Goal: Task Accomplishment & Management: Manage account settings

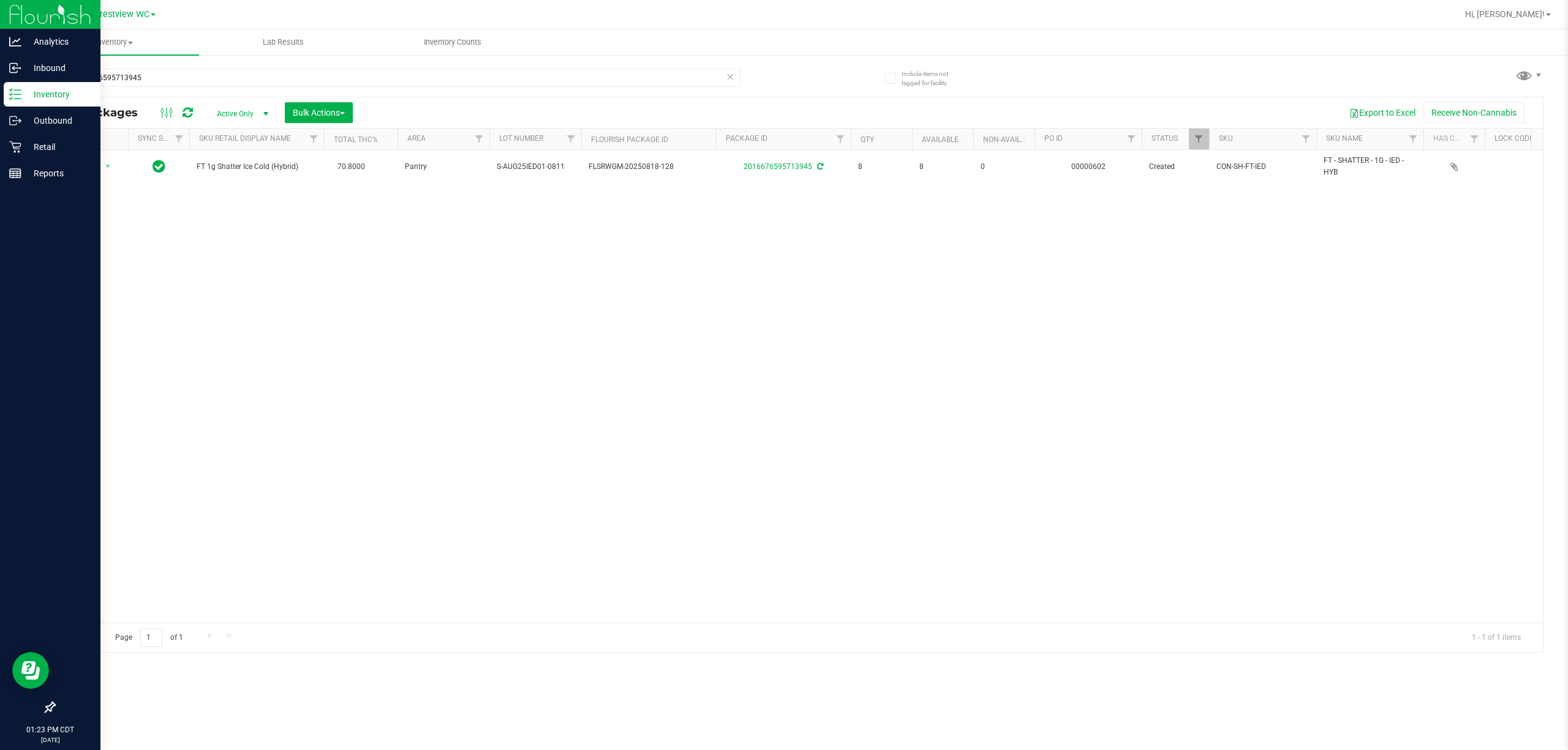
click at [0, 105] on div "Analytics Inbound Inventory Outbound Retail Reports 01:23 PM CDT [DATE] 08/25 C…" at bounding box center [784, 375] width 1568 height 750
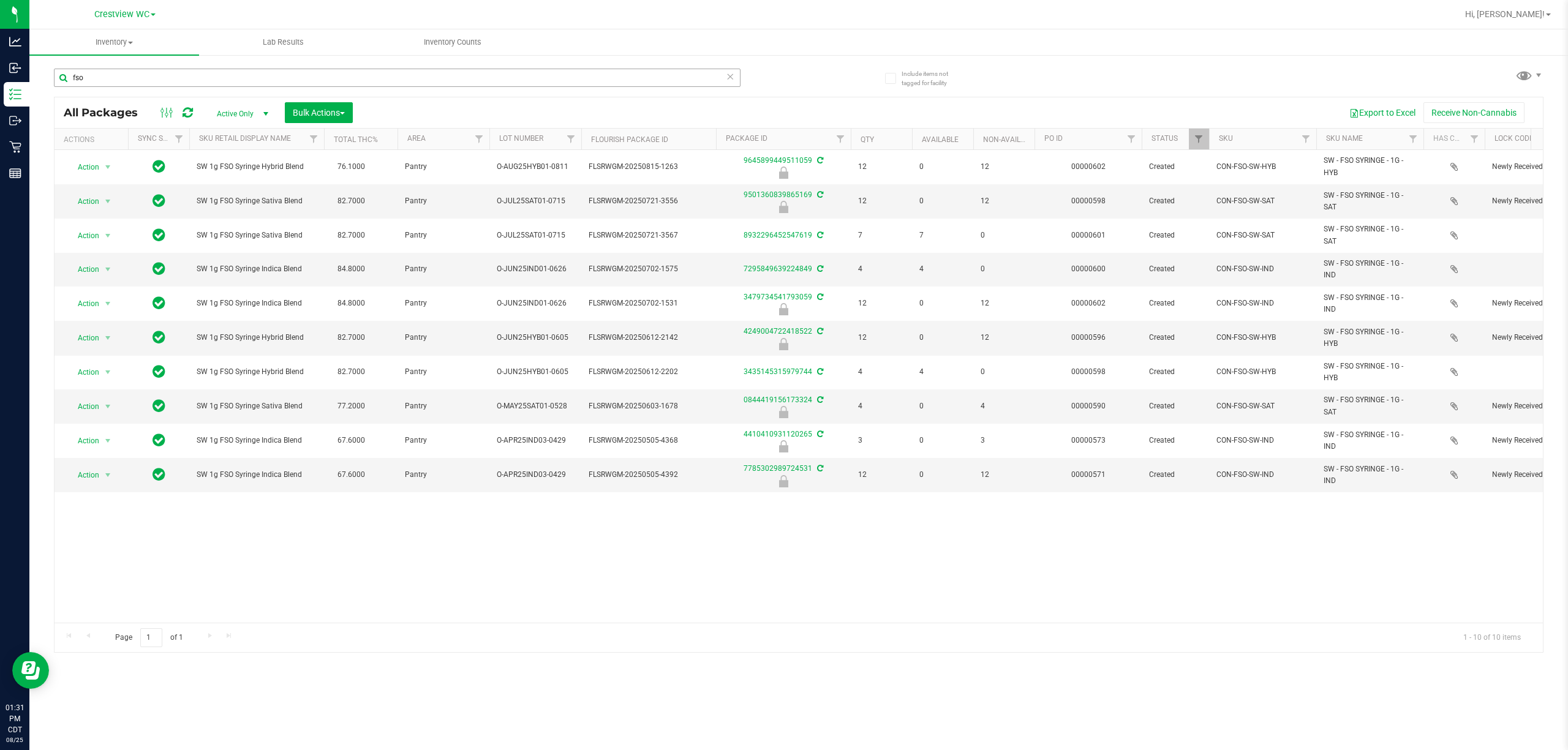
drag, startPoint x: 111, startPoint y: 67, endPoint x: 111, endPoint y: 73, distance: 6.0
click at [111, 68] on input "fso" at bounding box center [398, 78] width 687 height 19
click at [111, 73] on input "fso" at bounding box center [398, 78] width 687 height 19
click at [111, 74] on input "fso" at bounding box center [398, 78] width 687 height 19
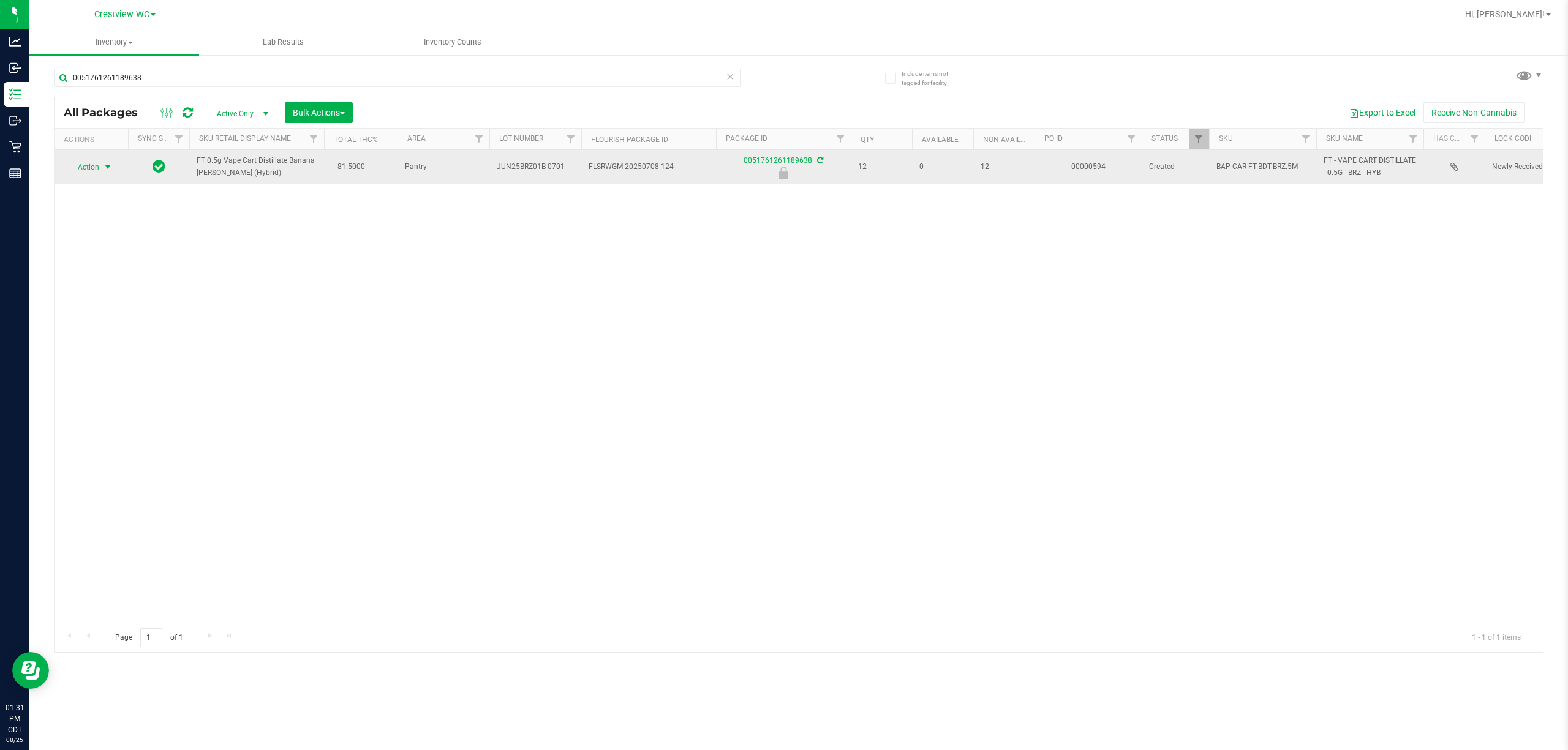
type input "0051761261189638"
click at [76, 162] on span "Action" at bounding box center [83, 167] width 33 height 17
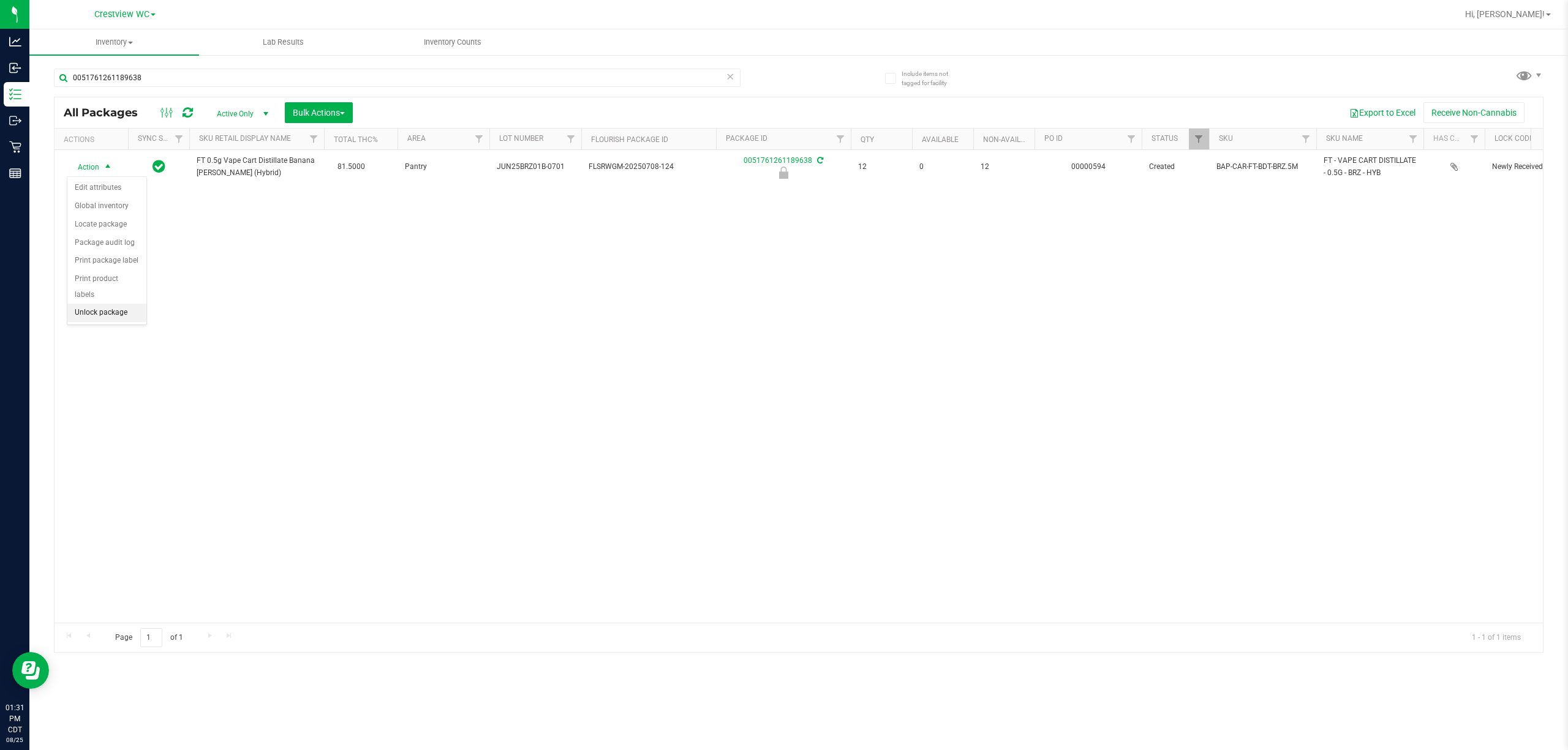
click at [105, 322] on li "Unlock package" at bounding box center [106, 313] width 79 height 19
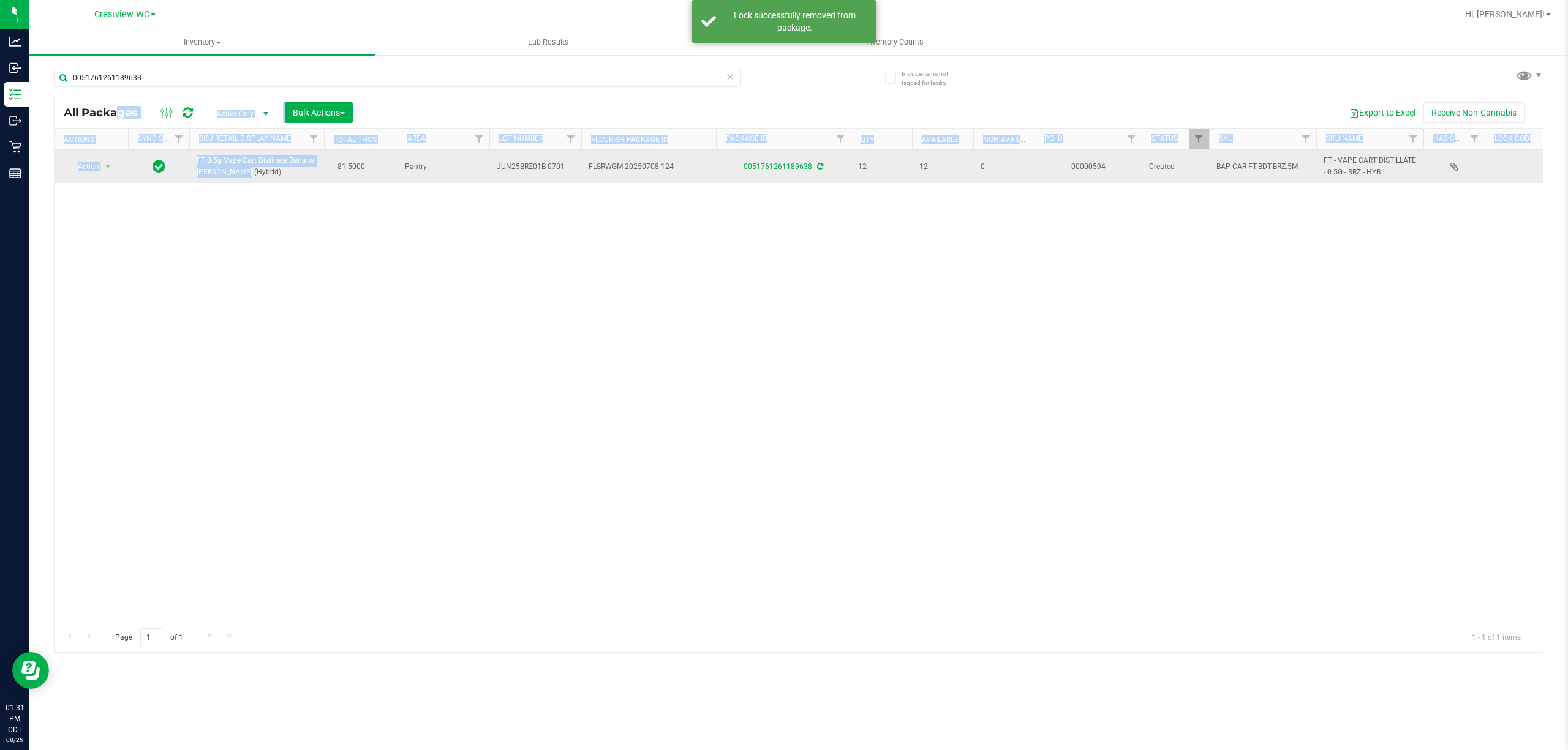
drag, startPoint x: 259, startPoint y: 175, endPoint x: 213, endPoint y: 170, distance: 46.3
click at [258, 177] on span "FT 0.5g Vape Cart Distillate Banana Runtz (Hybrid)" at bounding box center [256, 166] width 120 height 23
drag, startPoint x: 251, startPoint y: 175, endPoint x: 190, endPoint y: 157, distance: 63.6
click at [190, 157] on td "FT 0.5g Vape Cart Distillate Banana Runtz (Hybrid)" at bounding box center [256, 166] width 135 height 33
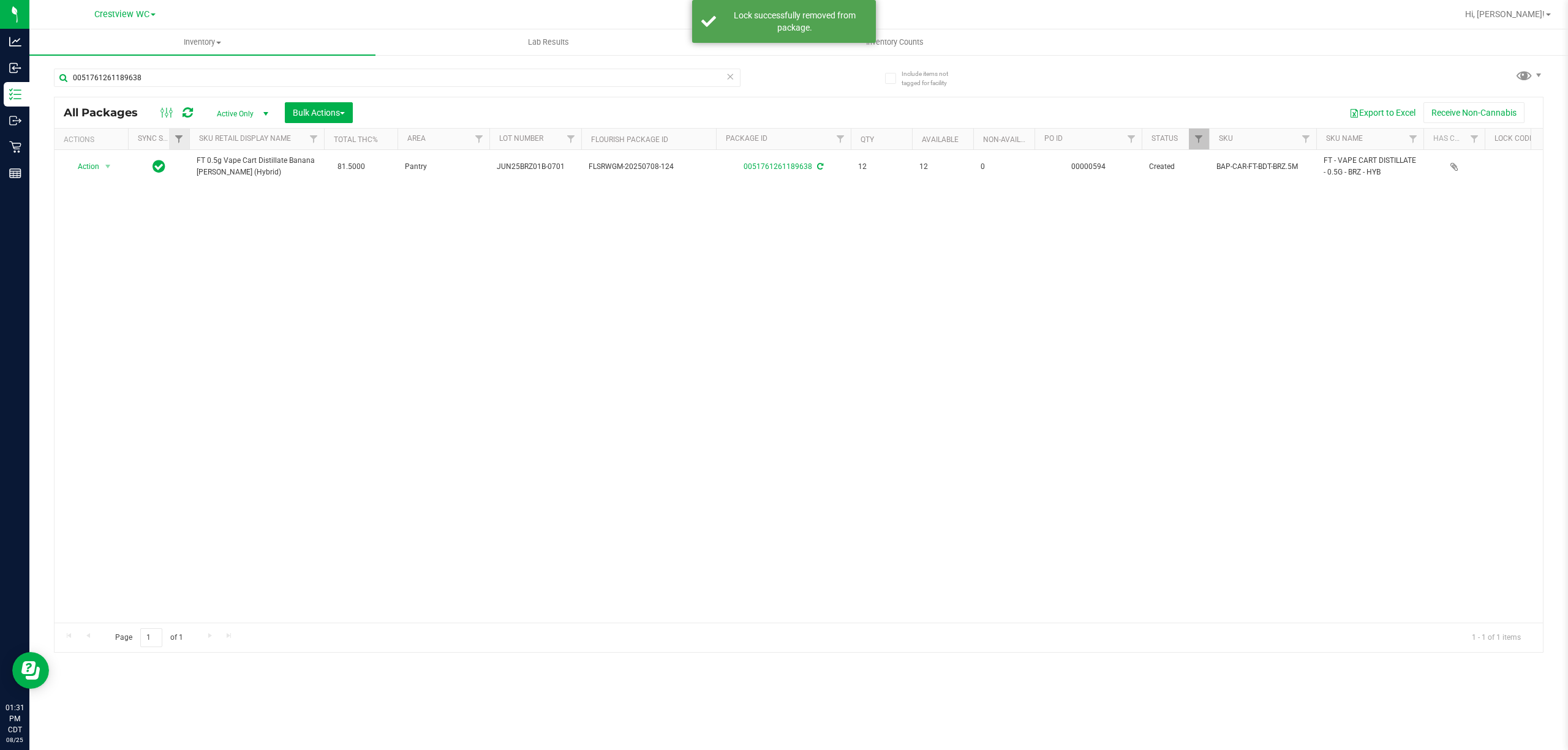
copy span "FT 0.5g Vape Cart Distillate Banana Runtz (Hybrid)"
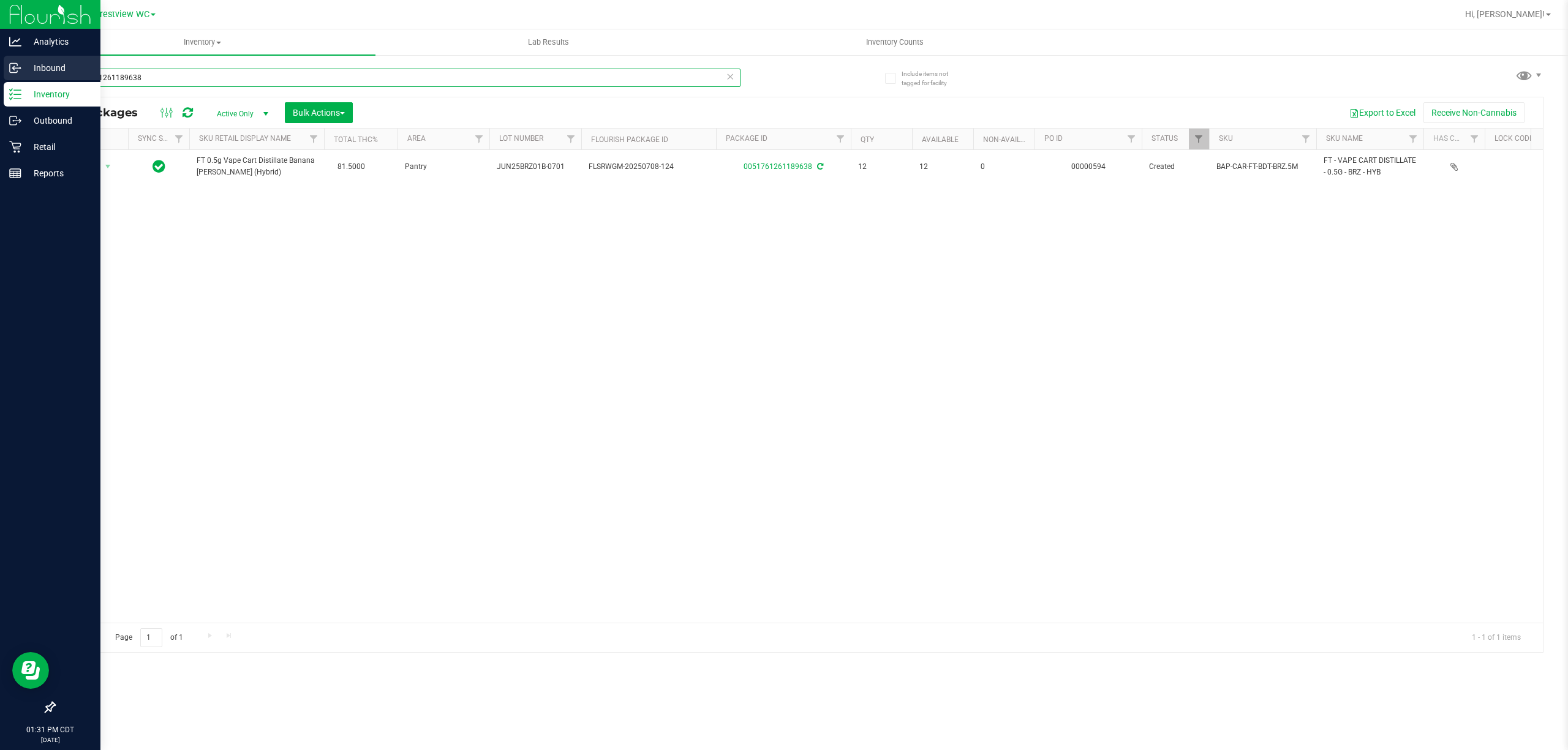
drag, startPoint x: 177, startPoint y: 81, endPoint x: 0, endPoint y: 80, distance: 177.0
click at [10, 80] on div "Analytics Inbound Inventory Outbound Retail Reports 01:31 PM CDT 08/25/2025 08/…" at bounding box center [784, 375] width 1568 height 750
paste input "FT 0.5g Vape Cart Distillate Banana Runtz (Hybrid)"
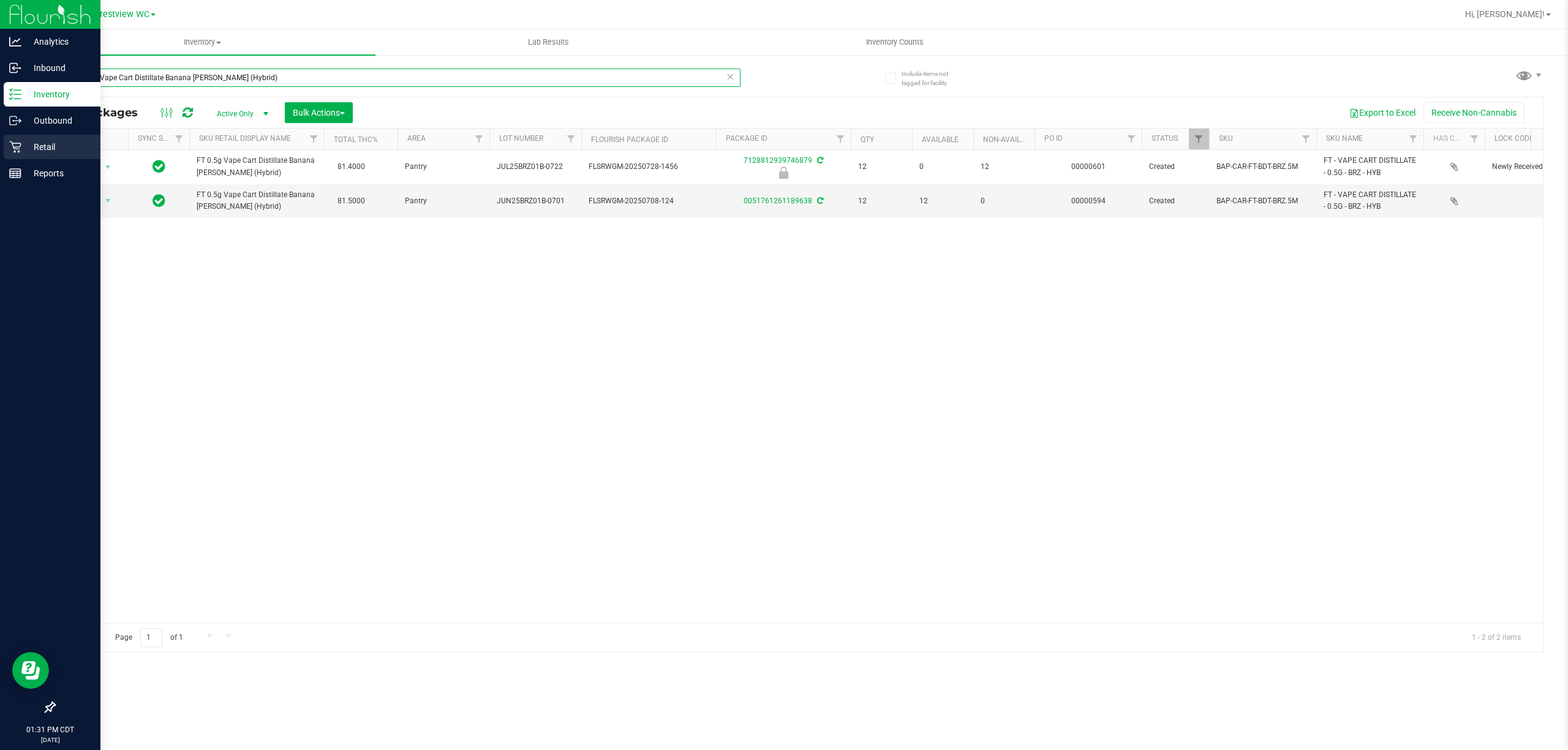
type input "FT 0.5g Vape Cart Distillate Banana Runtz (Hybrid)"
click at [32, 154] on div "Retail" at bounding box center [52, 147] width 97 height 24
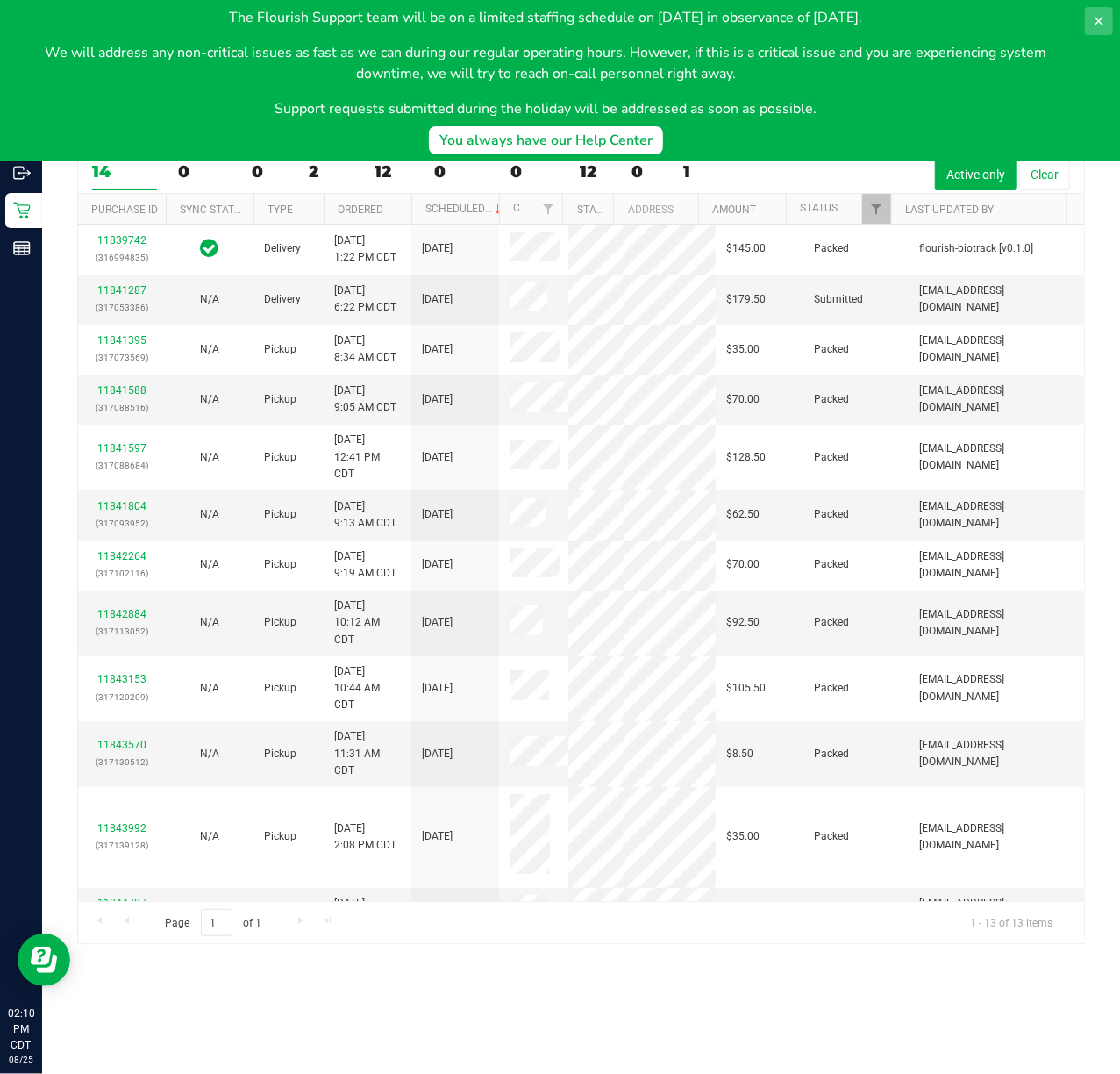
click at [1106, 12] on button at bounding box center [1100, 21] width 29 height 29
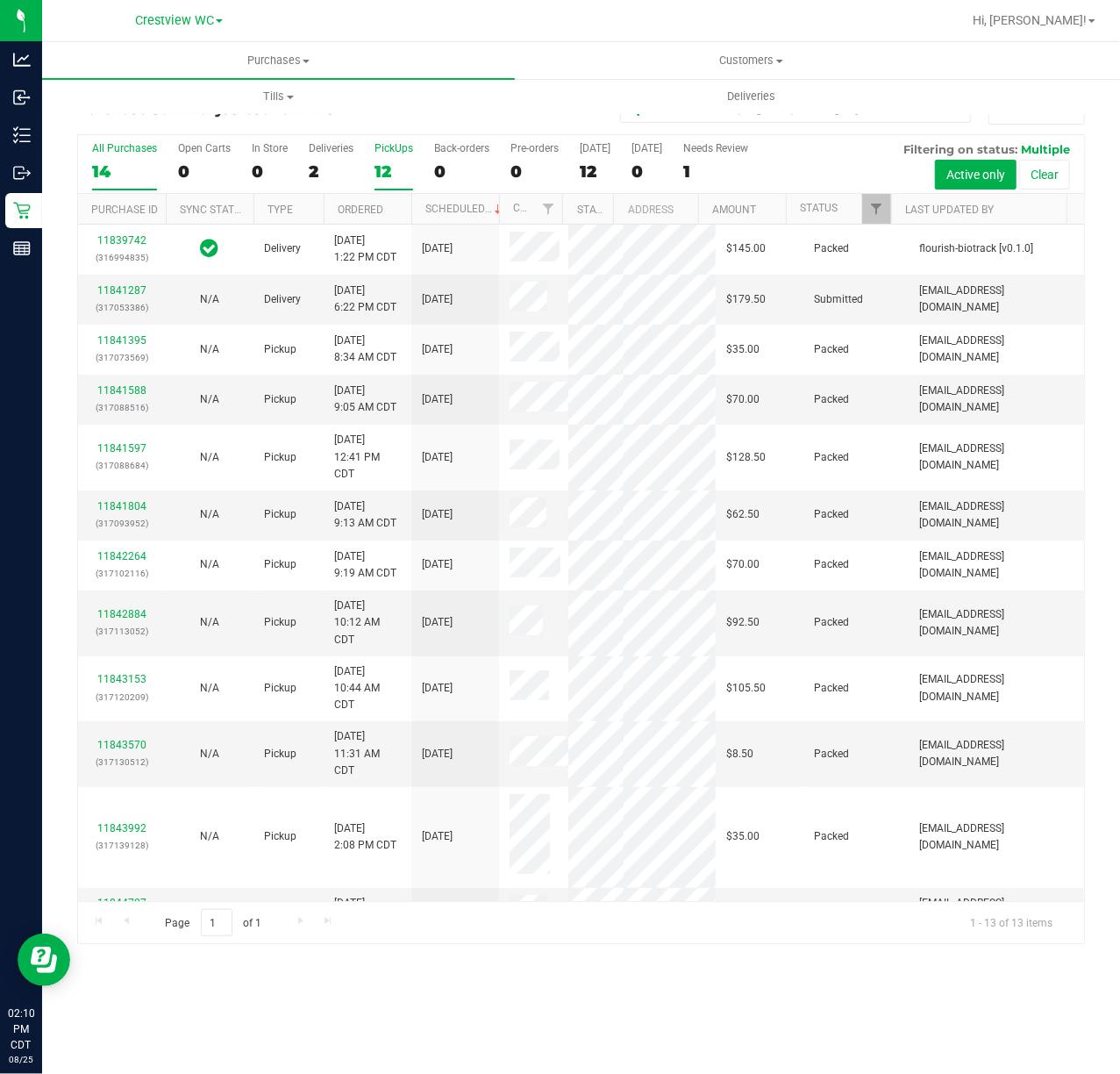
click at [376, 154] on div "PickUps" at bounding box center [393, 148] width 38 height 12
click at [0, 0] on input "PickUps 12" at bounding box center [0, 0] width 0 height 0
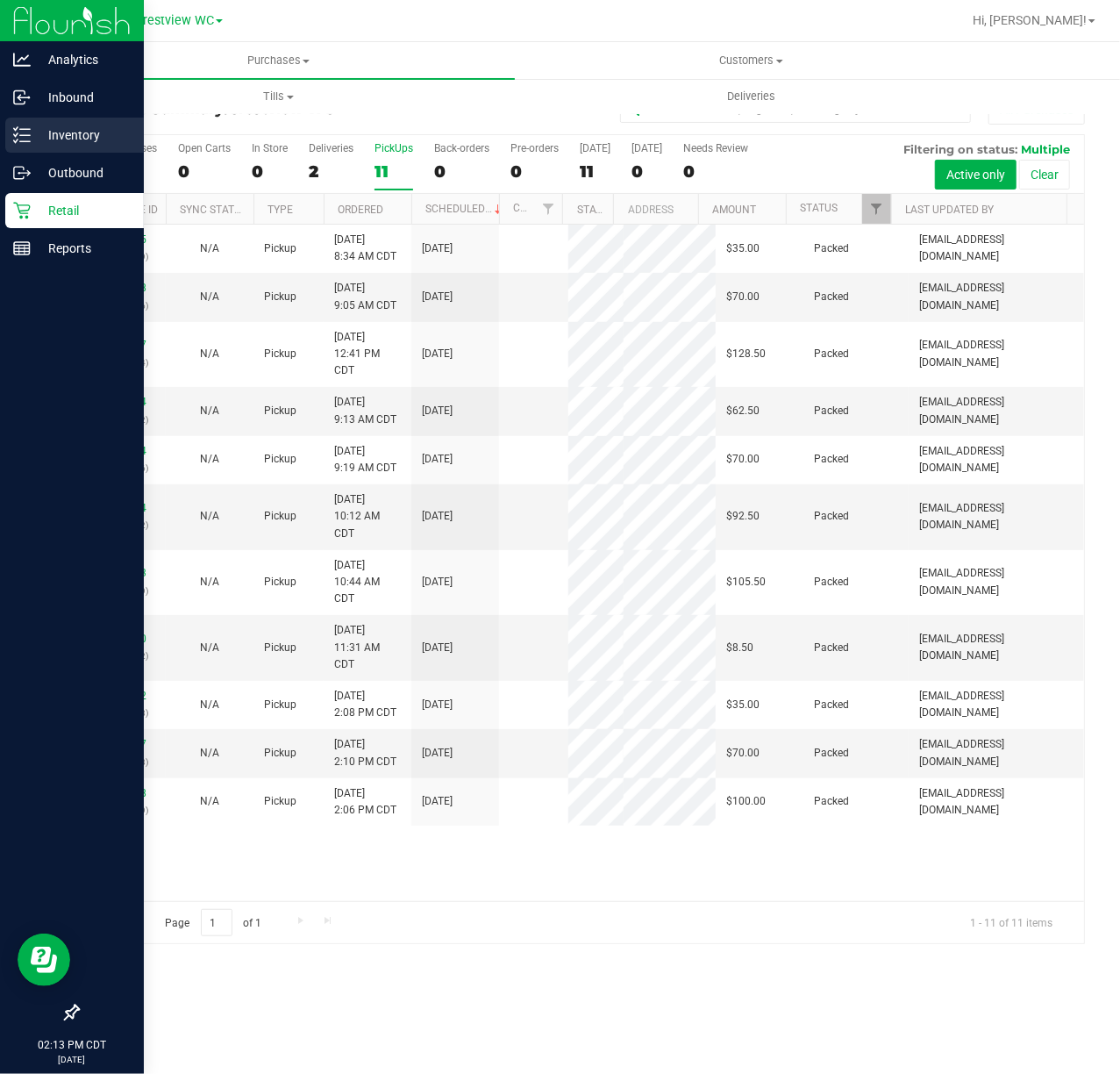
click at [54, 142] on p "Inventory" at bounding box center [83, 135] width 105 height 21
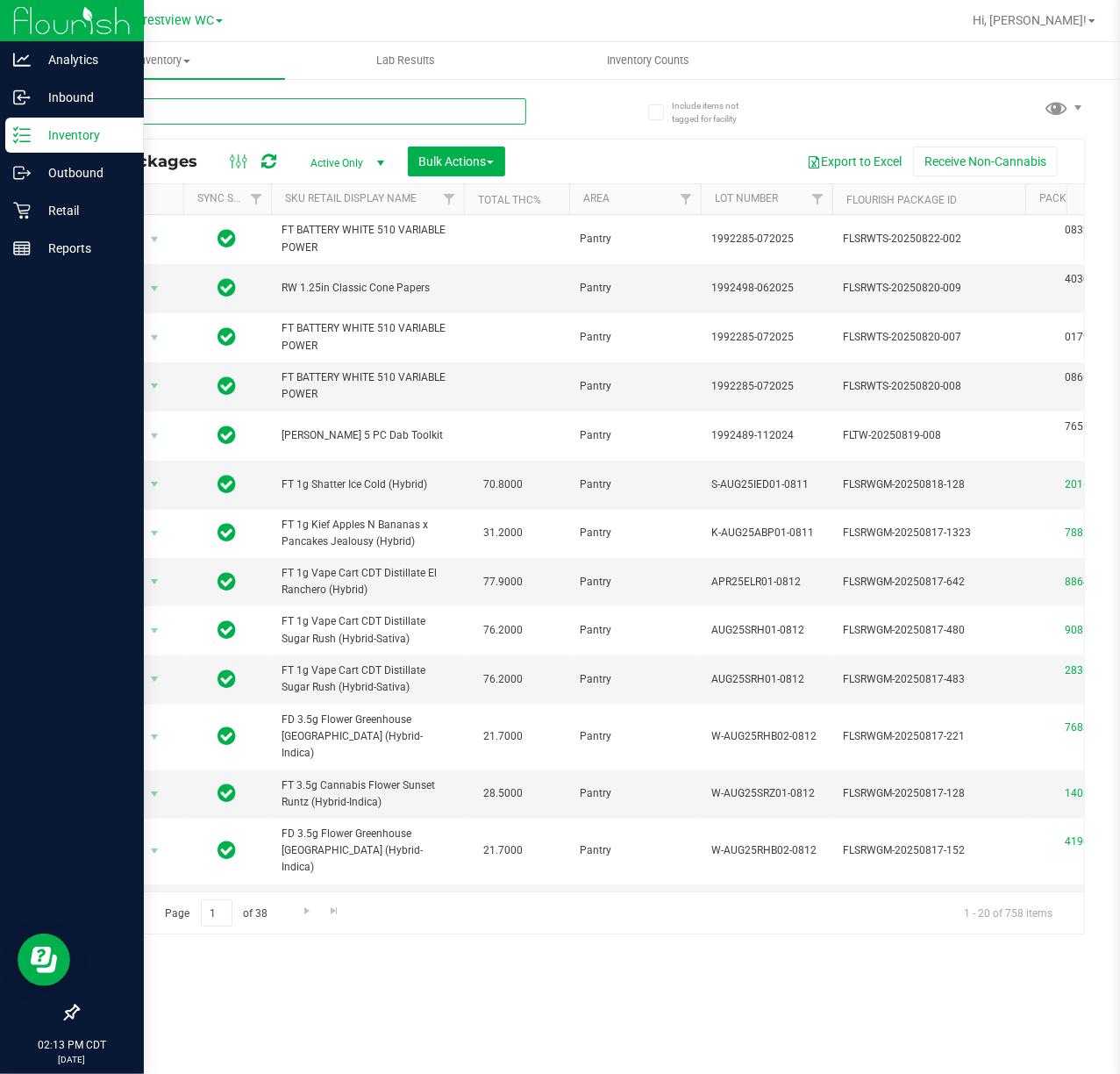
click at [267, 116] on input "text" at bounding box center [302, 111] width 449 height 27
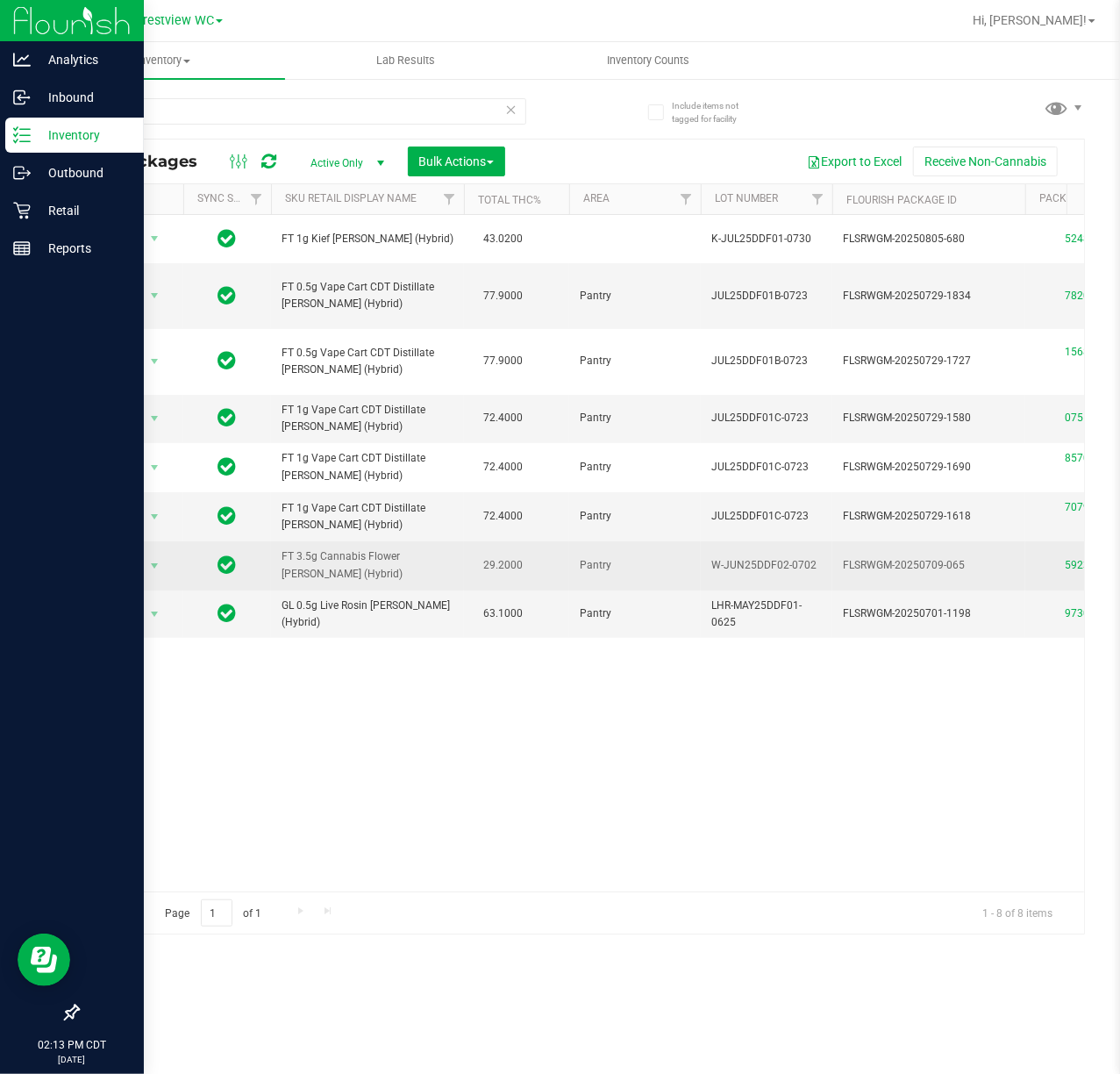
drag, startPoint x: 358, startPoint y: 573, endPoint x: 260, endPoint y: 562, distance: 98.6
copy tr "FT 3.5g Cannabis Flower [PERSON_NAME] (Hybrid)"
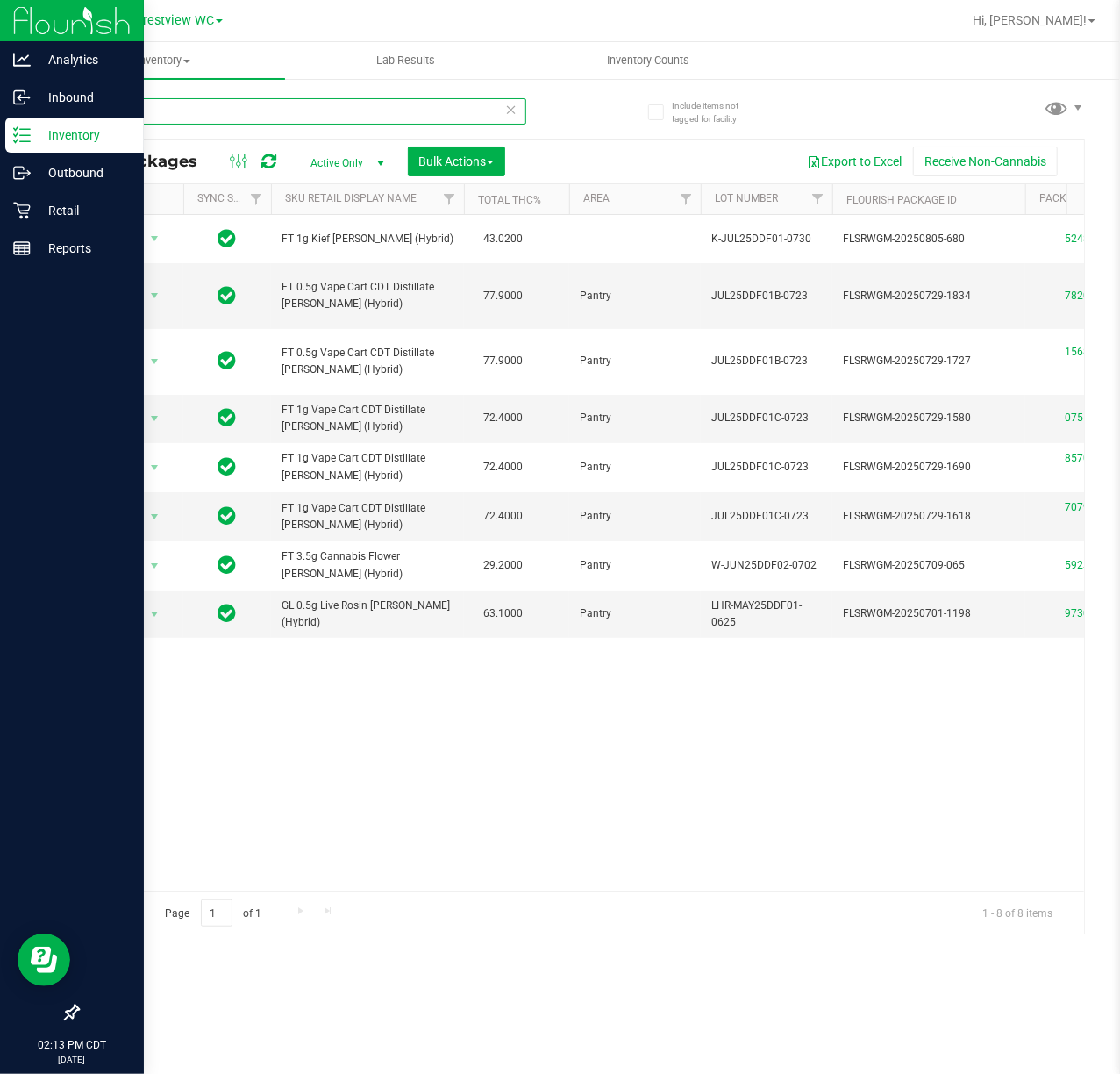
click at [159, 106] on input "ddf" at bounding box center [302, 111] width 449 height 27
paste input "FT 3.5g Cannabis Flower [PERSON_NAME] (Hybrid)"
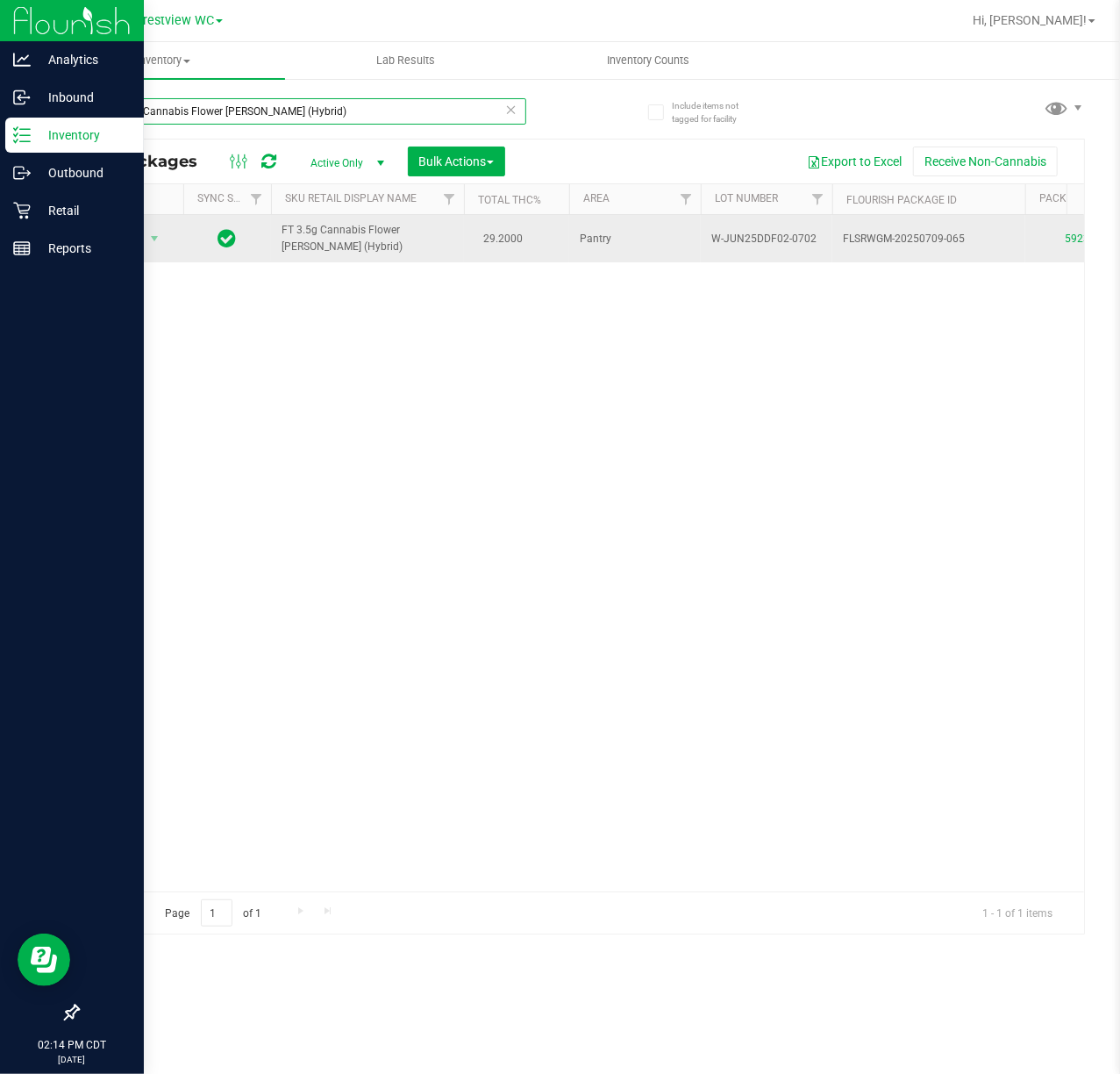
type input "FT 3.5g Cannabis Flower [PERSON_NAME] (Hybrid)"
click at [130, 250] on span "Action" at bounding box center [119, 239] width 47 height 25
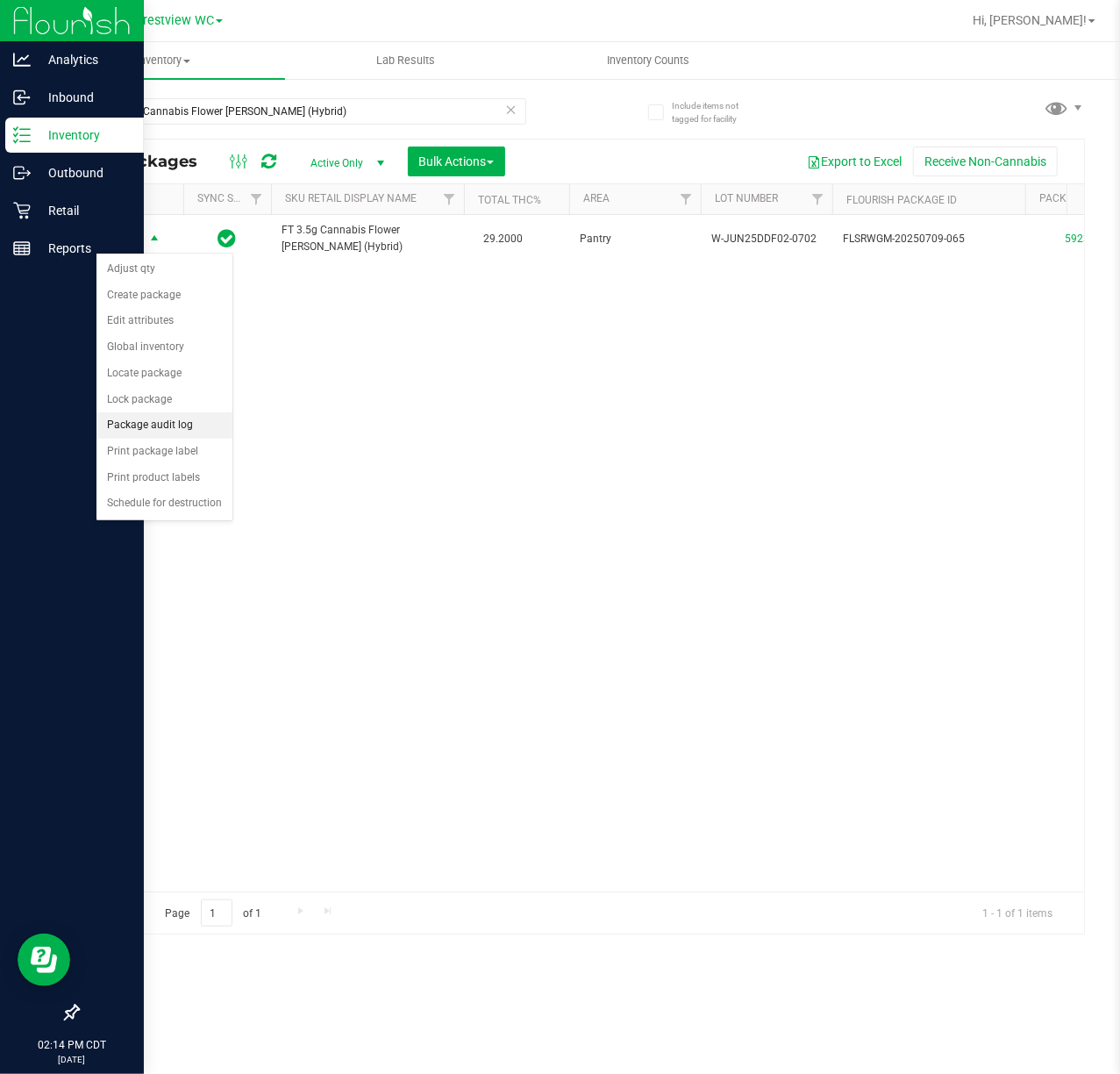
click at [173, 431] on li "Package audit log" at bounding box center [164, 426] width 136 height 27
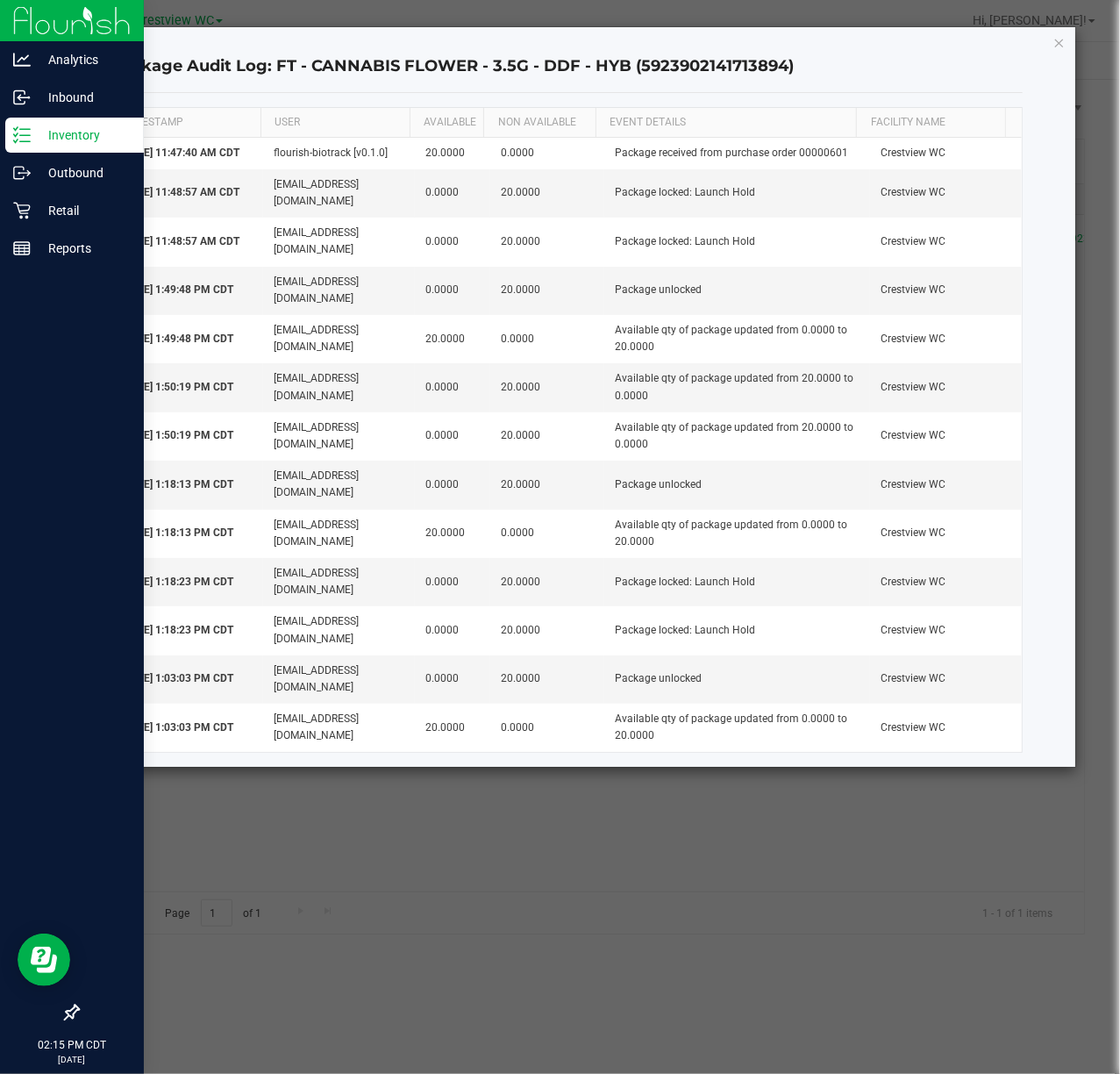
click at [1060, 56] on div "Package Audit Log: FT - CANNABIS FLOWER - 3.5G - DDF - HYB (5923902141713894) T…" at bounding box center [567, 398] width 1018 height 740
click at [1064, 51] on icon "button" at bounding box center [1059, 42] width 12 height 21
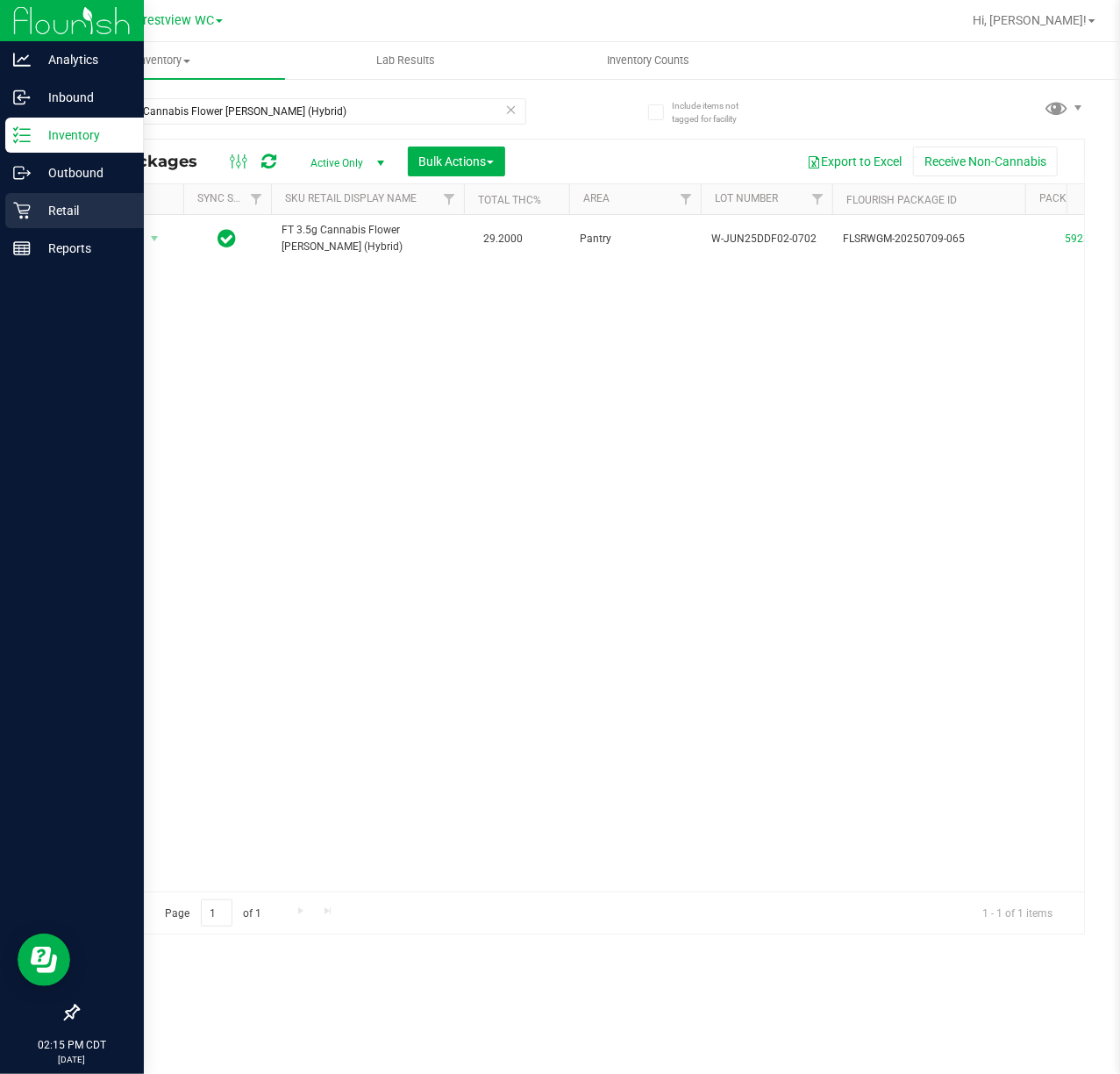
click at [20, 214] on icon at bounding box center [22, 210] width 18 height 18
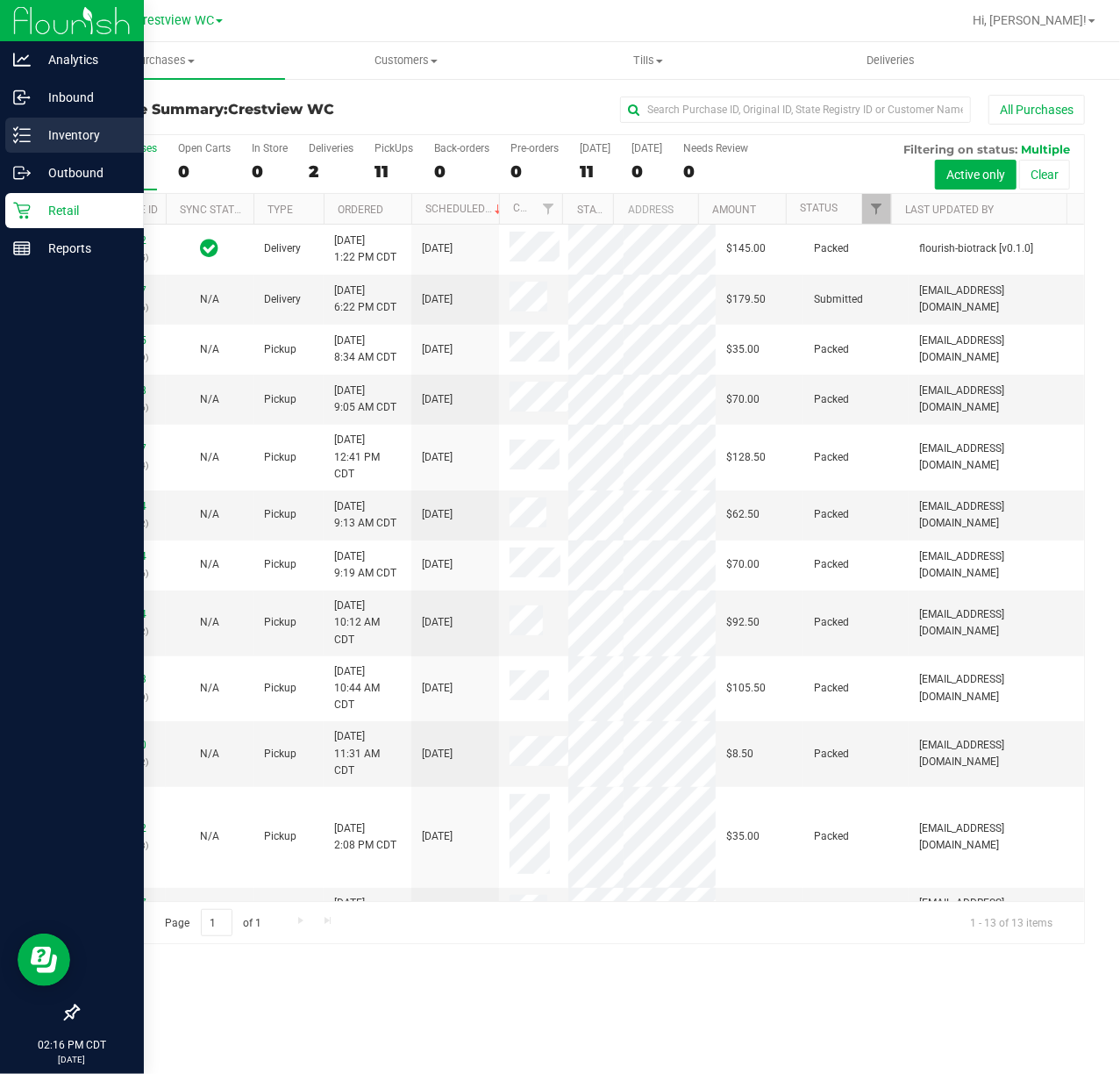
click at [7, 141] on div "Inventory" at bounding box center [75, 135] width 139 height 35
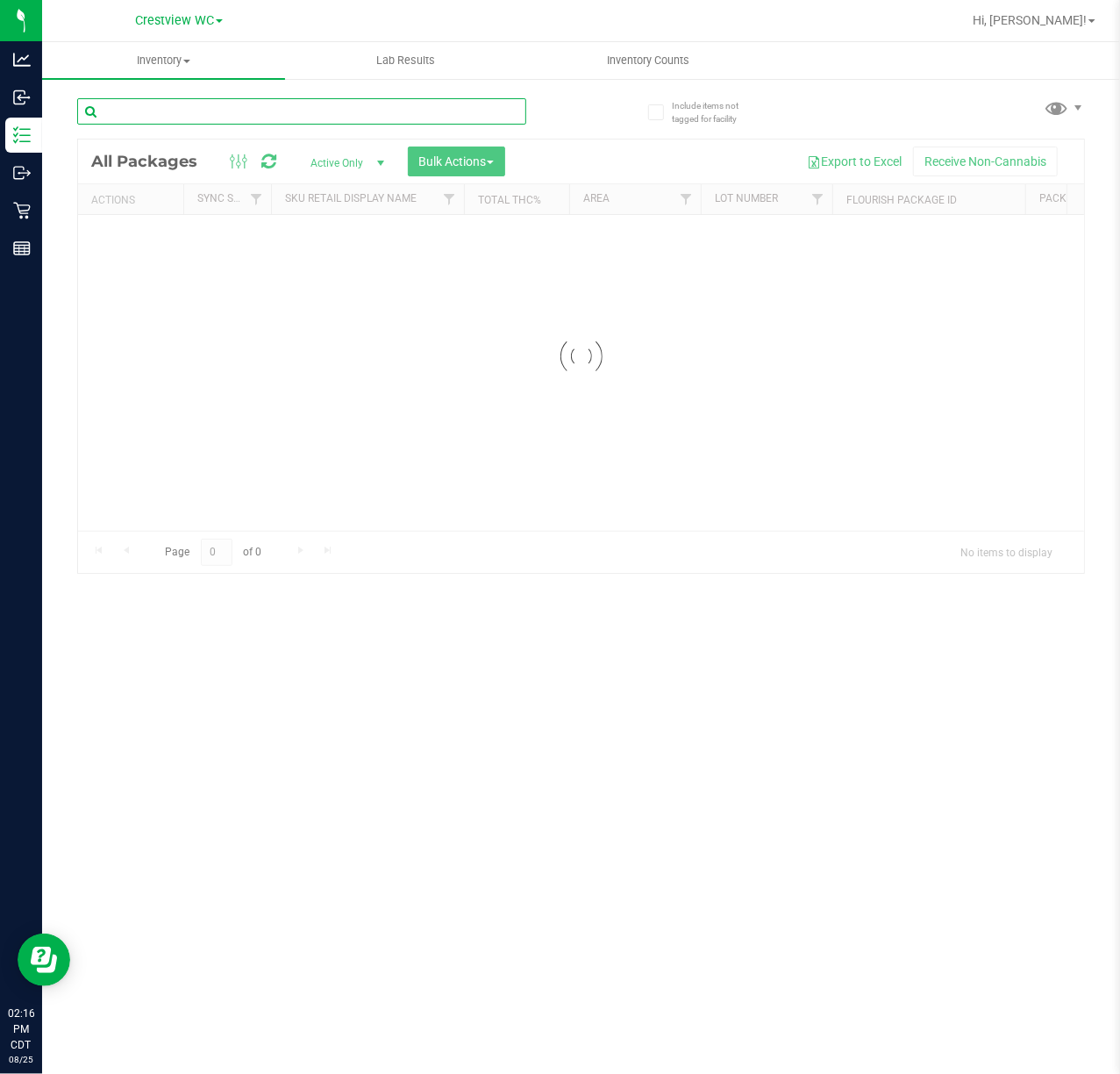
click at [291, 119] on input "text" at bounding box center [302, 111] width 449 height 27
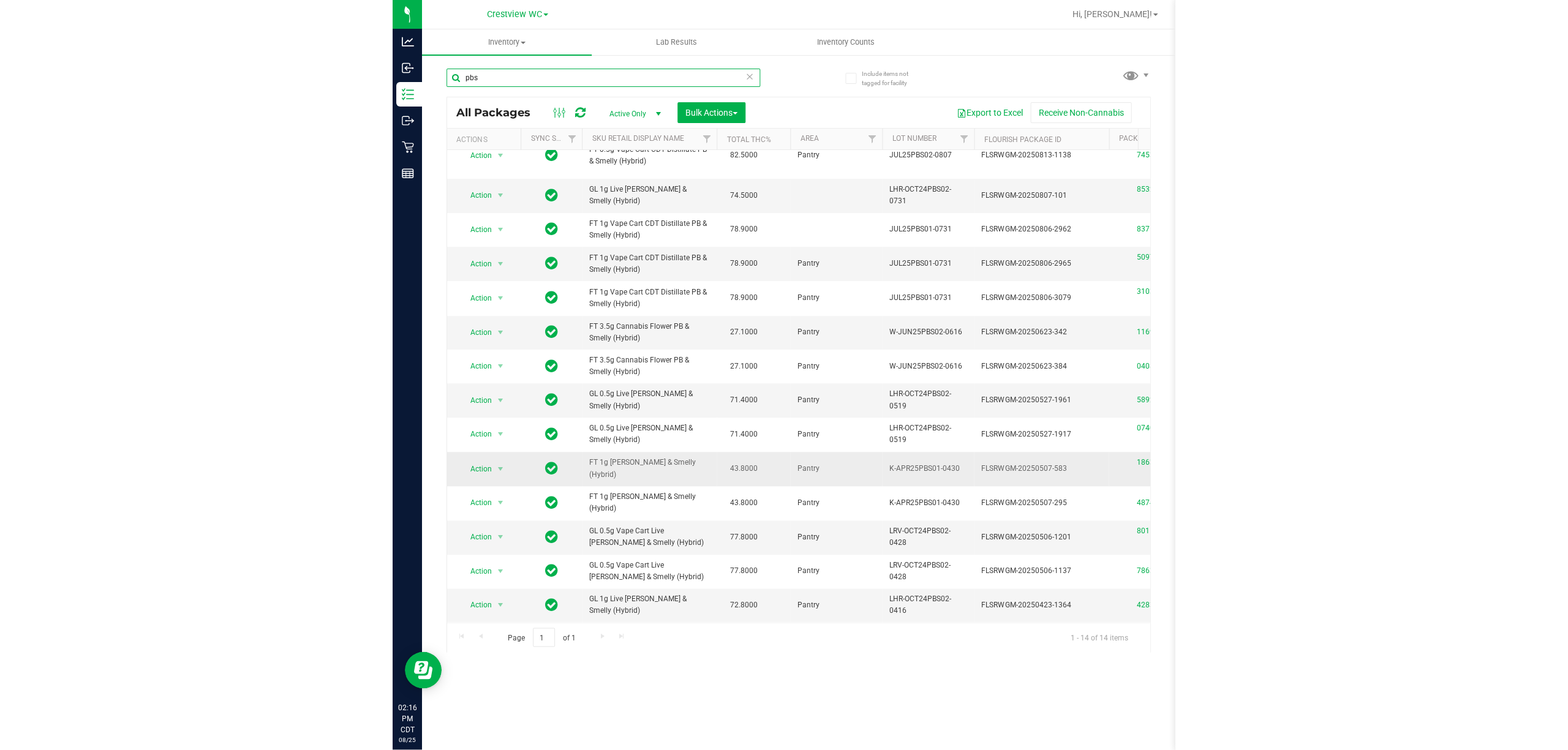
scroll to position [27, 0]
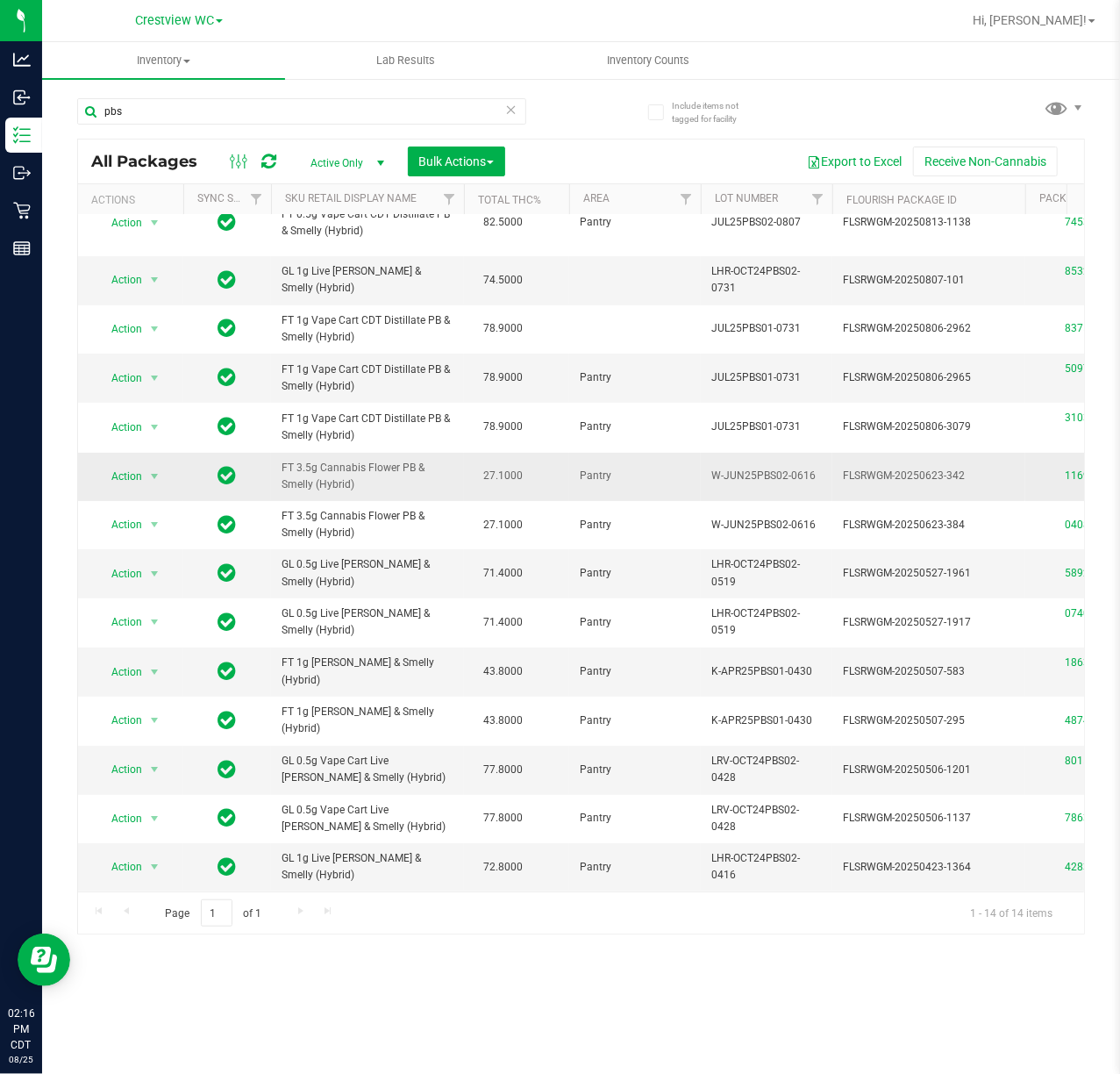
drag, startPoint x: 356, startPoint y: 471, endPoint x: 274, endPoint y: 458, distance: 83.0
click at [274, 458] on td "FT 3.5g Cannabis Flower PB & Smelly (Hybrid)" at bounding box center [367, 477] width 193 height 48
copy span "FT 3.5g Cannabis Flower PB & Smelly (Hybrid)"
drag, startPoint x: 233, startPoint y: 102, endPoint x: -2, endPoint y: 123, distance: 235.9
click at [0, 123] on html "Analytics Inbound Inventory Outbound Retail Reports 02:16 PM CDT 08/25/2025 08/…" at bounding box center [560, 537] width 1120 height 1074
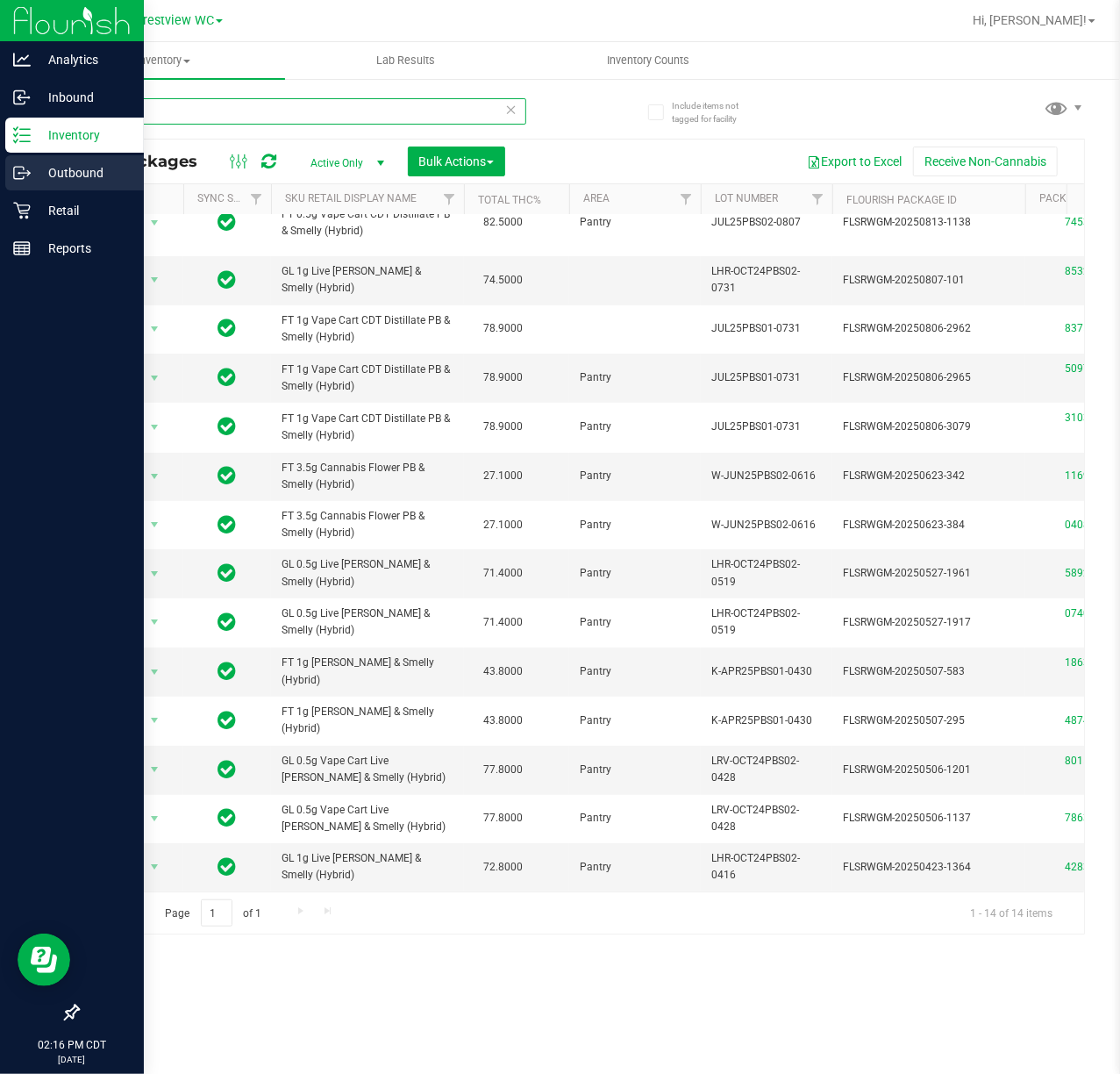
paste input "FT 3.5g Cannabis Flower PB & Smelly (Hybrid)"
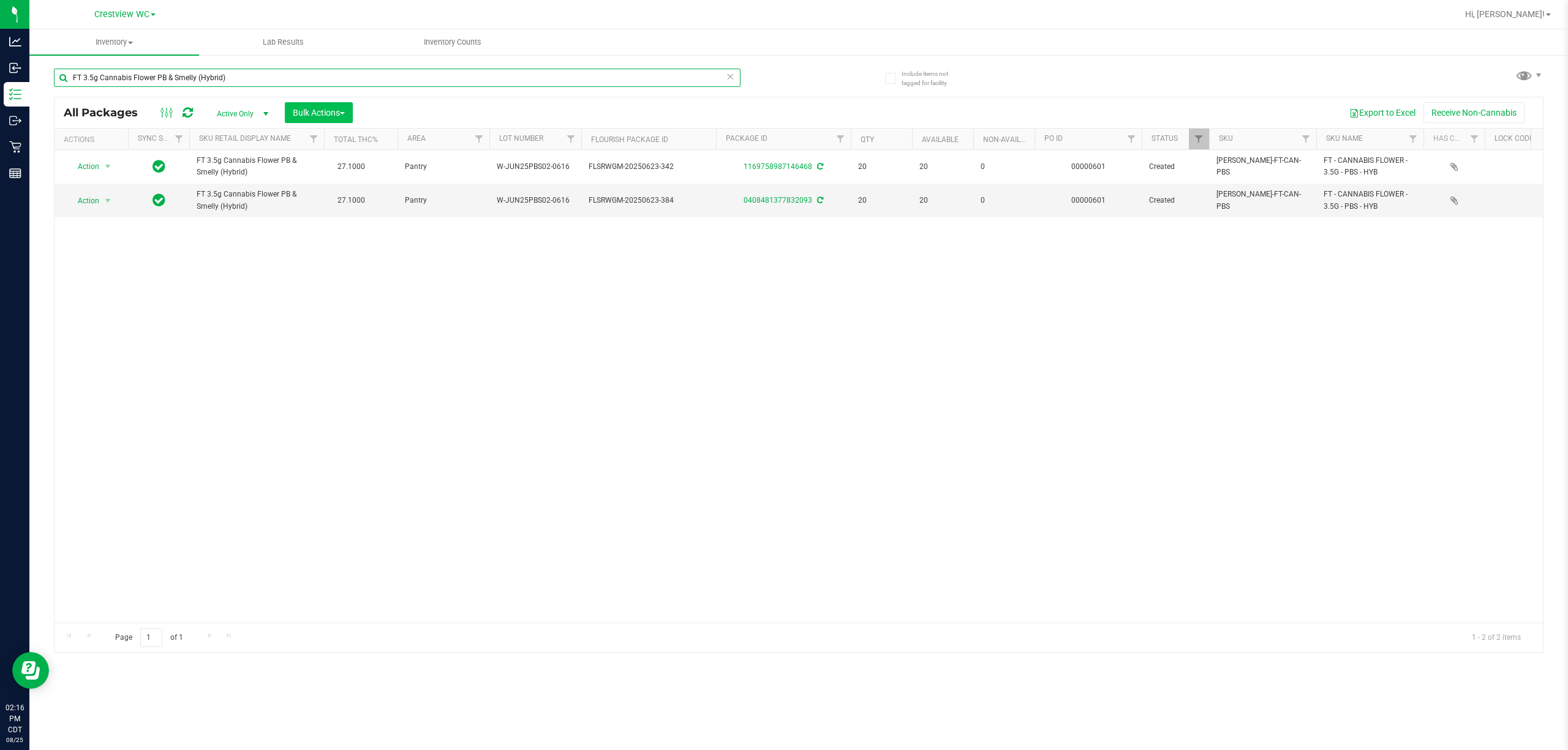
type input "FT 3.5g Cannabis Flower PB & Smelly (Hybrid)"
click at [314, 106] on button "Bulk Actions" at bounding box center [319, 112] width 68 height 21
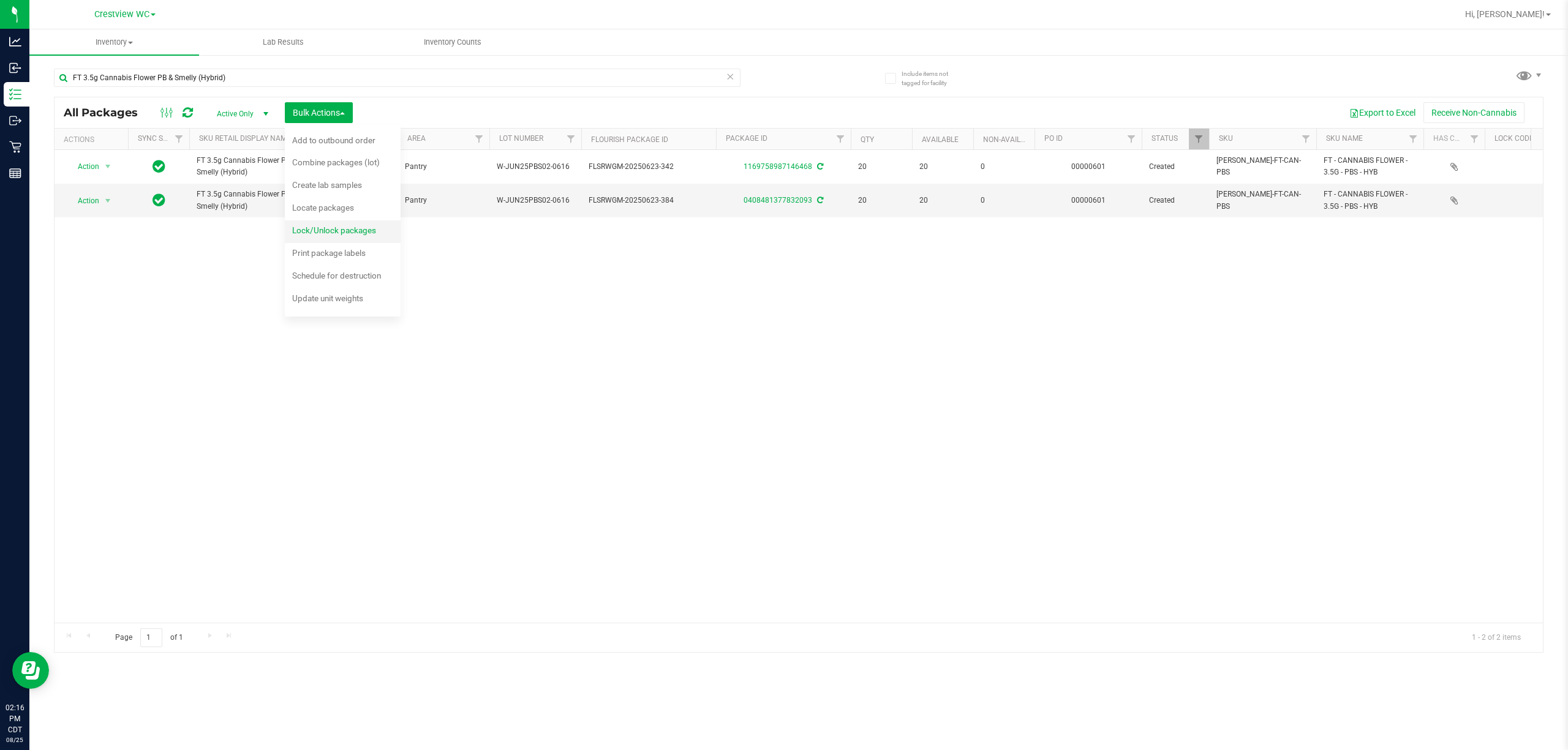
click at [332, 230] on span "Lock/Unlock packages" at bounding box center [334, 230] width 84 height 10
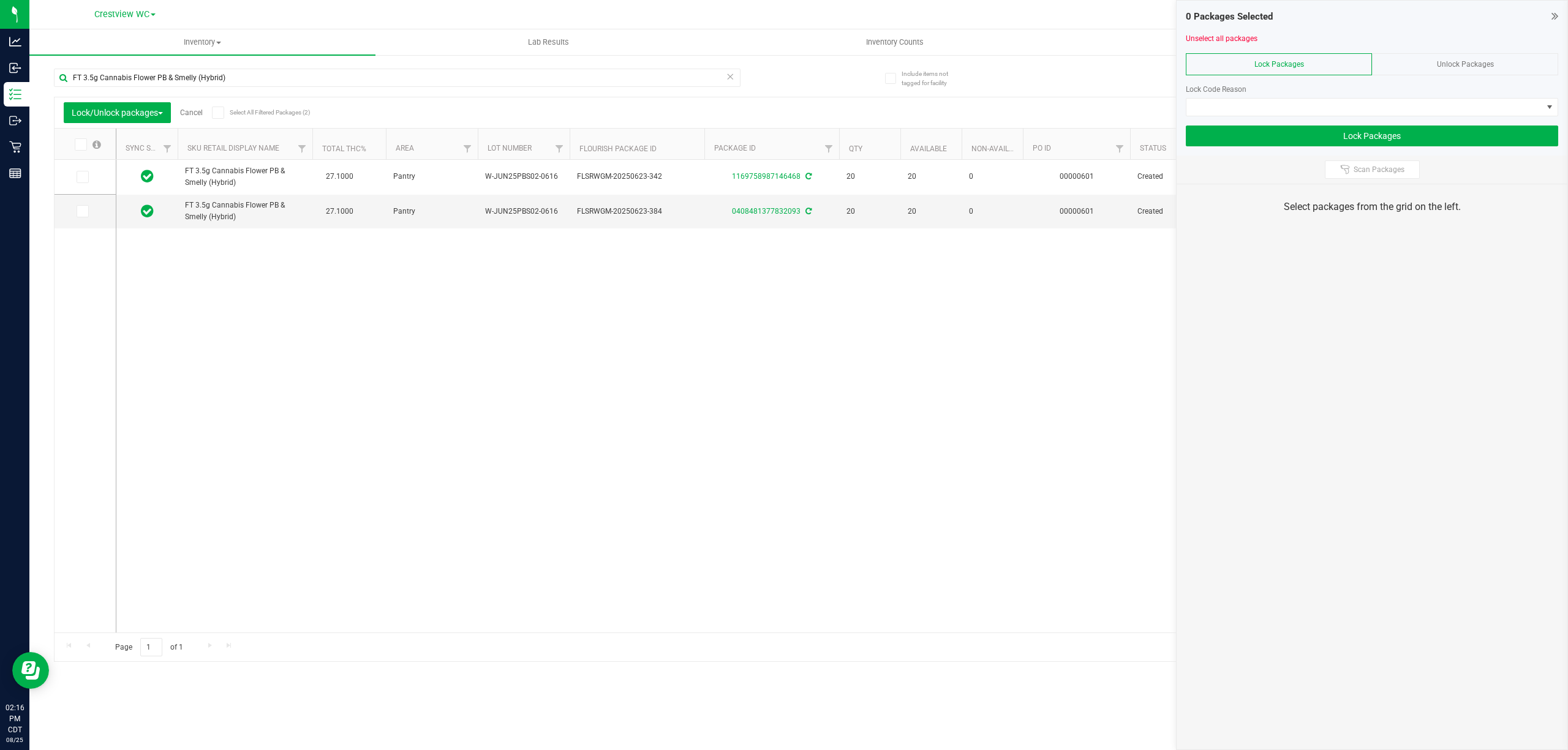
drag, startPoint x: 213, startPoint y: 113, endPoint x: 223, endPoint y: 111, distance: 10.2
click at [215, 113] on div "Lock/Unlock packages Cancel Select All Filtered Packages (2)" at bounding box center [177, 112] width 227 height 21
click at [222, 113] on icon at bounding box center [218, 113] width 8 height 0
click at [0, 0] on input "Select All Filtered Packages (2)" at bounding box center [0, 0] width 0 height 0
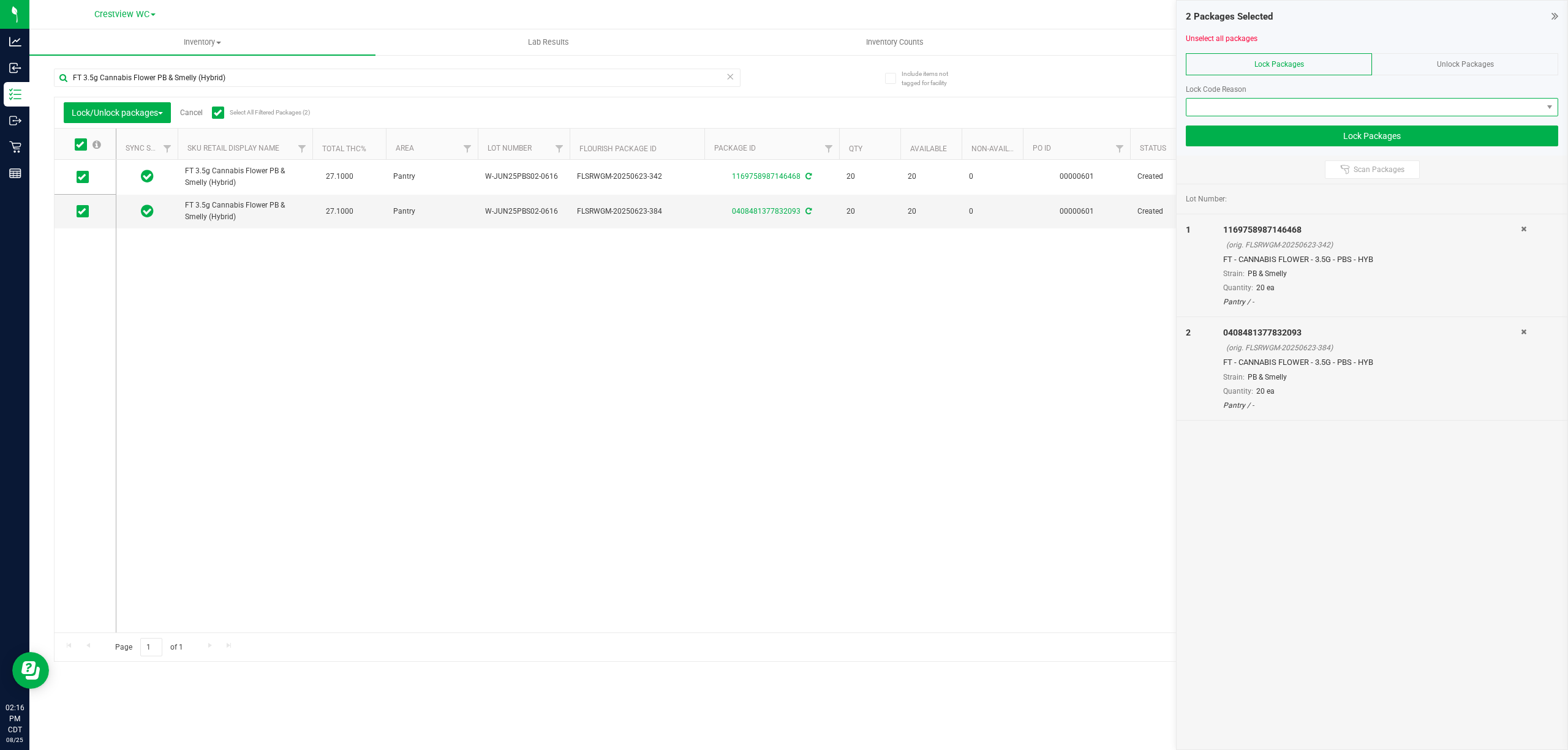
click at [1373, 111] on span at bounding box center [1365, 107] width 356 height 17
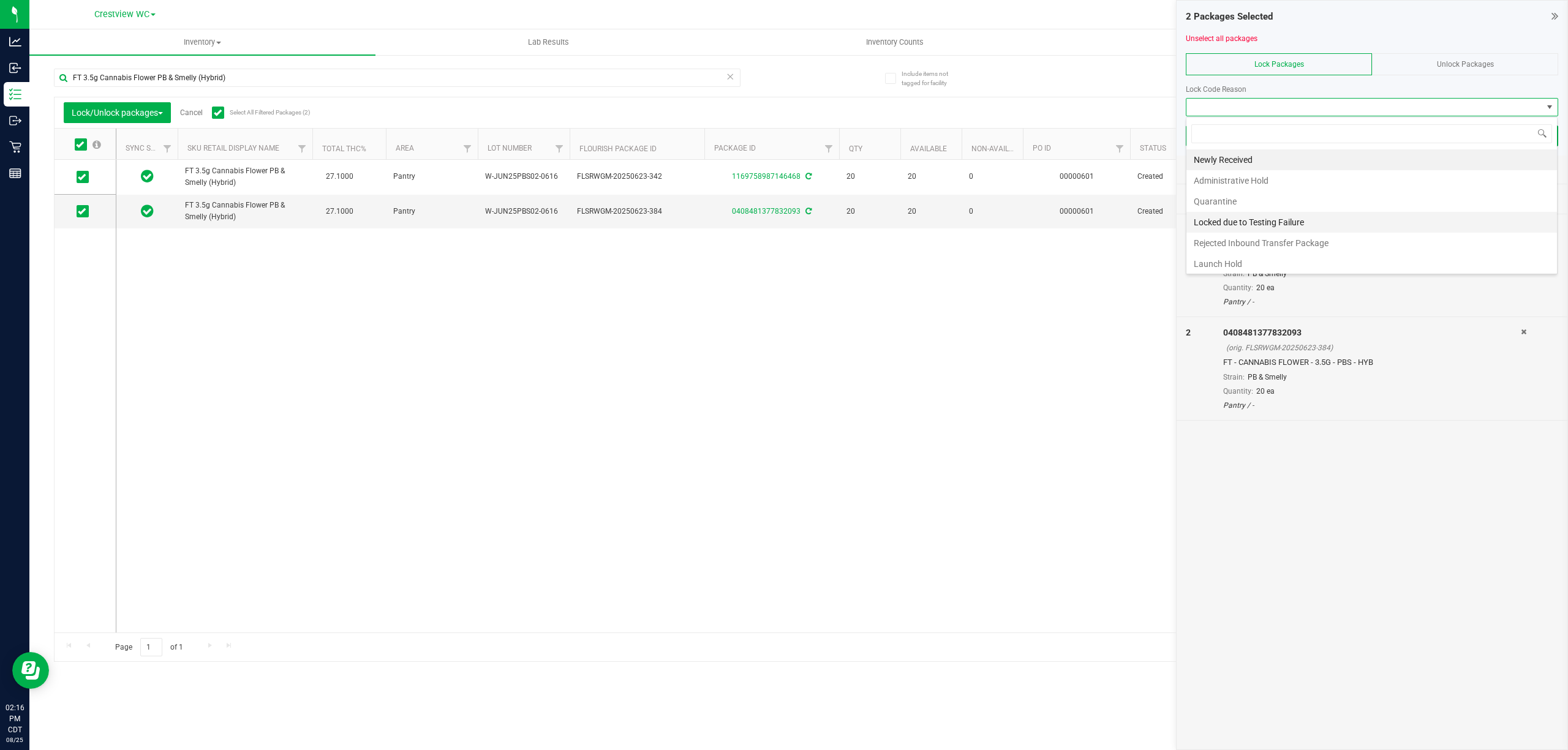
scroll to position [19, 371]
click at [1234, 268] on li "Launch Hold" at bounding box center [1372, 264] width 371 height 21
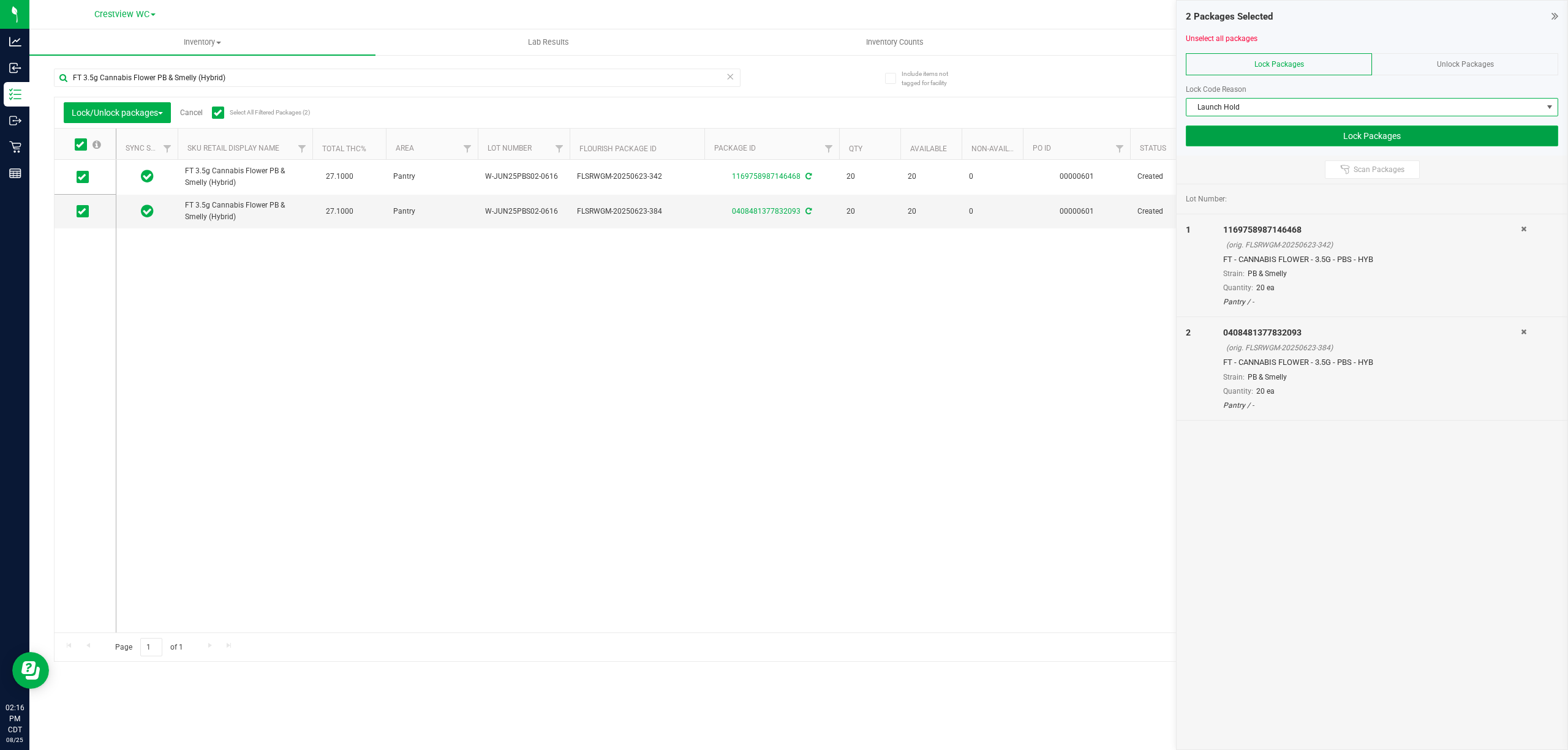
click at [1304, 135] on button "Lock Packages" at bounding box center [1372, 136] width 373 height 21
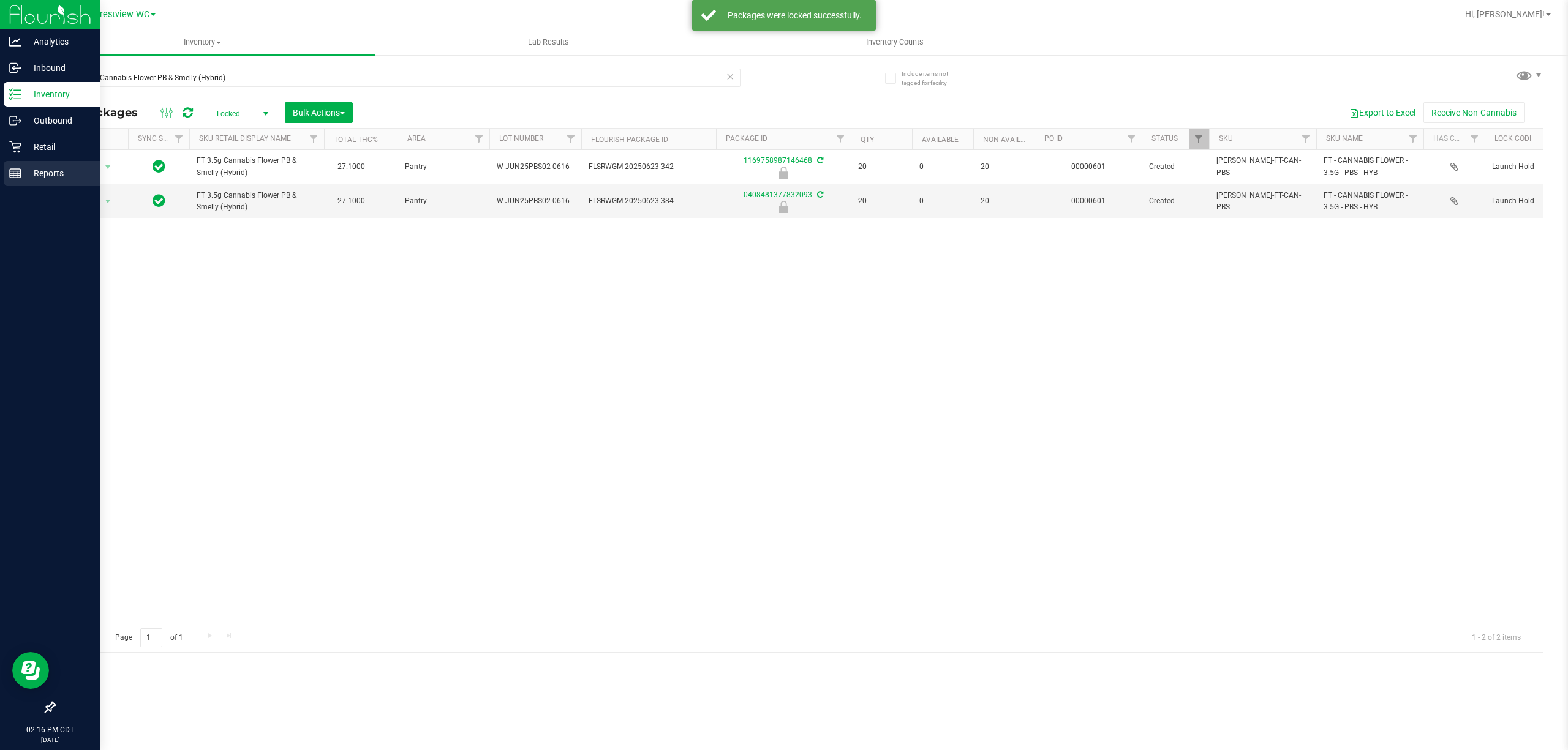
click at [49, 172] on p "Reports" at bounding box center [58, 174] width 73 height 15
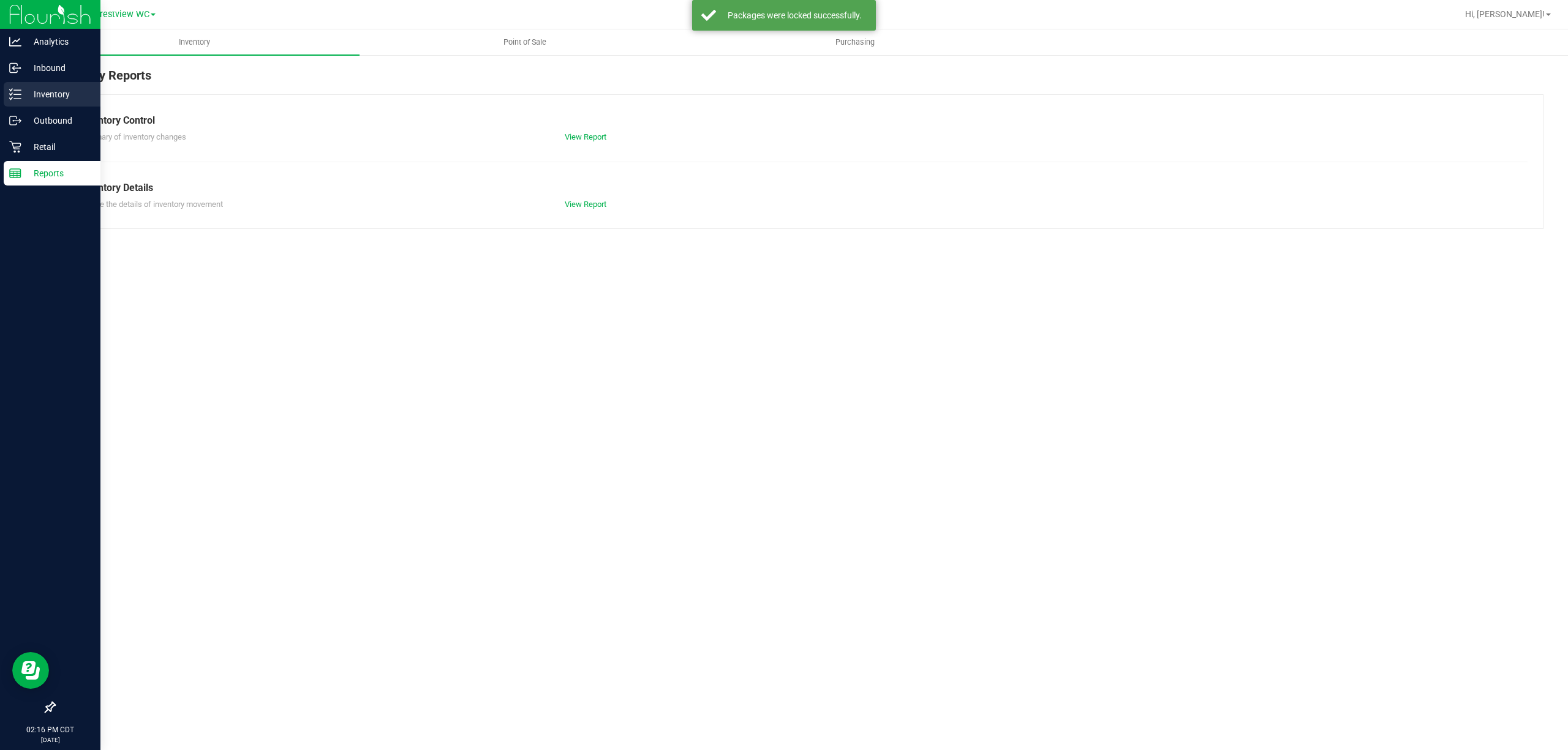
click at [65, 93] on p "Inventory" at bounding box center [58, 95] width 73 height 15
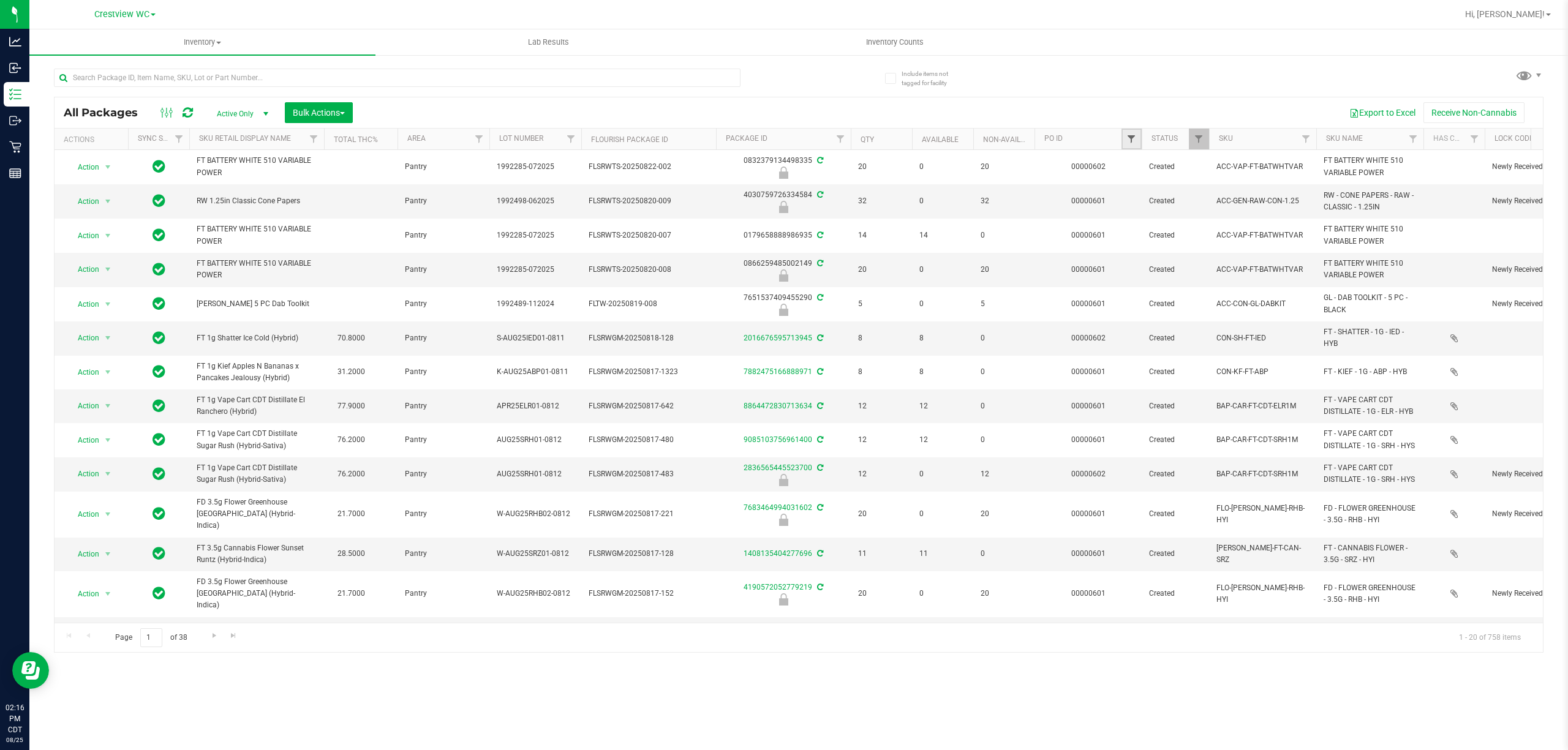
click at [1129, 142] on span "Filter" at bounding box center [1131, 139] width 10 height 10
type input "602"
click at [1129, 185] on button "Filter" at bounding box center [1158, 198] width 59 height 27
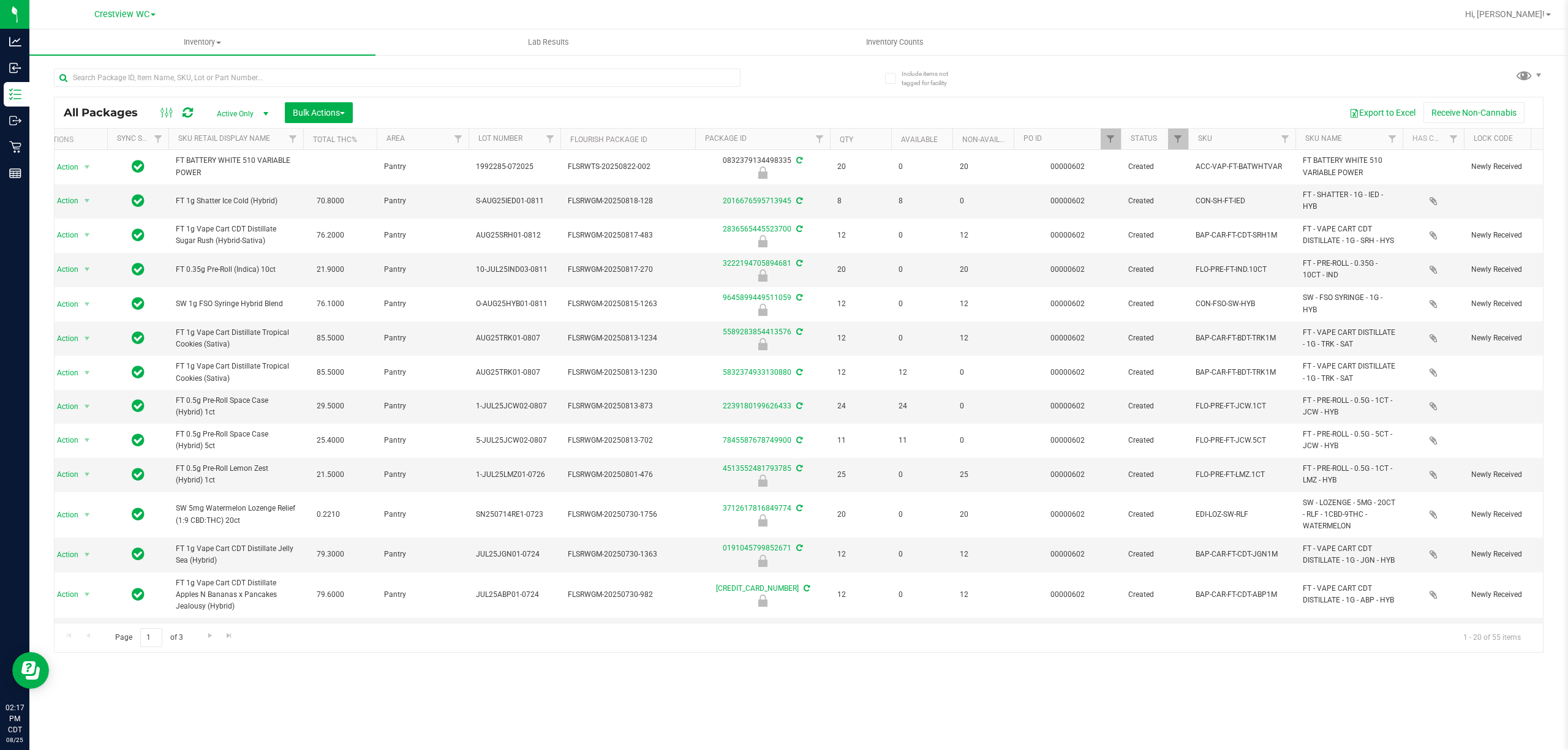
scroll to position [0, 12]
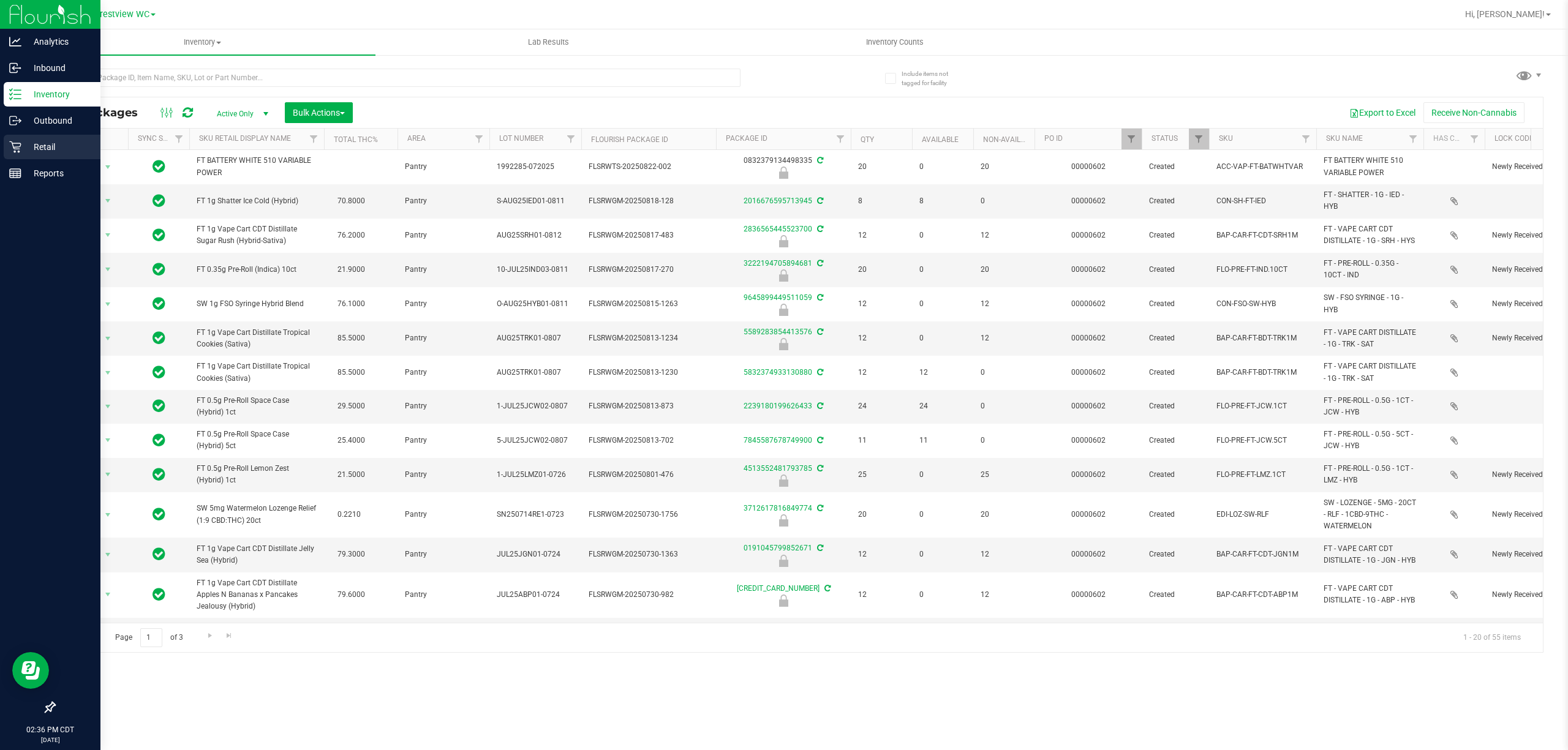
click at [28, 158] on div "Retail" at bounding box center [52, 147] width 97 height 24
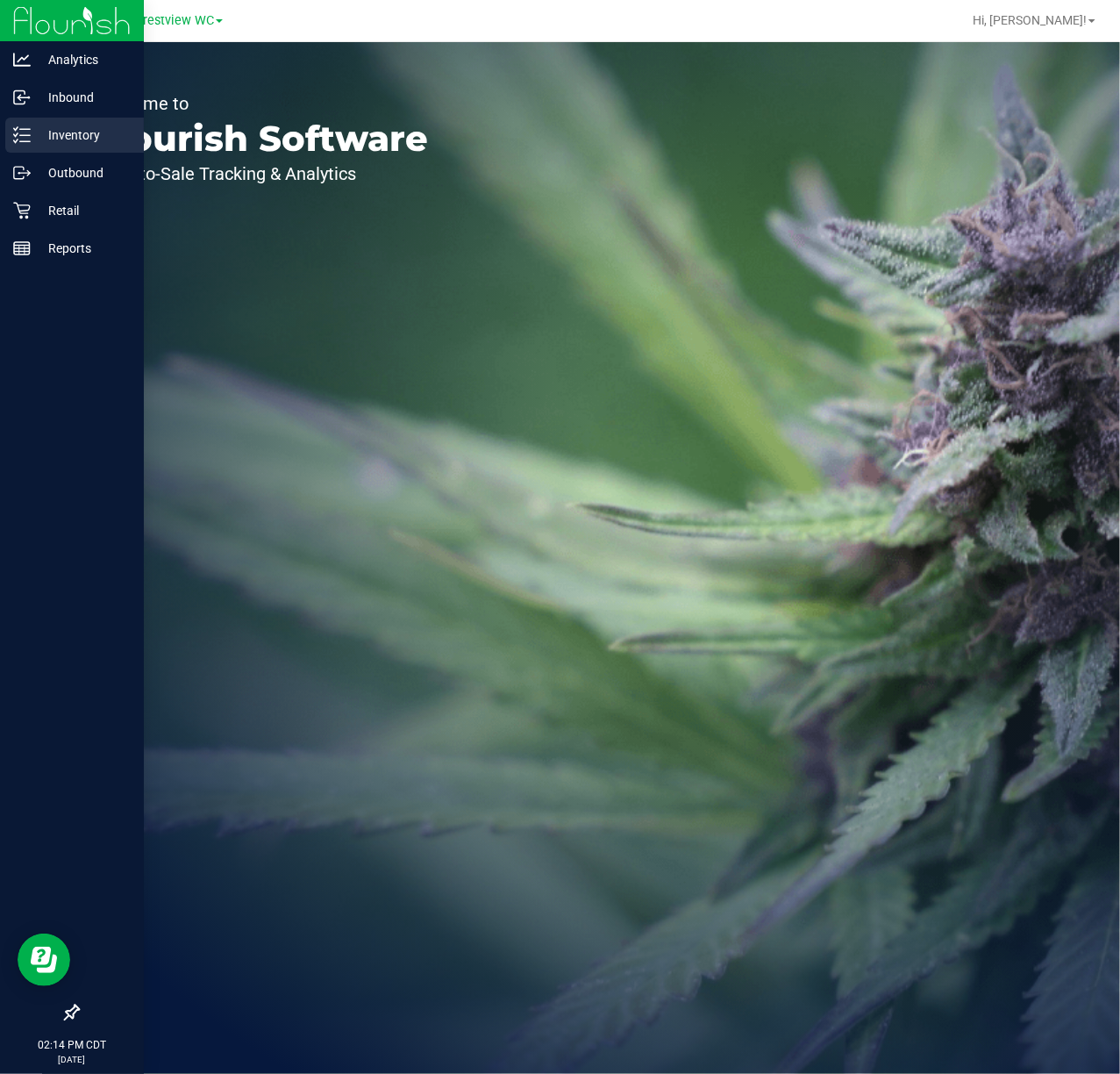
click at [5, 127] on div "Inventory" at bounding box center [75, 135] width 139 height 35
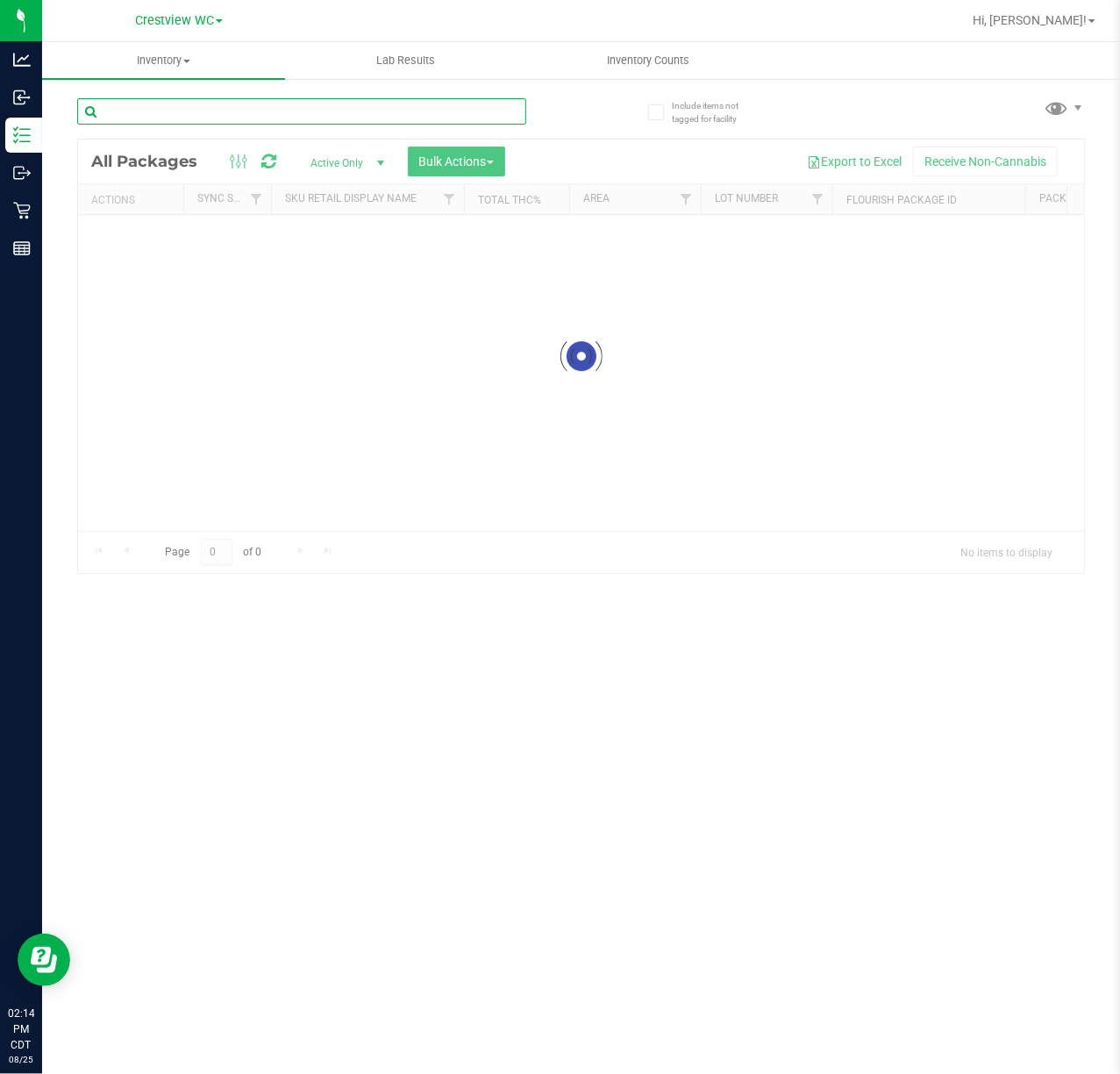
click at [184, 114] on input "text" at bounding box center [302, 111] width 449 height 27
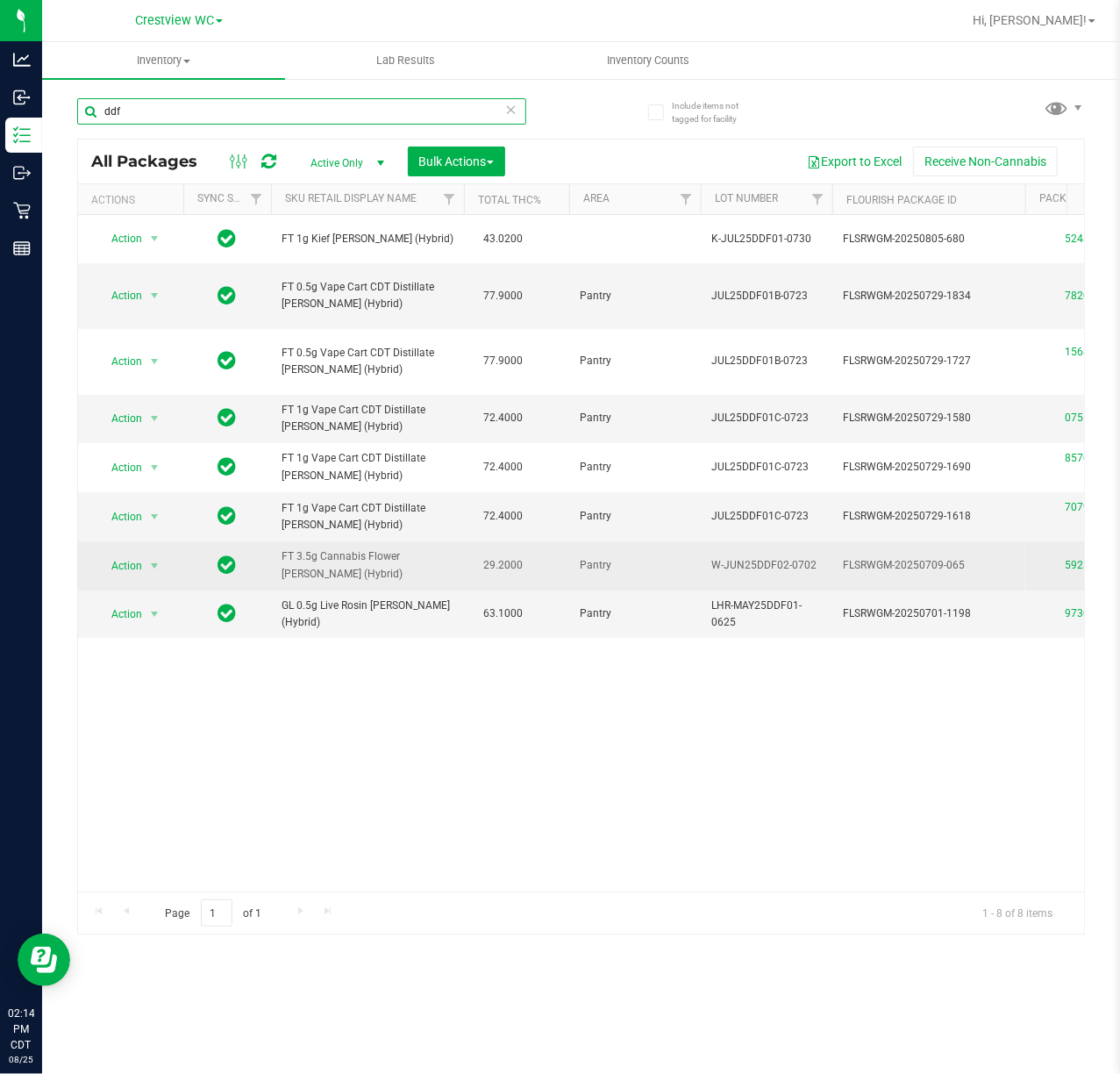
type input "ddf"
click at [135, 547] on td "Action Action Adjust qty Create package Edit attributes Global inventory Locate…" at bounding box center [131, 565] width 105 height 48
click at [141, 562] on span "Action" at bounding box center [119, 566] width 47 height 25
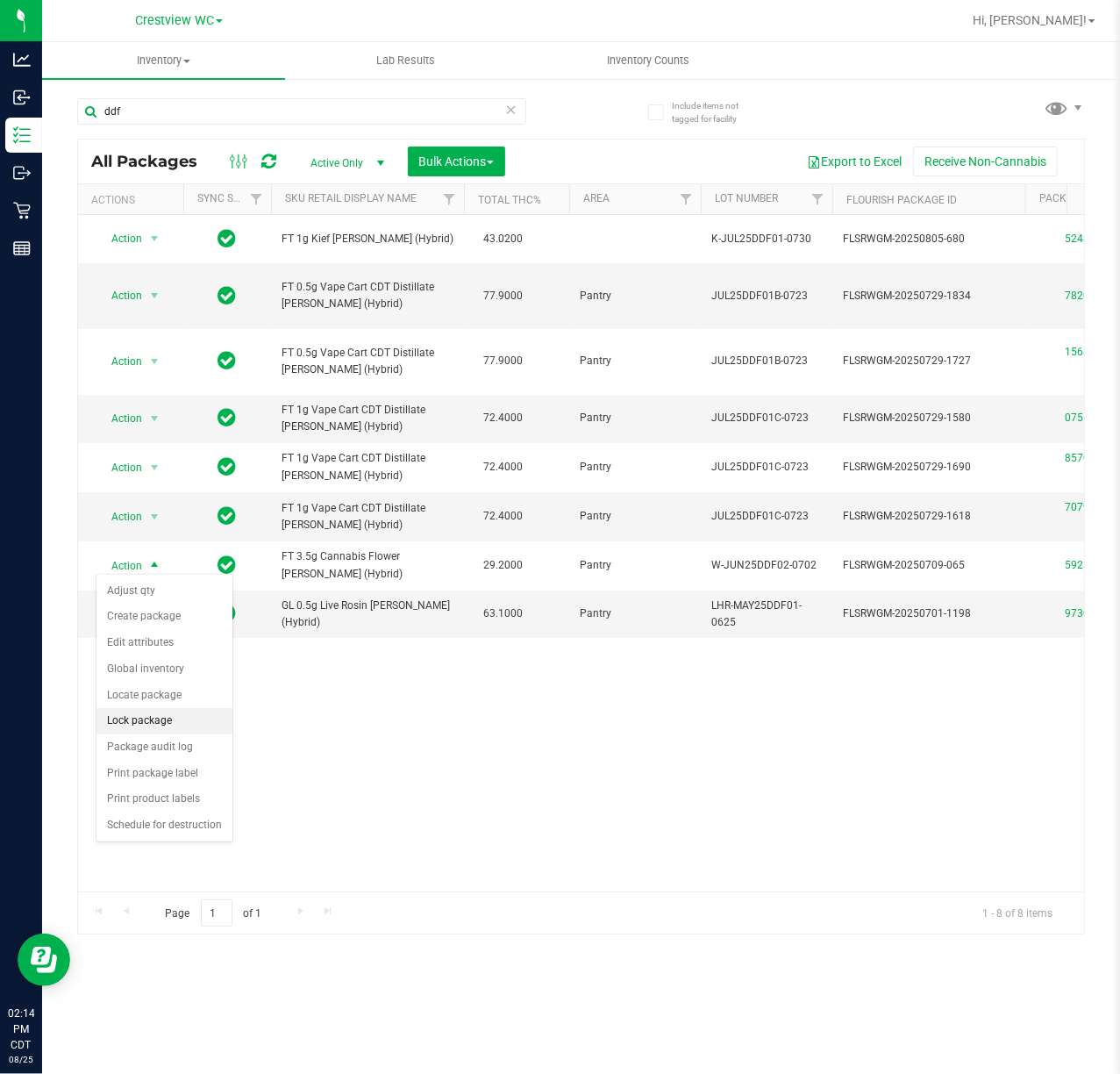
click at [181, 731] on li "Lock package" at bounding box center [164, 721] width 136 height 27
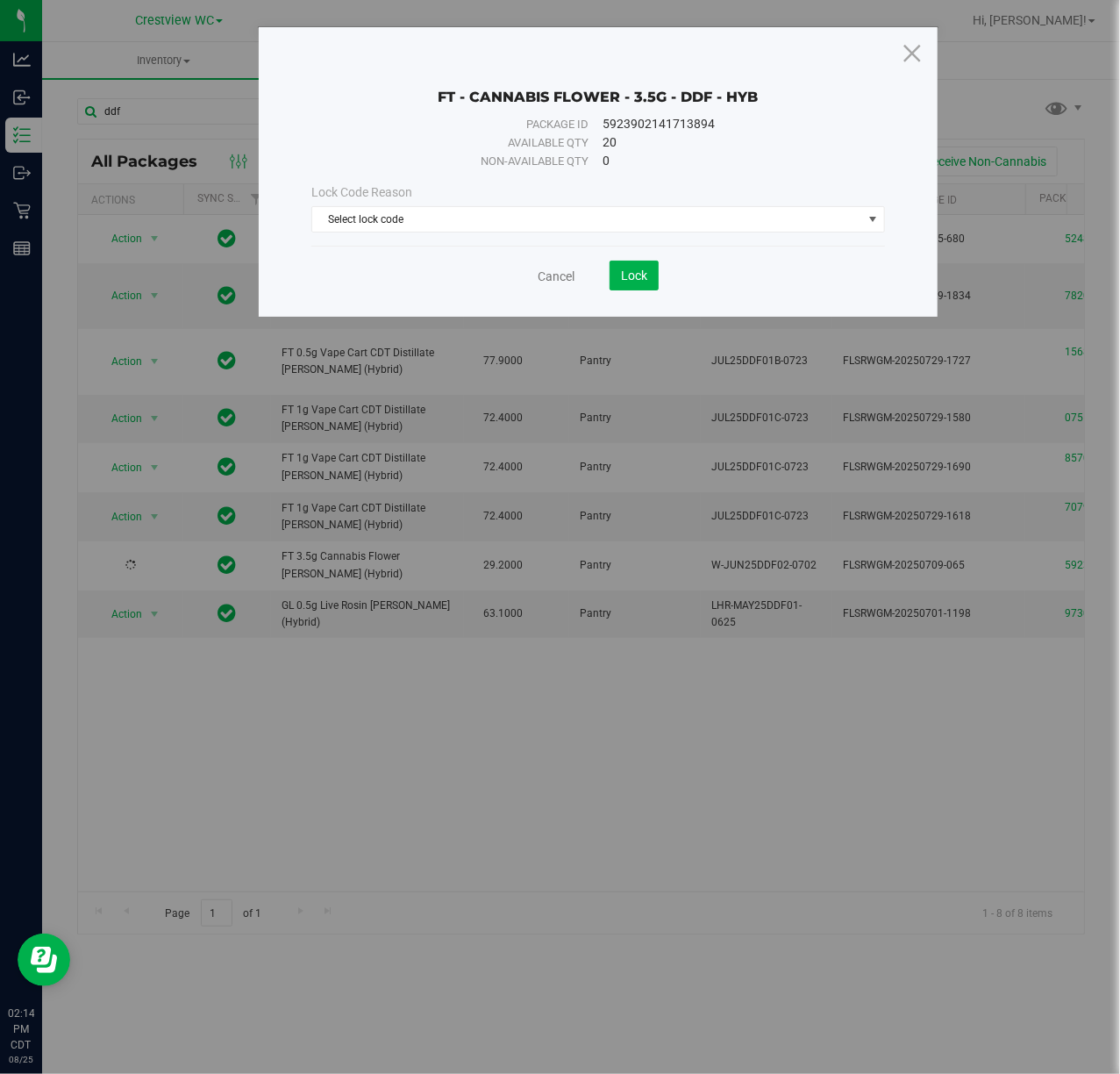
click at [379, 190] on span "Lock Code Reason" at bounding box center [361, 193] width 101 height 14
click at [409, 228] on span "Select lock code" at bounding box center [586, 219] width 549 height 25
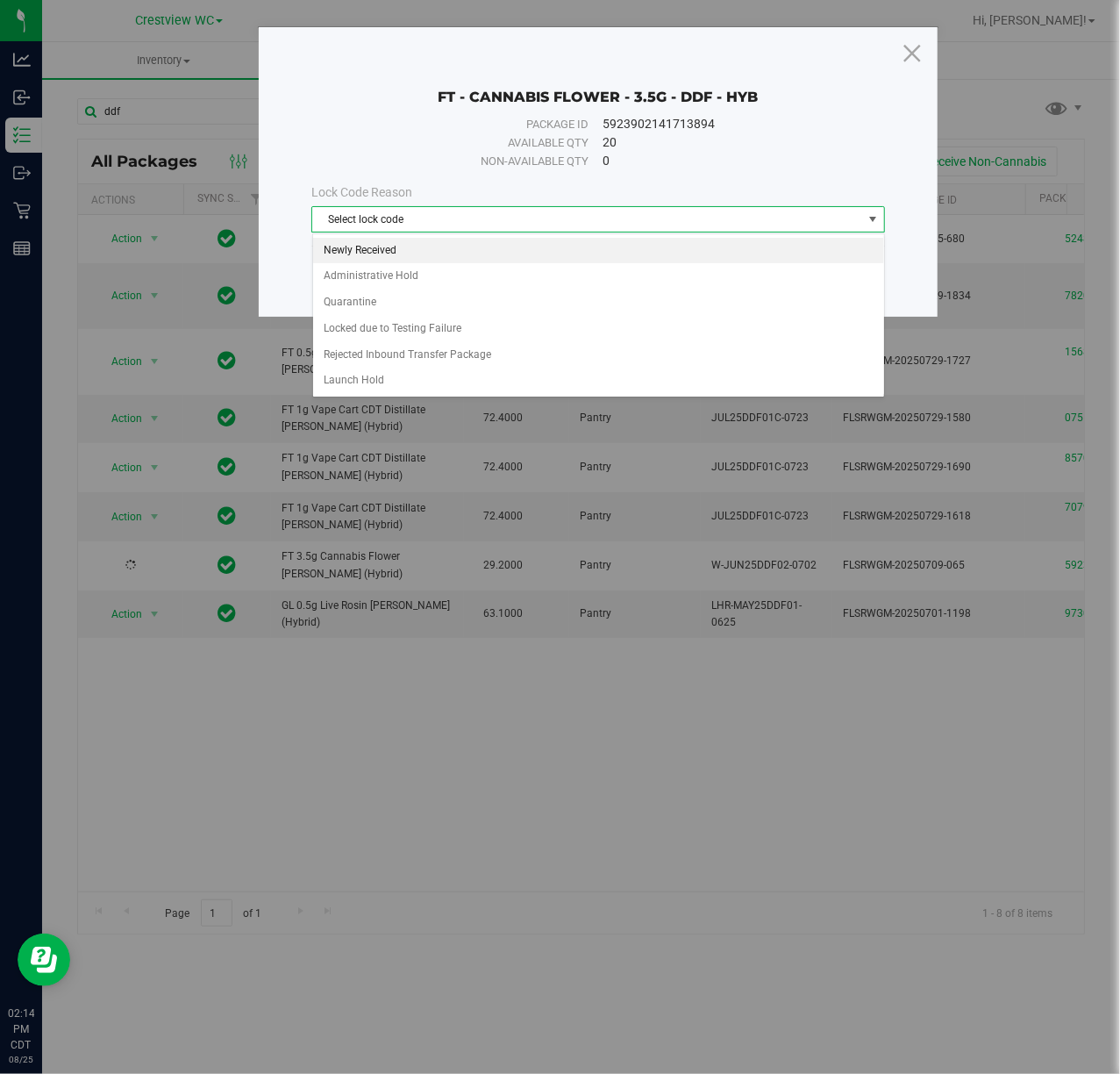
click at [369, 254] on li "Newly Received" at bounding box center [598, 251] width 571 height 27
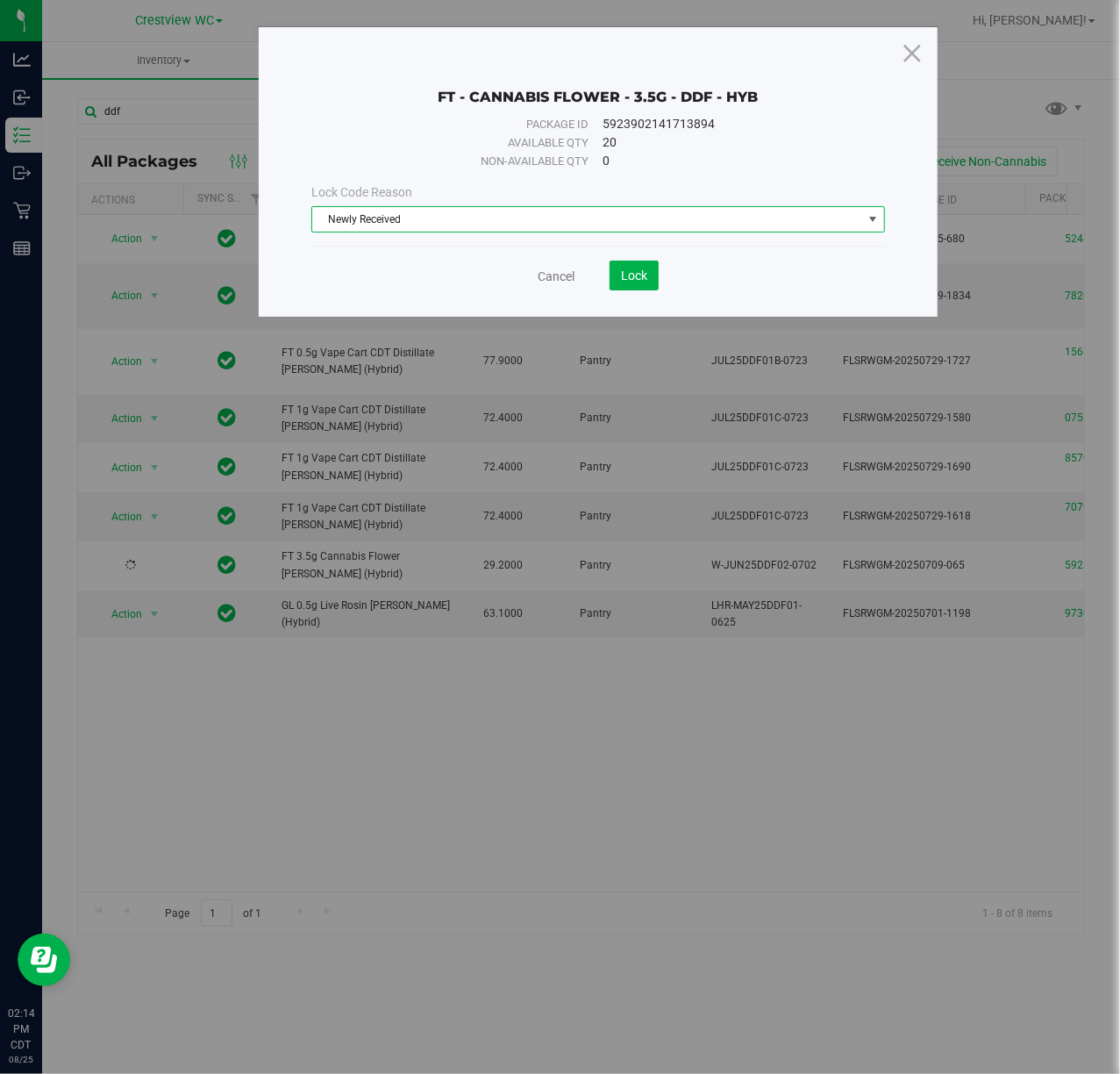
click at [653, 295] on div "FT - CANNABIS FLOWER - 3.5G - DDF - HYB Package ID 5923902141713894 Available q…" at bounding box center [597, 172] width 678 height 290
click at [646, 283] on span "Lock" at bounding box center [634, 275] width 27 height 14
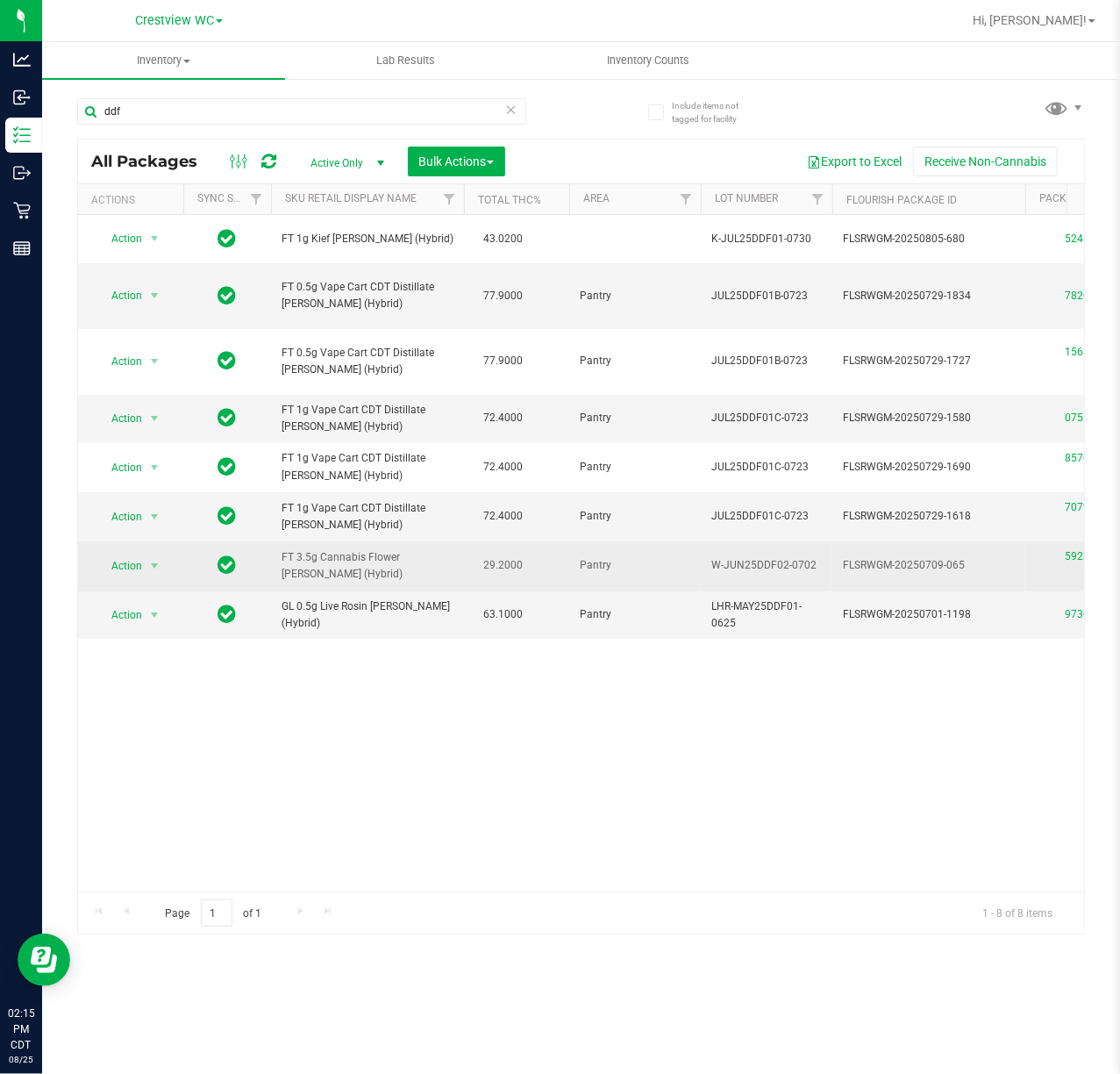
click at [112, 579] on td "Action Action Edit attributes Global inventory Locate package Package audit log…" at bounding box center [131, 565] width 105 height 49
click at [128, 576] on td "Action Action Edit attributes Global inventory Locate package Package audit log…" at bounding box center [131, 565] width 105 height 49
click at [135, 577] on td "Action Action Edit attributes Global inventory Locate package Package audit log…" at bounding box center [131, 565] width 105 height 49
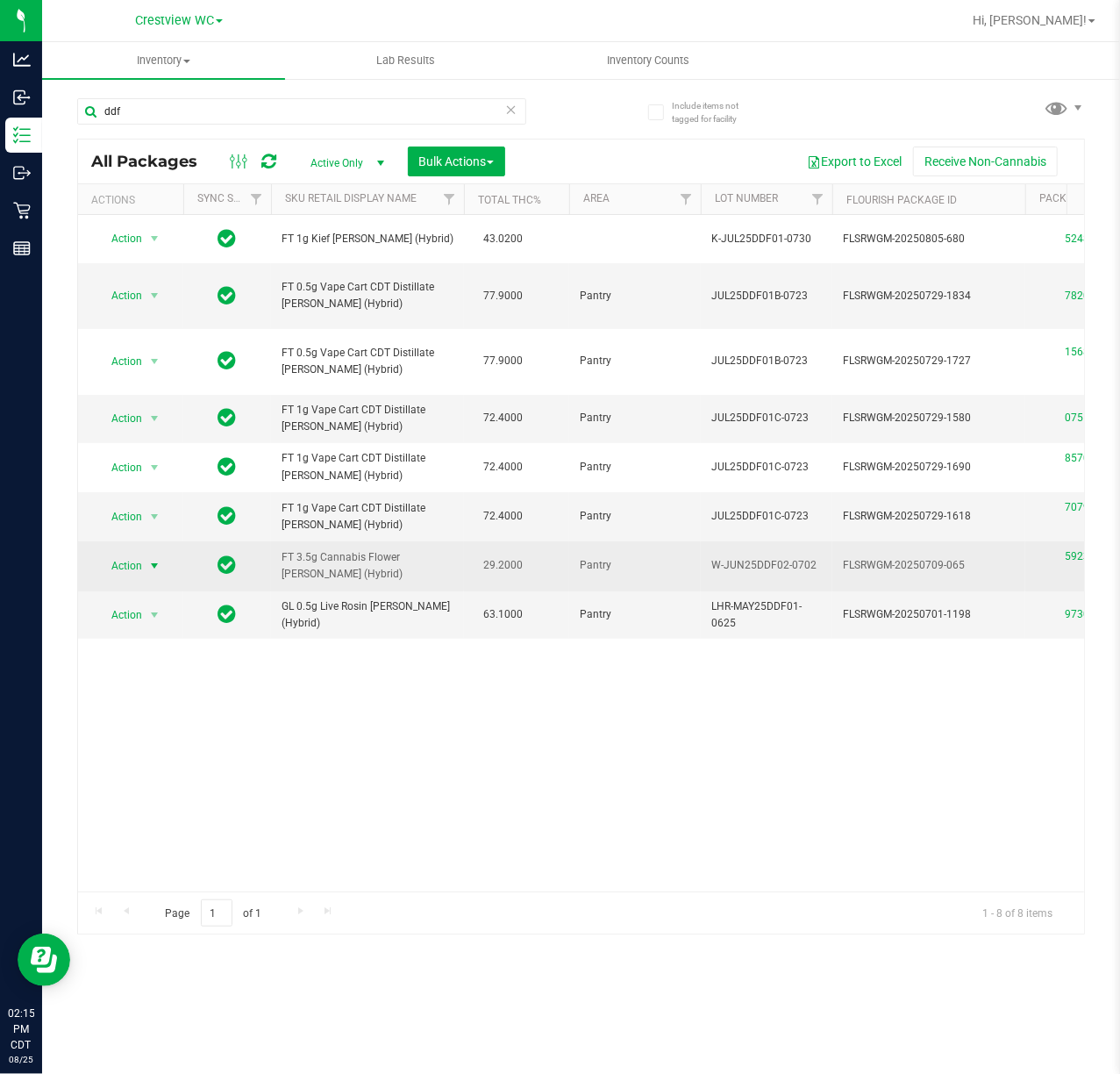
click at [139, 565] on span "Action" at bounding box center [119, 566] width 47 height 25
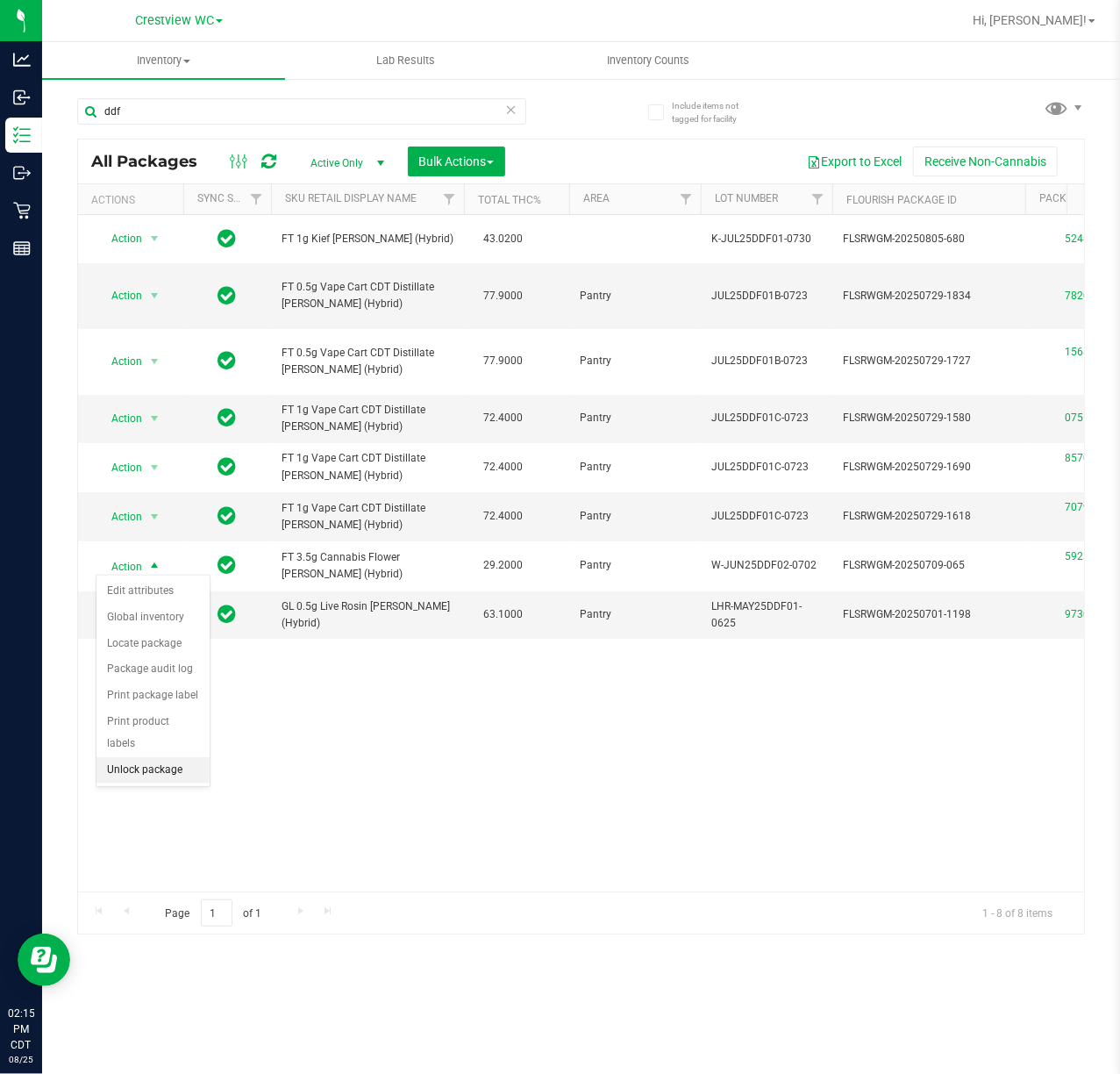
click at [152, 762] on li "Unlock package" at bounding box center [152, 771] width 113 height 27
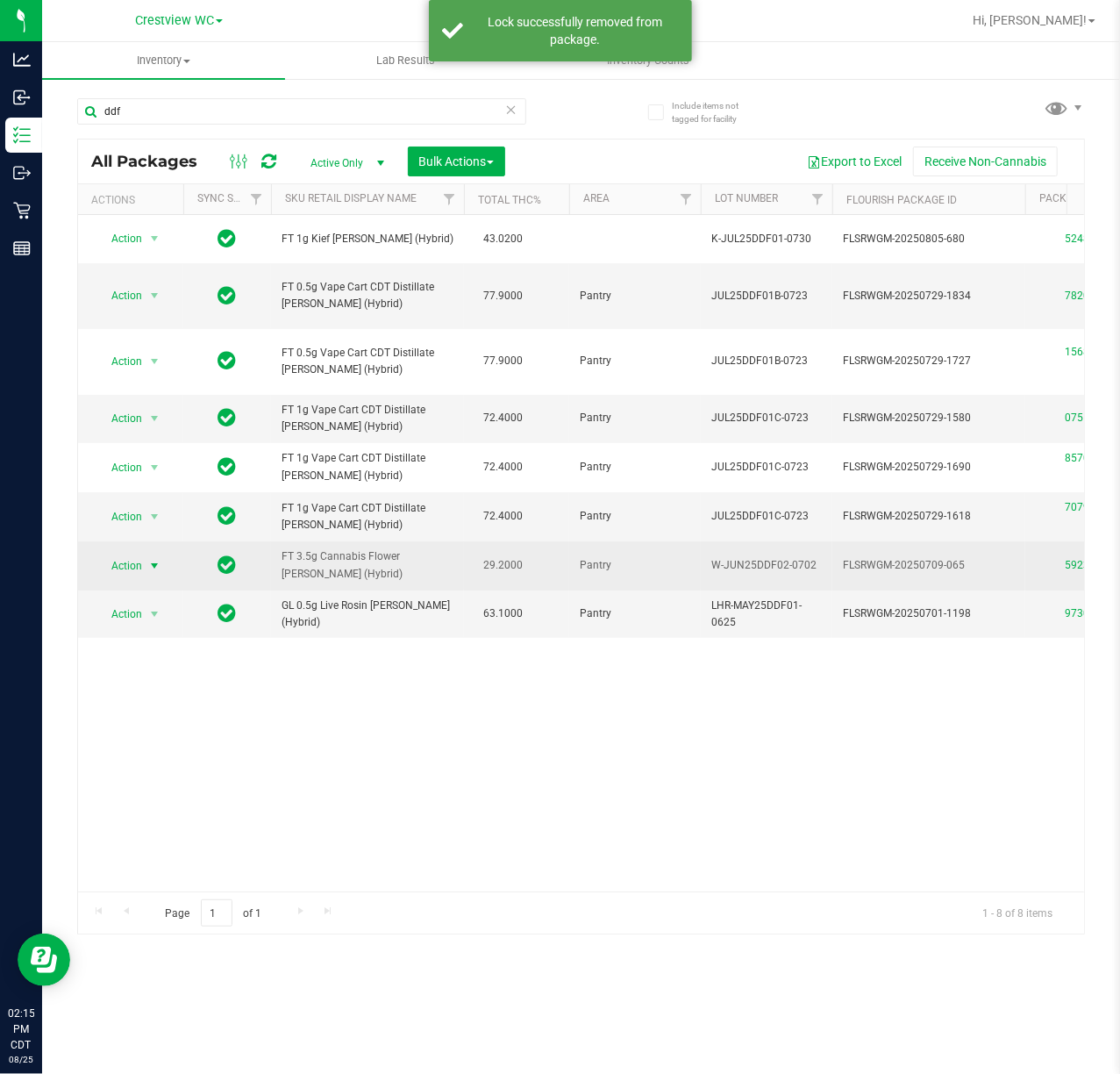
click at [116, 559] on span "Action" at bounding box center [119, 566] width 47 height 25
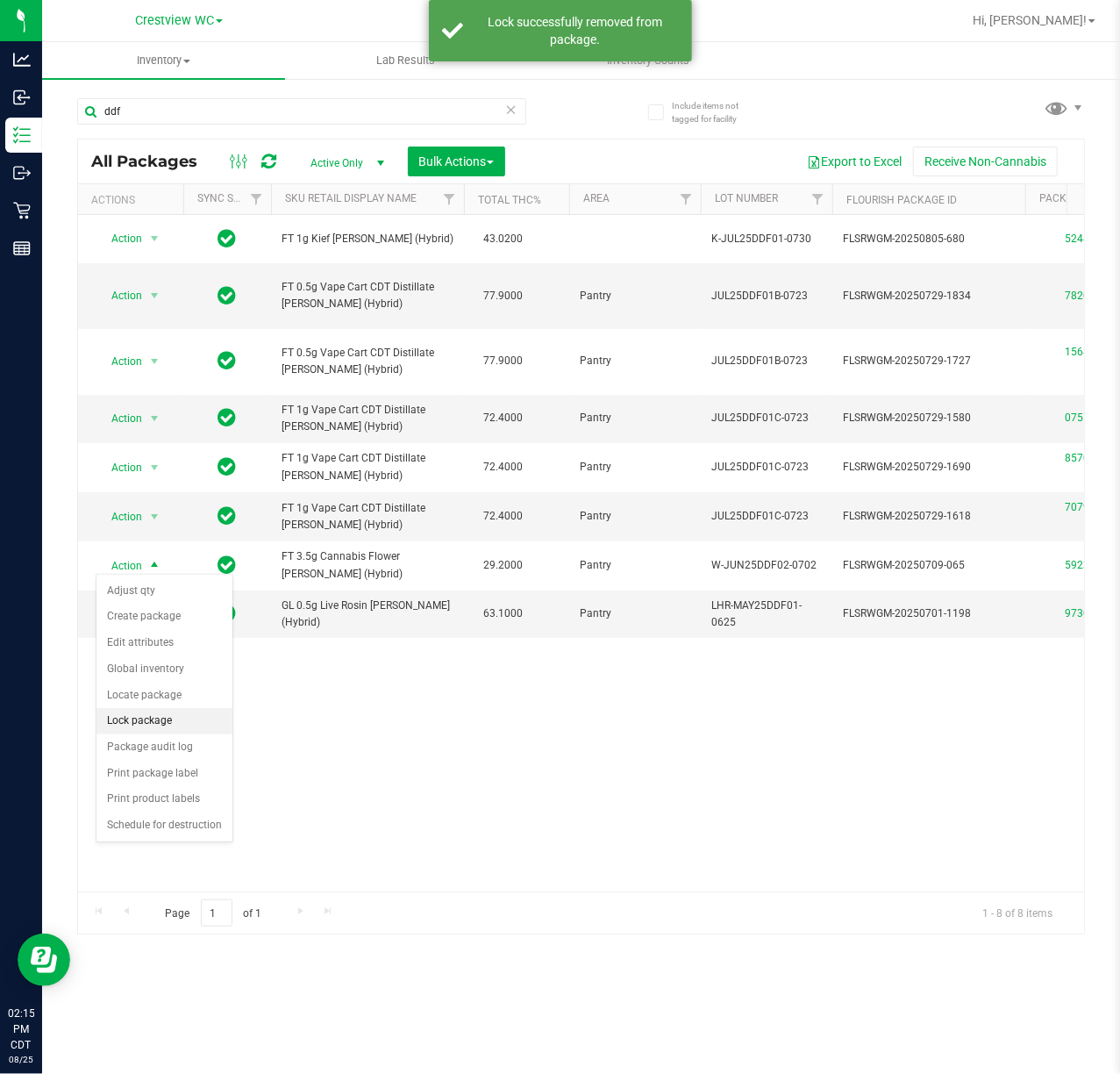
click at [170, 727] on li "Lock package" at bounding box center [164, 721] width 136 height 27
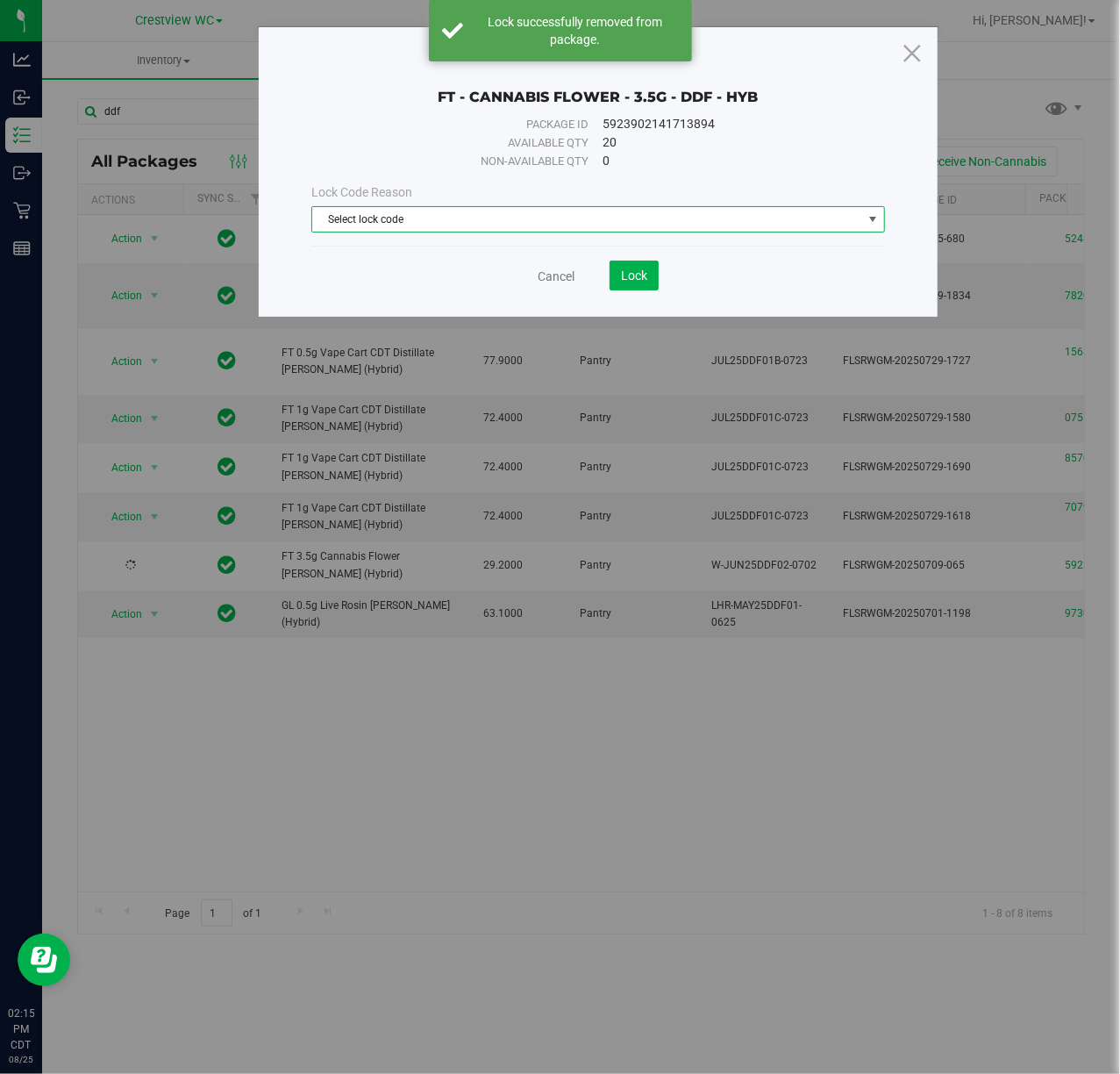
click at [334, 226] on span "Select lock code" at bounding box center [586, 219] width 549 height 25
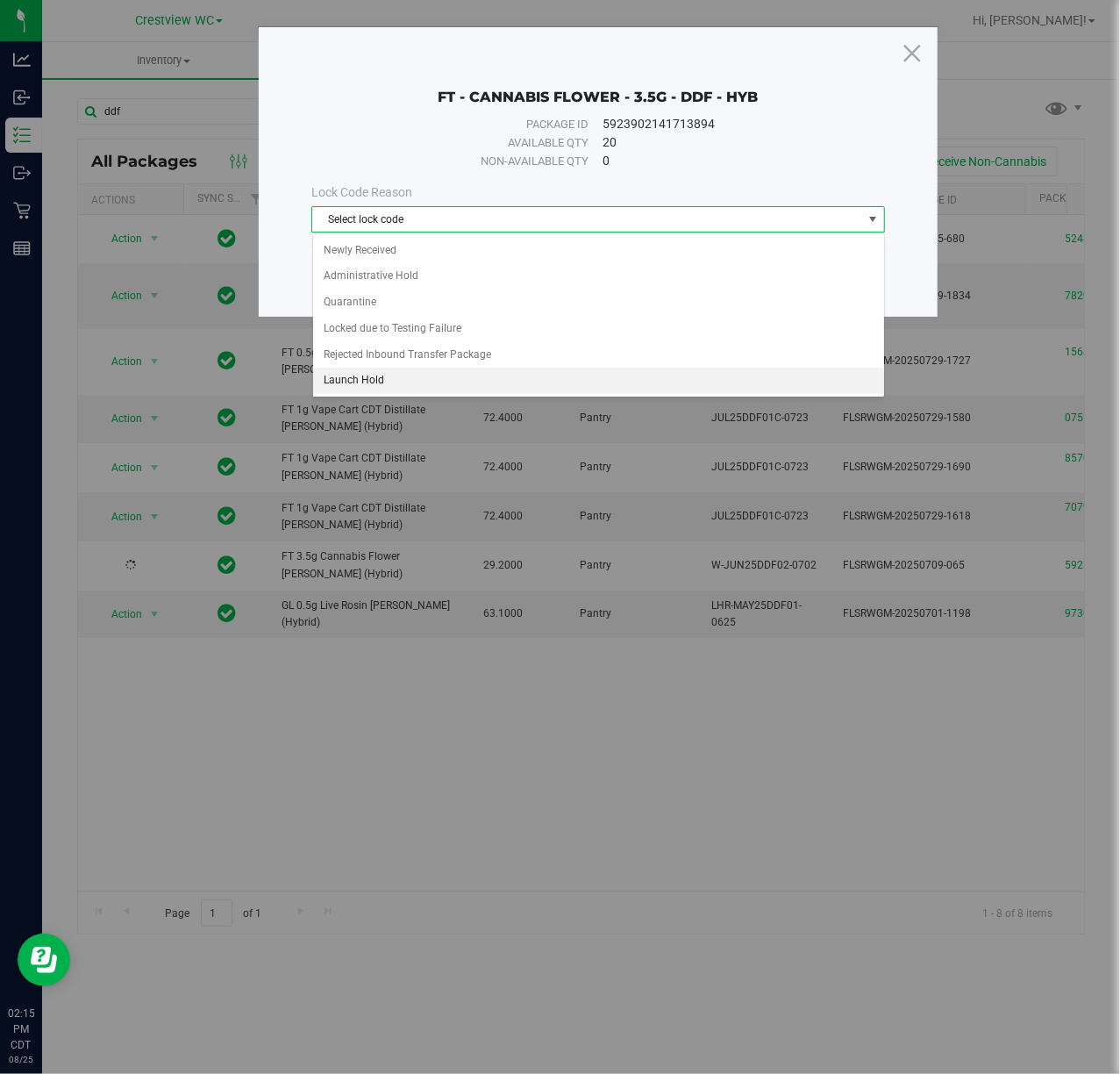
click at [393, 389] on li "Launch Hold" at bounding box center [598, 381] width 571 height 27
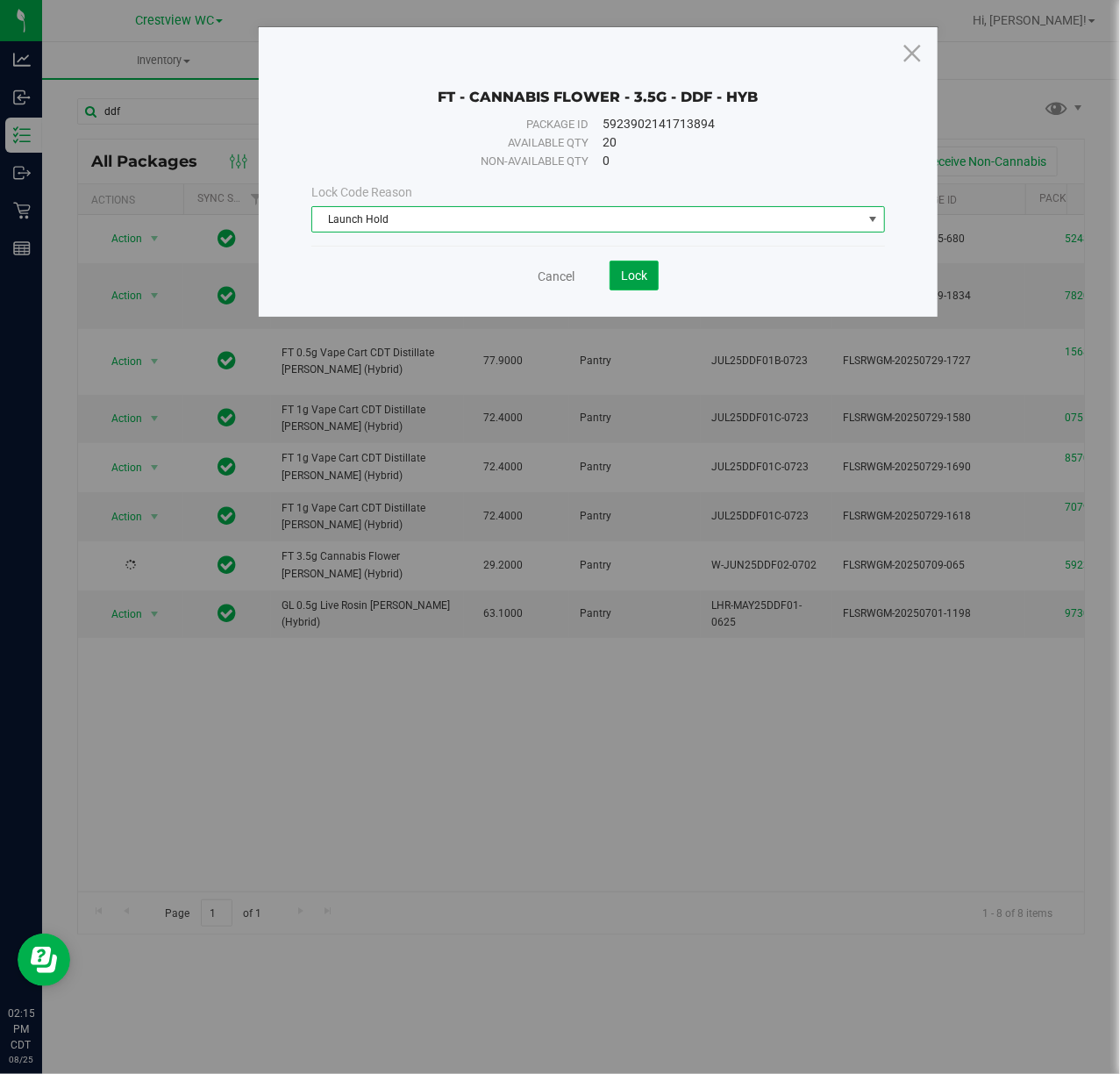
click at [647, 275] on span "Lock" at bounding box center [634, 275] width 27 height 14
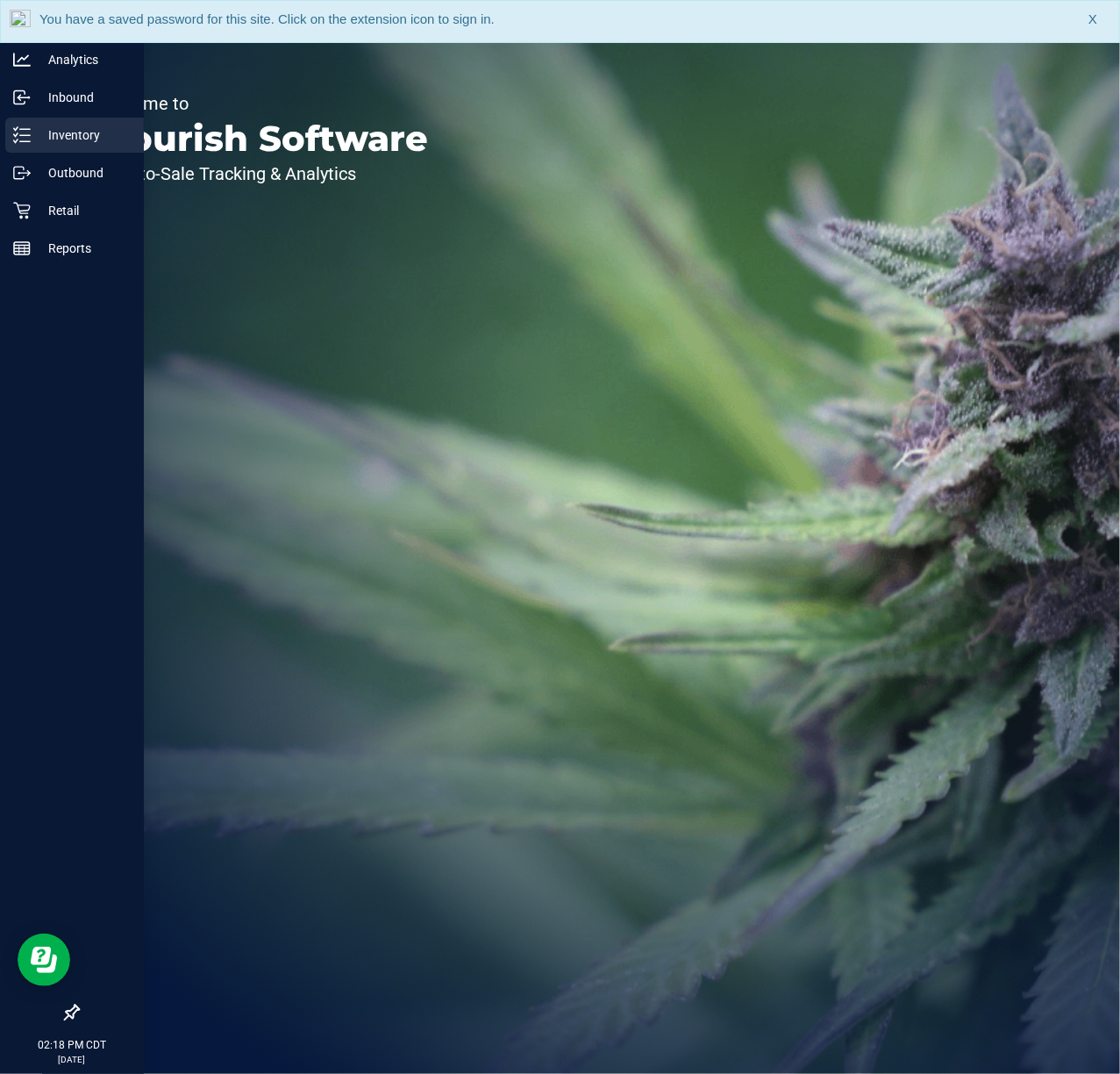
click at [29, 135] on line at bounding box center [25, 135] width 10 height 0
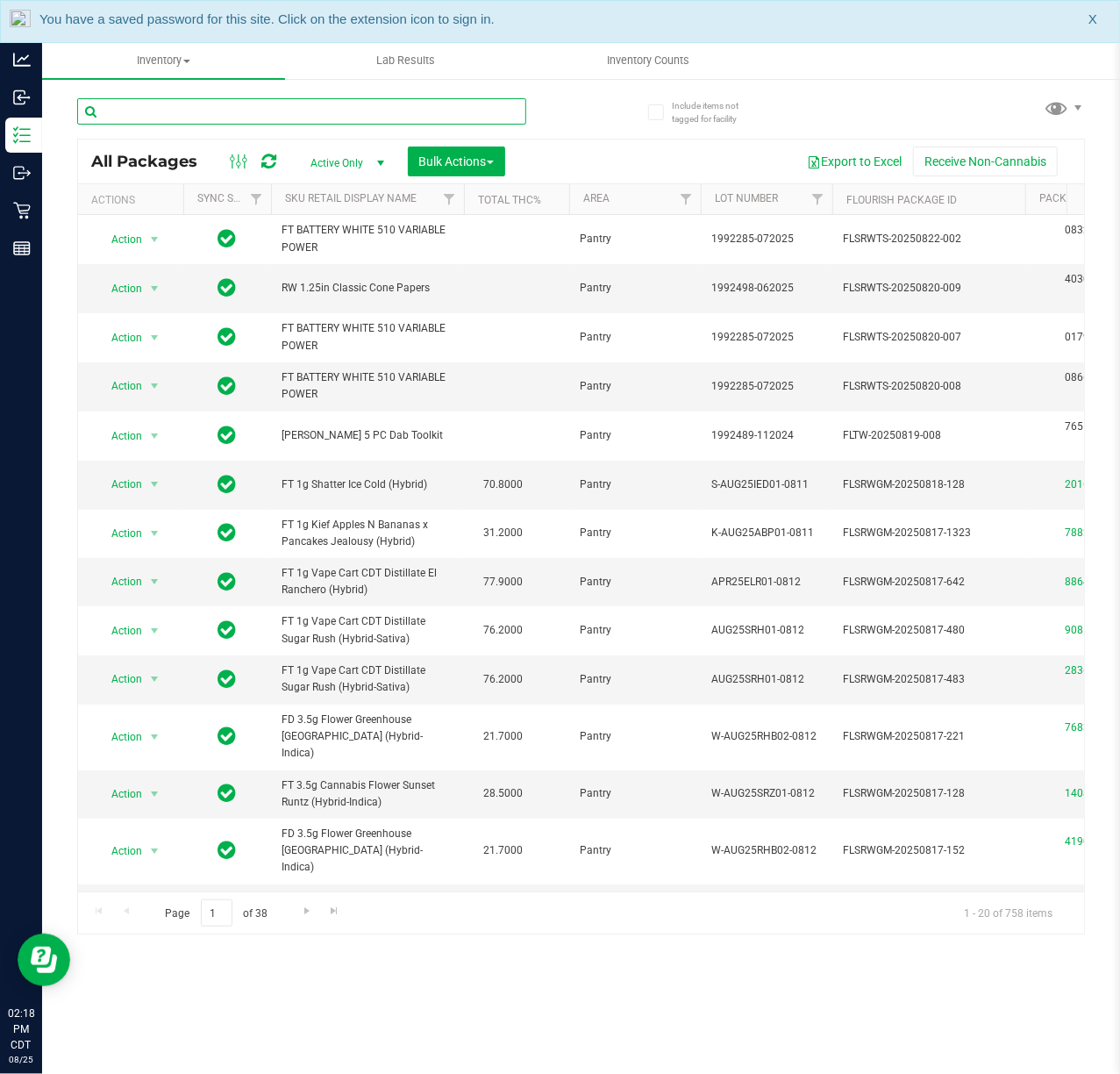
click at [167, 98] on input "text" at bounding box center [302, 111] width 449 height 27
paste input "W-AUG25GRZ01-0809"
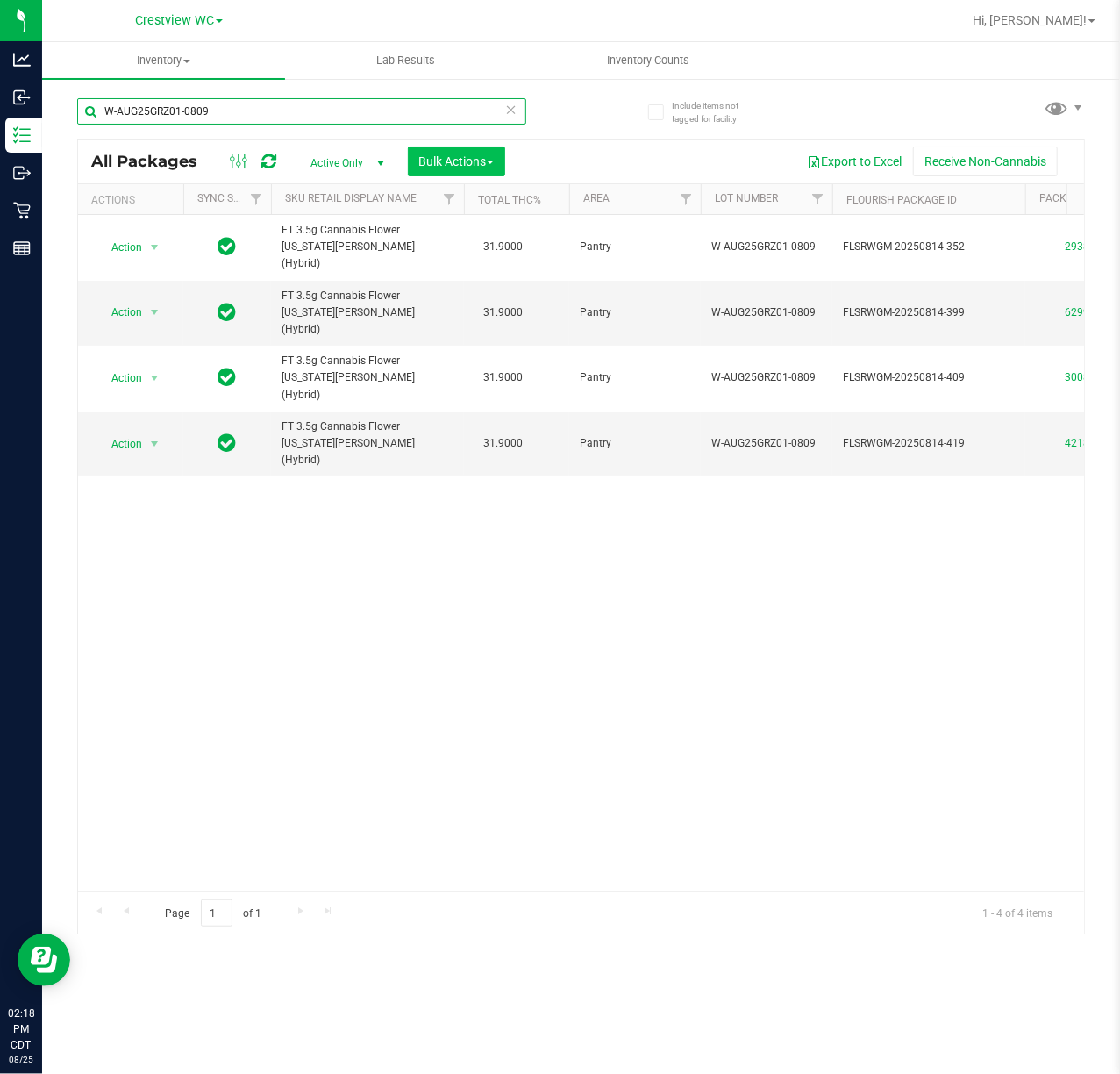
type input "W-AUG25GRZ01-0809"
click at [487, 167] on span "Bulk Actions" at bounding box center [457, 161] width 75 height 14
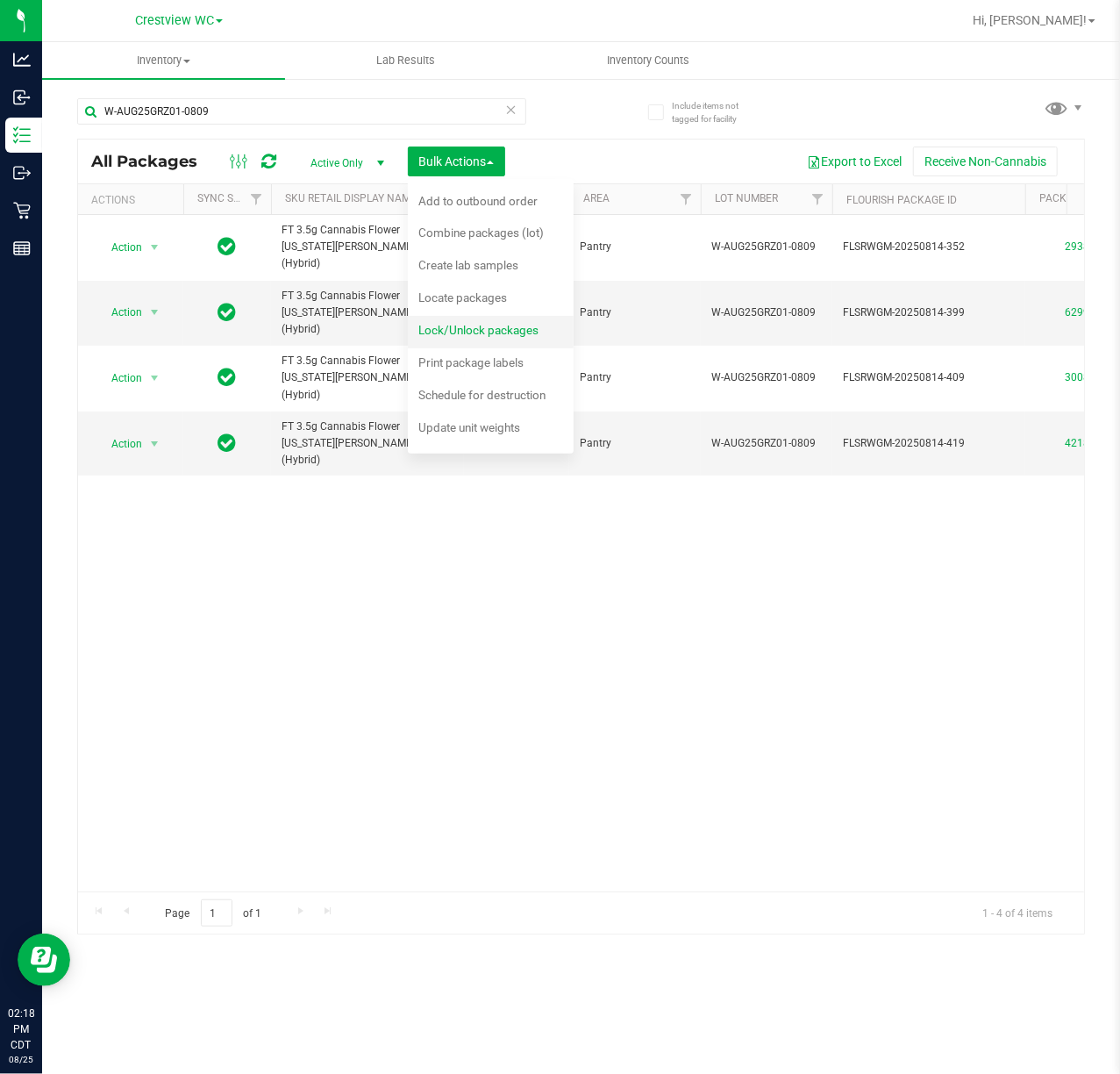
click at [495, 323] on span "Lock/Unlock packages" at bounding box center [478, 330] width 120 height 14
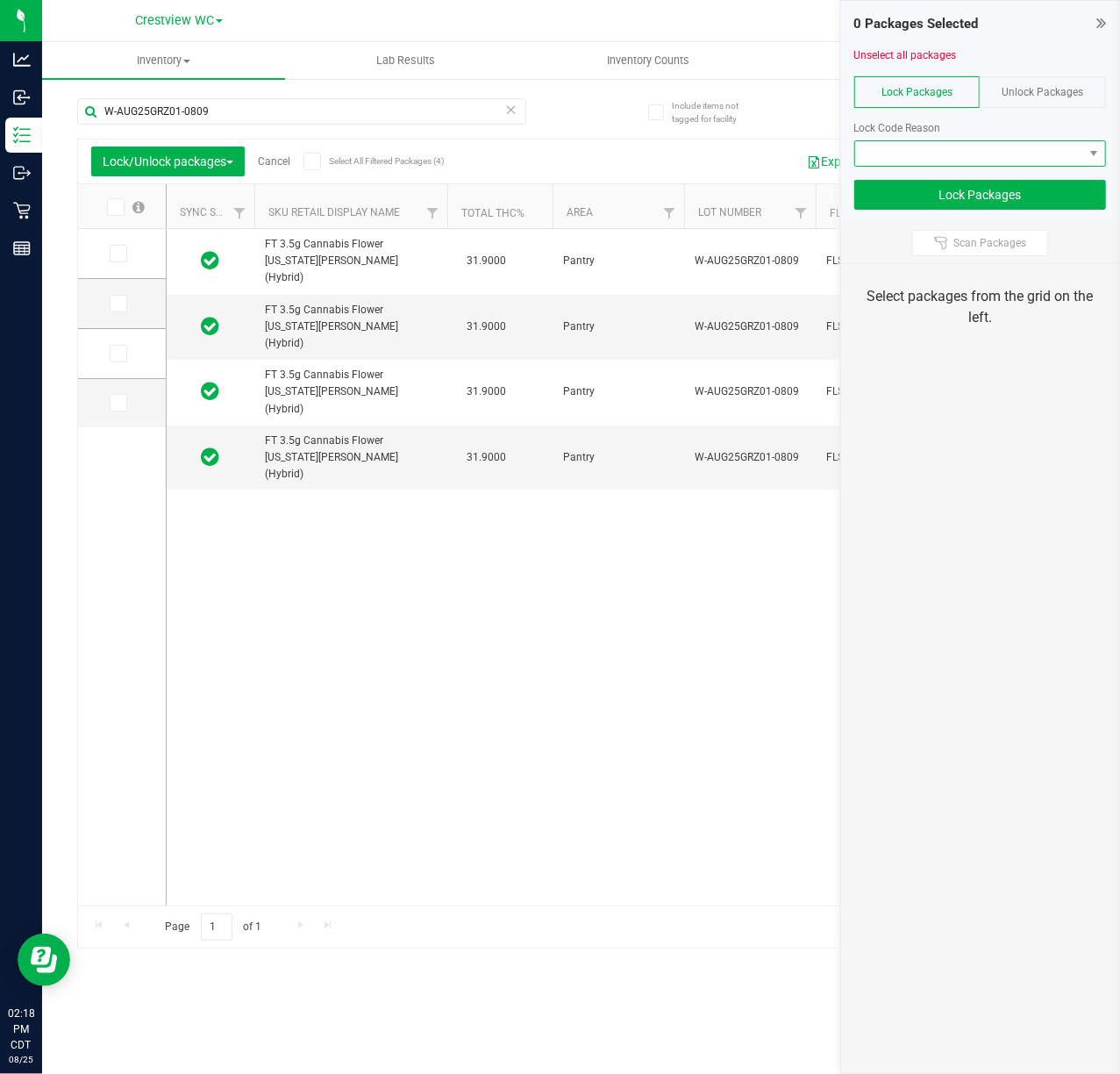
click at [989, 165] on span at bounding box center [969, 153] width 228 height 25
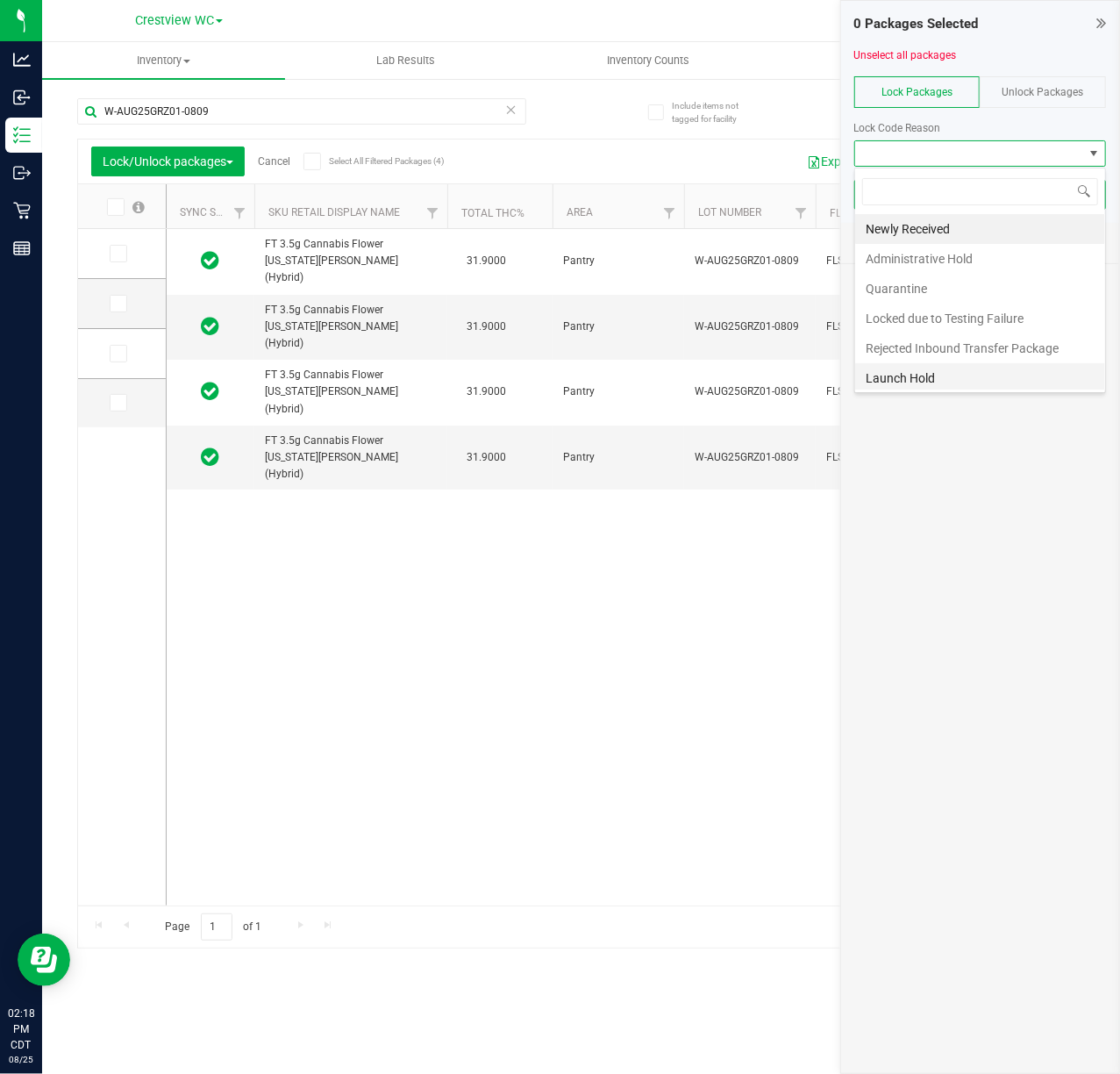
click at [934, 372] on li "Launch Hold" at bounding box center [980, 378] width 250 height 29
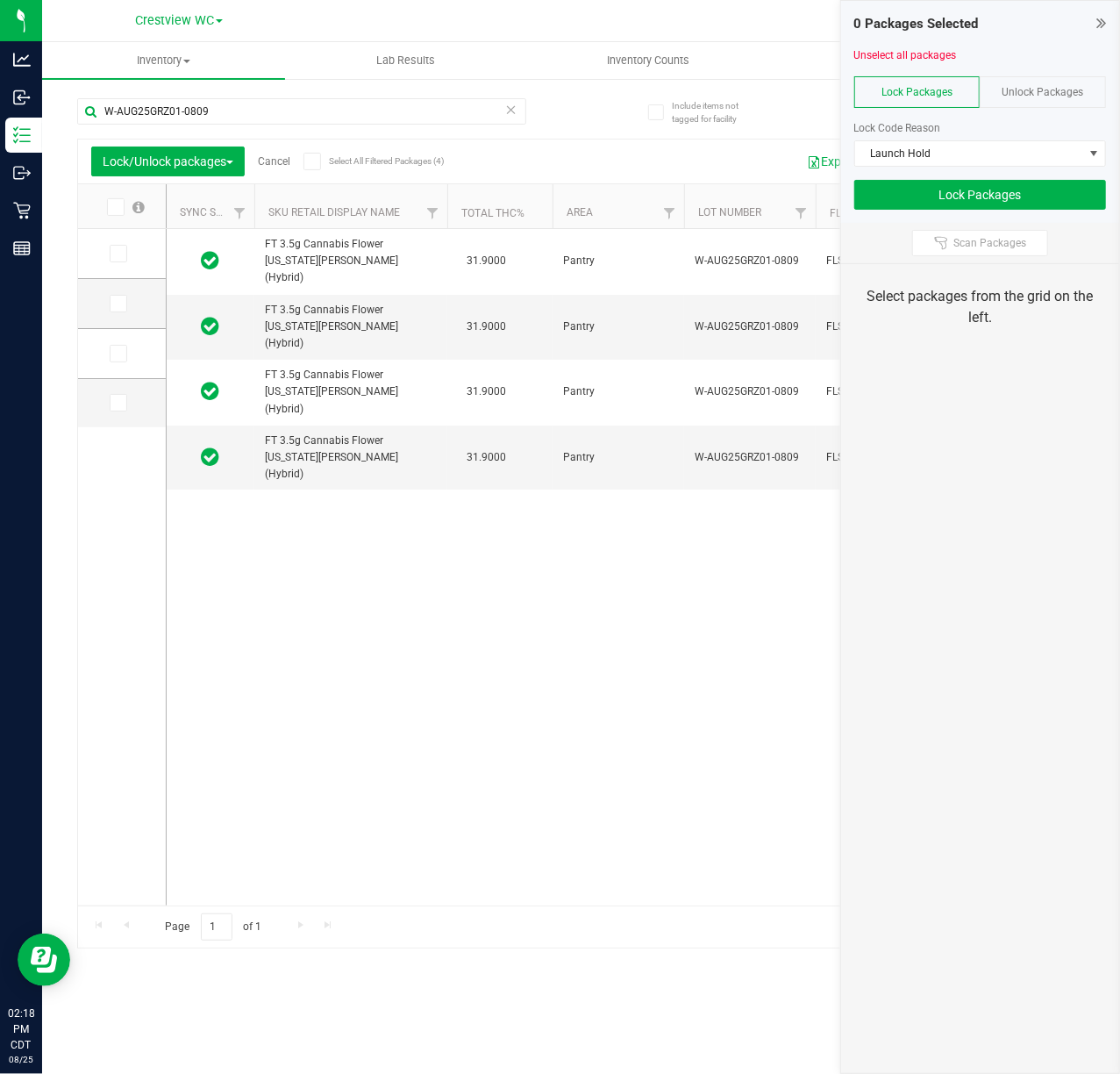
click at [310, 161] on icon at bounding box center [312, 161] width 12 height 0
click at [0, 0] on input "Select All Filtered Packages (4)" at bounding box center [0, 0] width 0 height 0
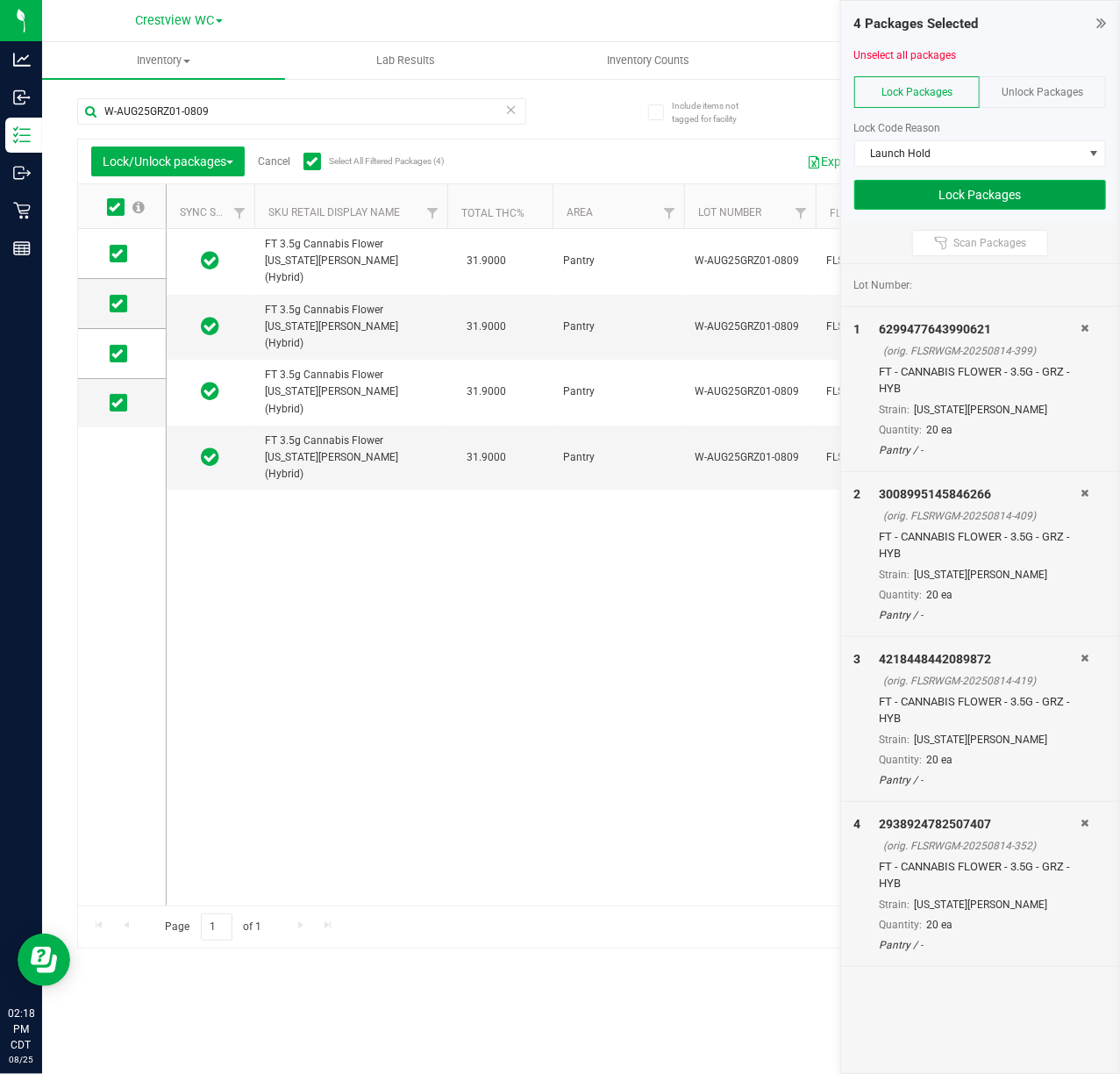
click at [972, 192] on button "Lock Packages" at bounding box center [980, 194] width 252 height 29
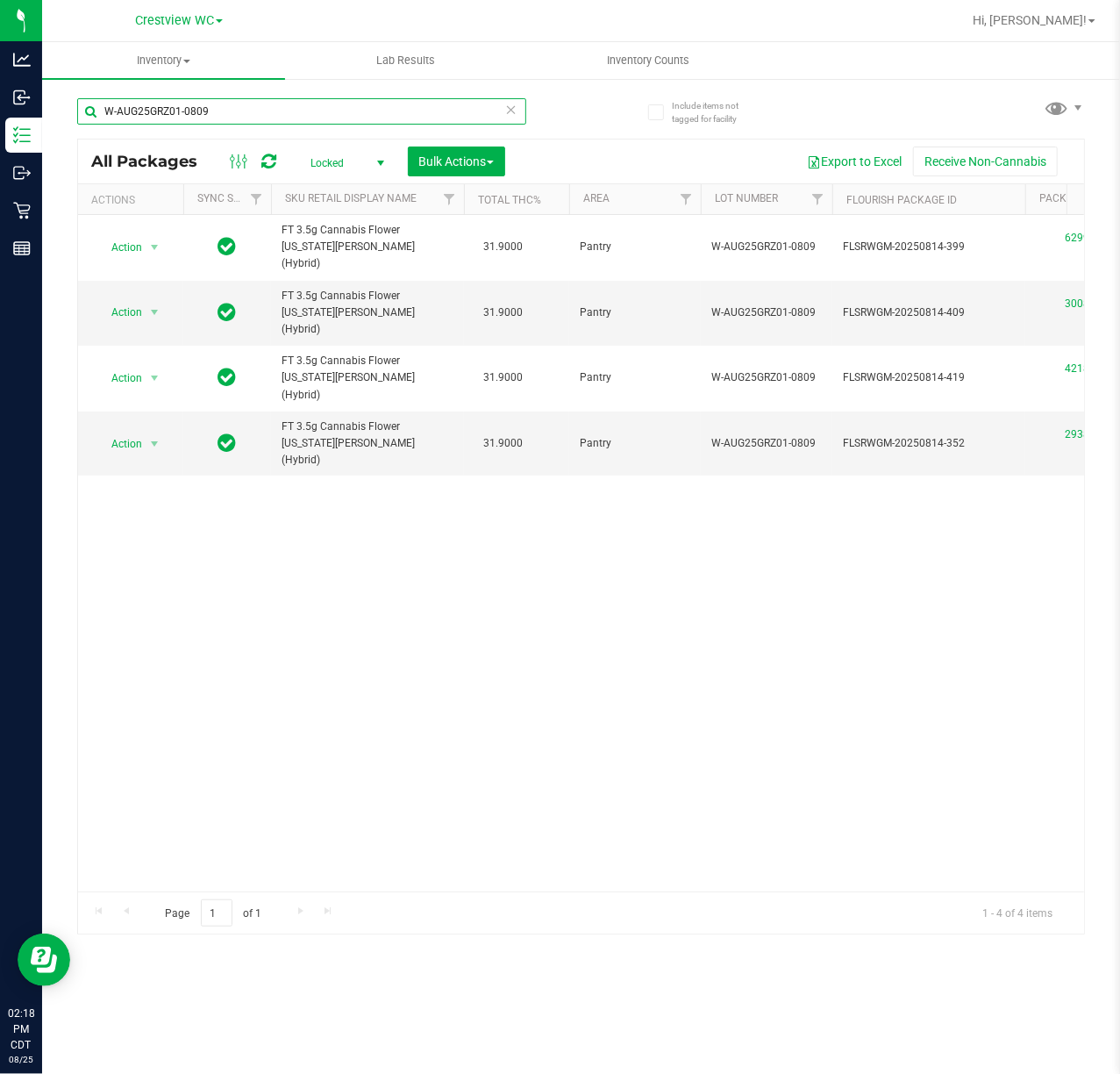
drag, startPoint x: 230, startPoint y: 99, endPoint x: -151, endPoint y: 100, distance: 381.0
click at [0, 100] on html "Analytics Inbound Inventory Outbound Retail Reports 02:18 PM CDT 08/25/2025 08/…" at bounding box center [560, 537] width 1120 height 1074
paste input "JUN25DDF02-0702"
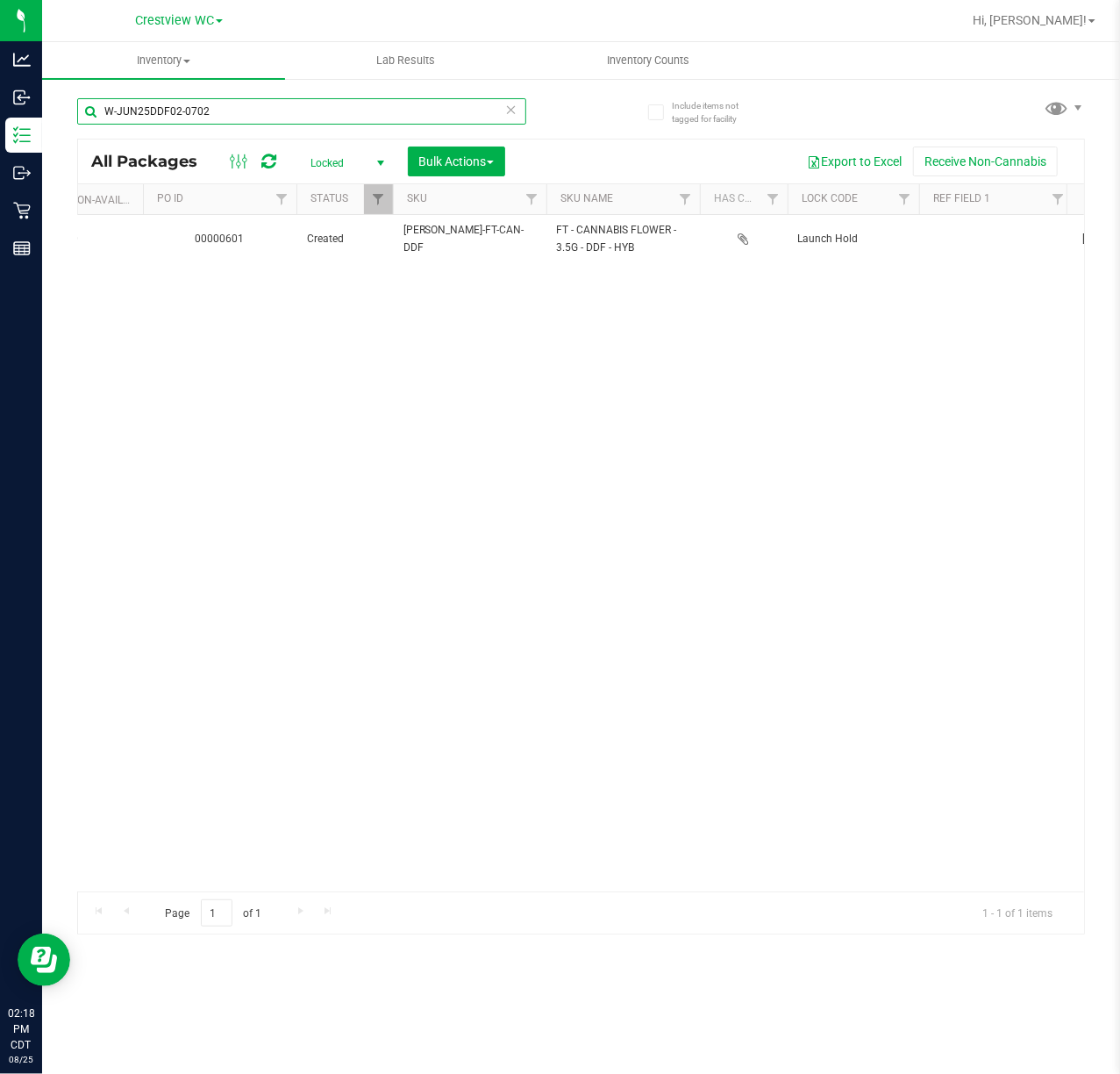
drag, startPoint x: 223, startPoint y: 100, endPoint x: -378, endPoint y: 96, distance: 601.0
click at [0, 96] on html "Analytics Inbound Inventory Outbound Retail Reports 02:18 PM CDT 08/25/2025 08/…" at bounding box center [560, 537] width 1120 height 1074
paste input "APR25FIC02-0514"
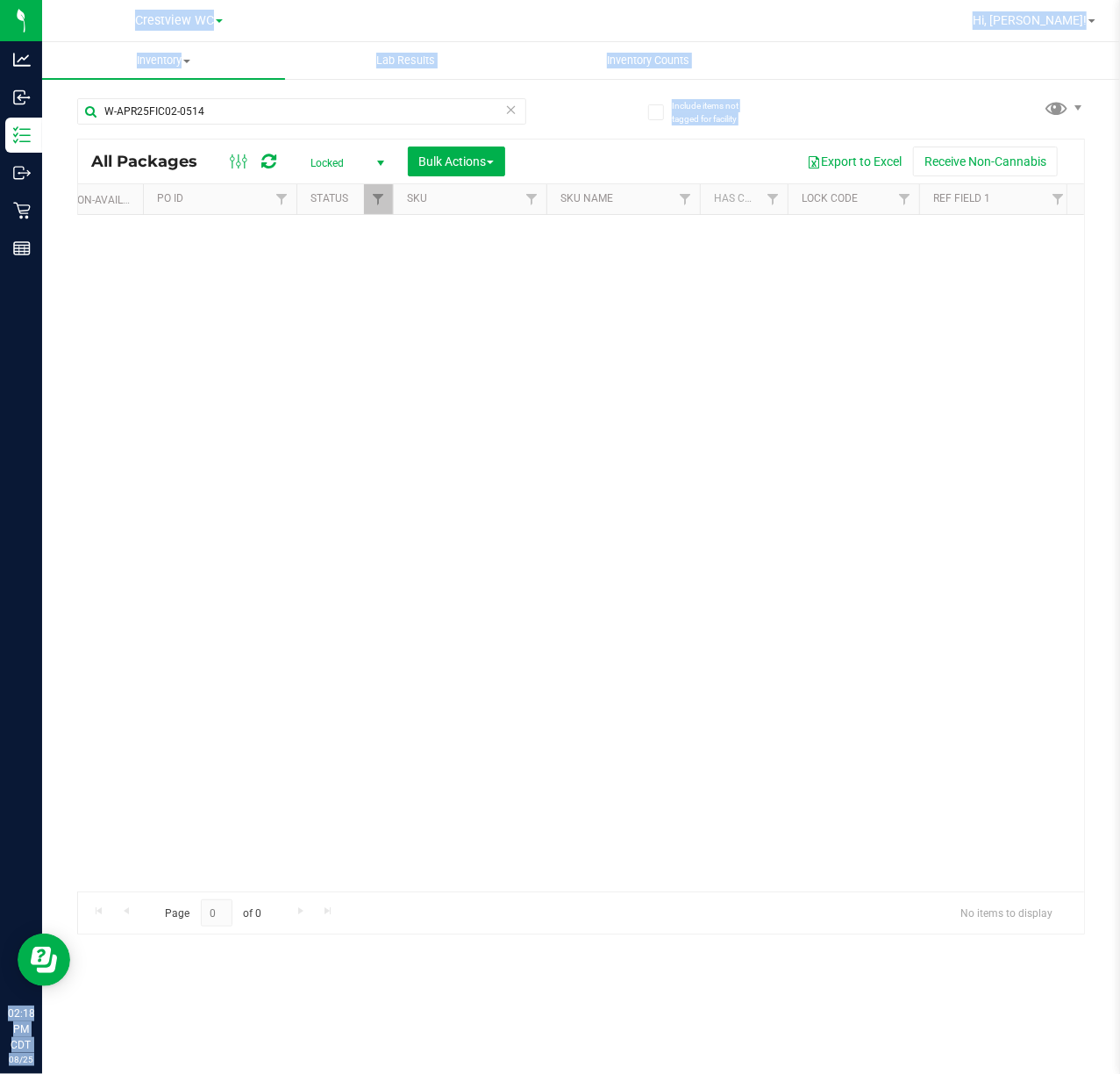
drag, startPoint x: 225, startPoint y: 95, endPoint x: -59, endPoint y: 109, distance: 284.3
click at [0, 109] on html "Analytics Inbound Inventory Outbound Retail Reports 02:18 PM CDT 08/25/2025 08/…" at bounding box center [560, 537] width 1120 height 1074
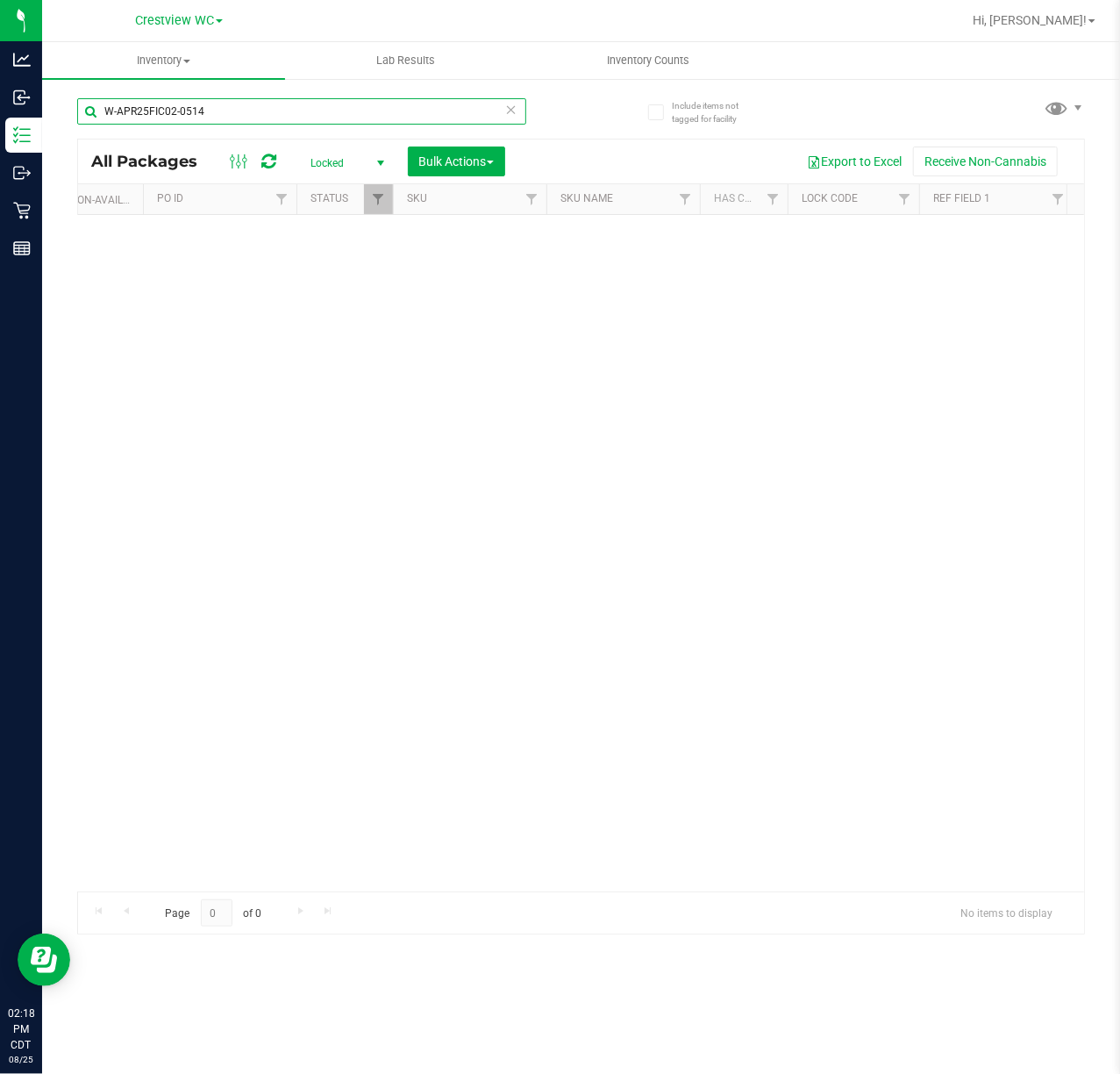
drag, startPoint x: -6, startPoint y: 107, endPoint x: -125, endPoint y: 107, distance: 119.0
click at [0, 107] on html "Analytics Inbound Inventory Outbound Retail Reports 02:18 PM CDT 08/25/2025 08/…" at bounding box center [560, 537] width 1120 height 1074
paste input "JUL25ARZ03-0723"
drag, startPoint x: 275, startPoint y: 111, endPoint x: -100, endPoint y: 117, distance: 375.0
click at [0, 117] on html "Analytics Inbound Inventory Outbound Retail Reports 02:18 PM CDT 08/25/2025 08/…" at bounding box center [560, 537] width 1120 height 1074
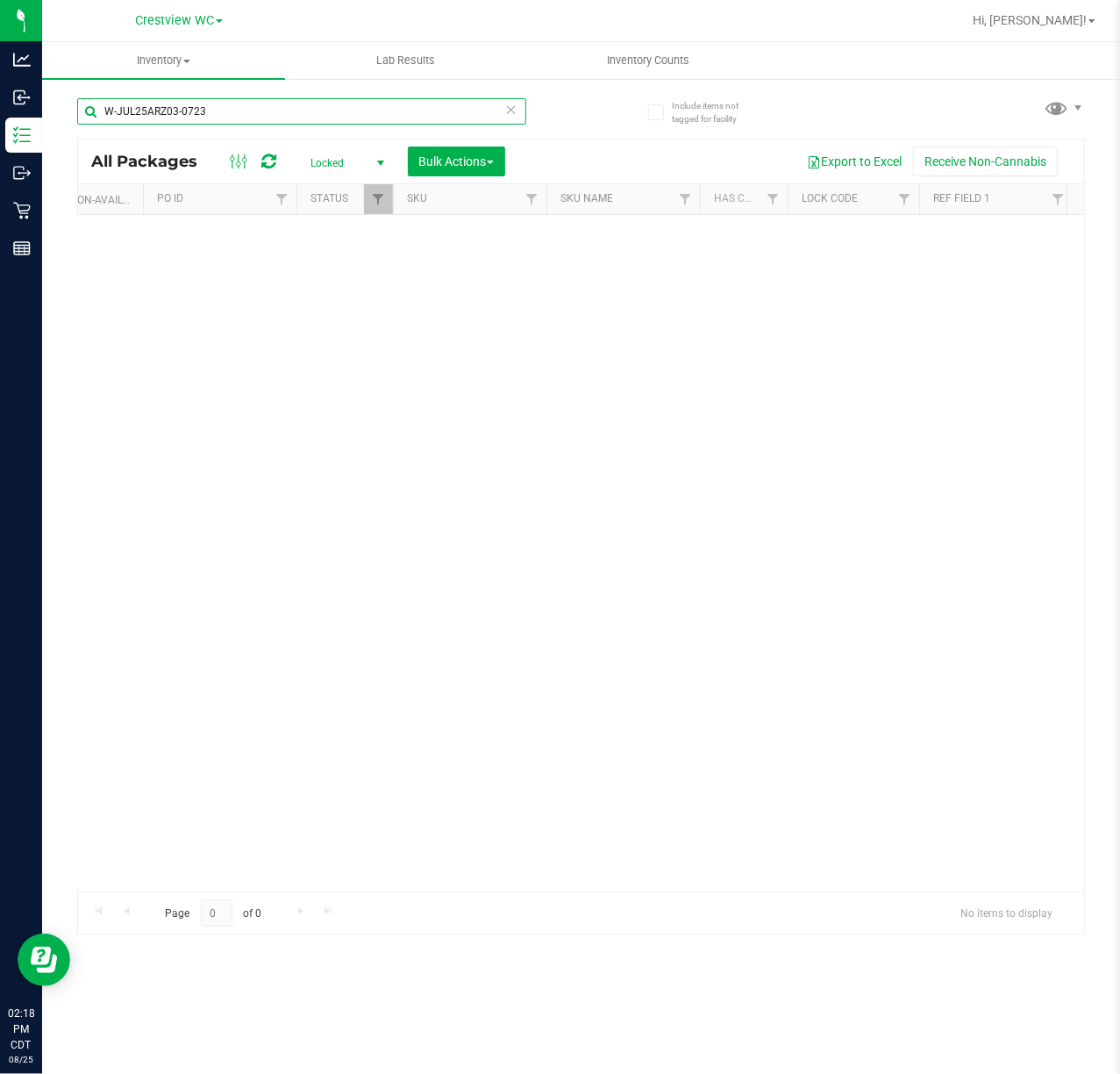
paste input "N25PBS02-0616"
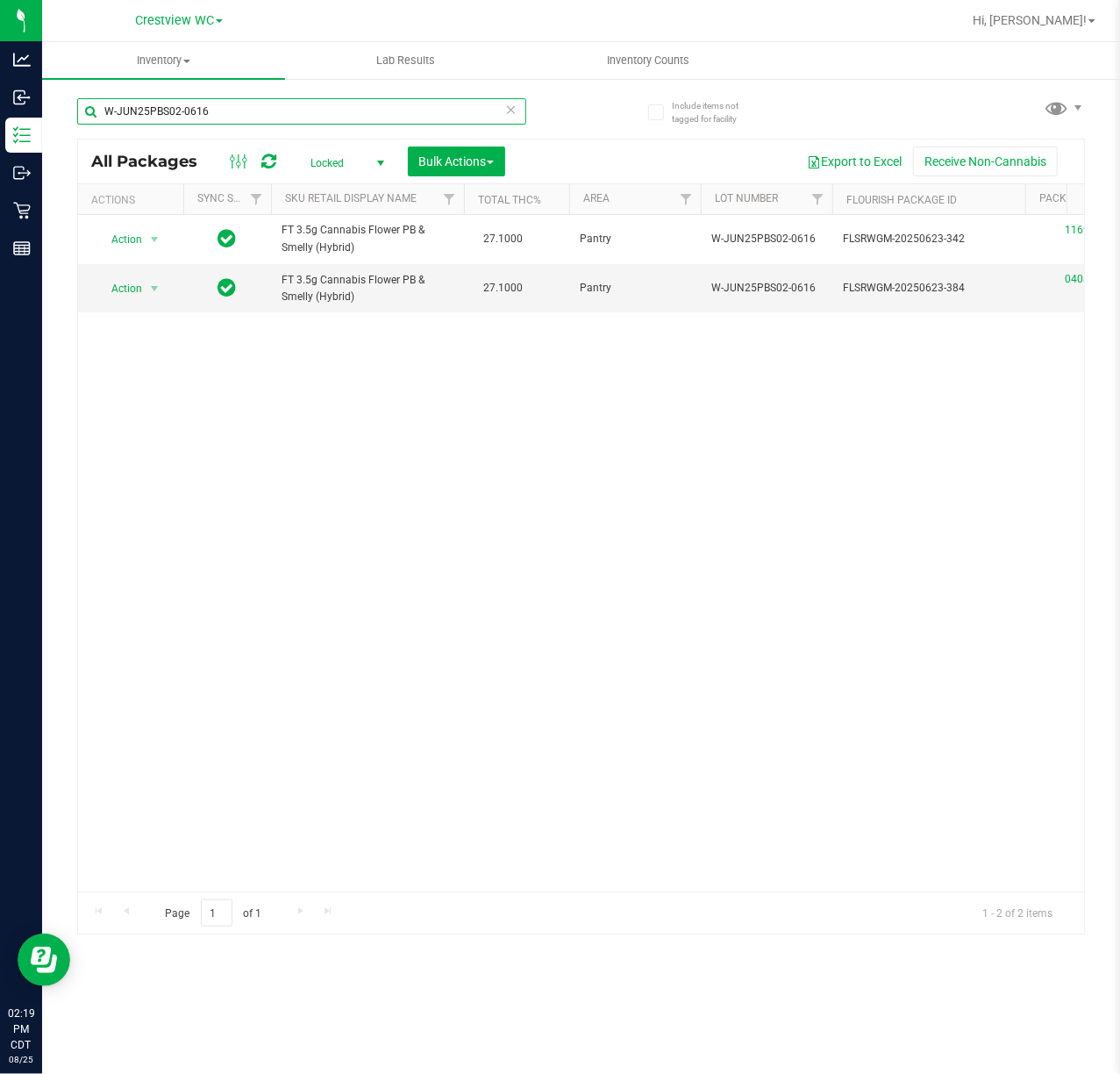
type input "W-JUN25PBS02-0616"
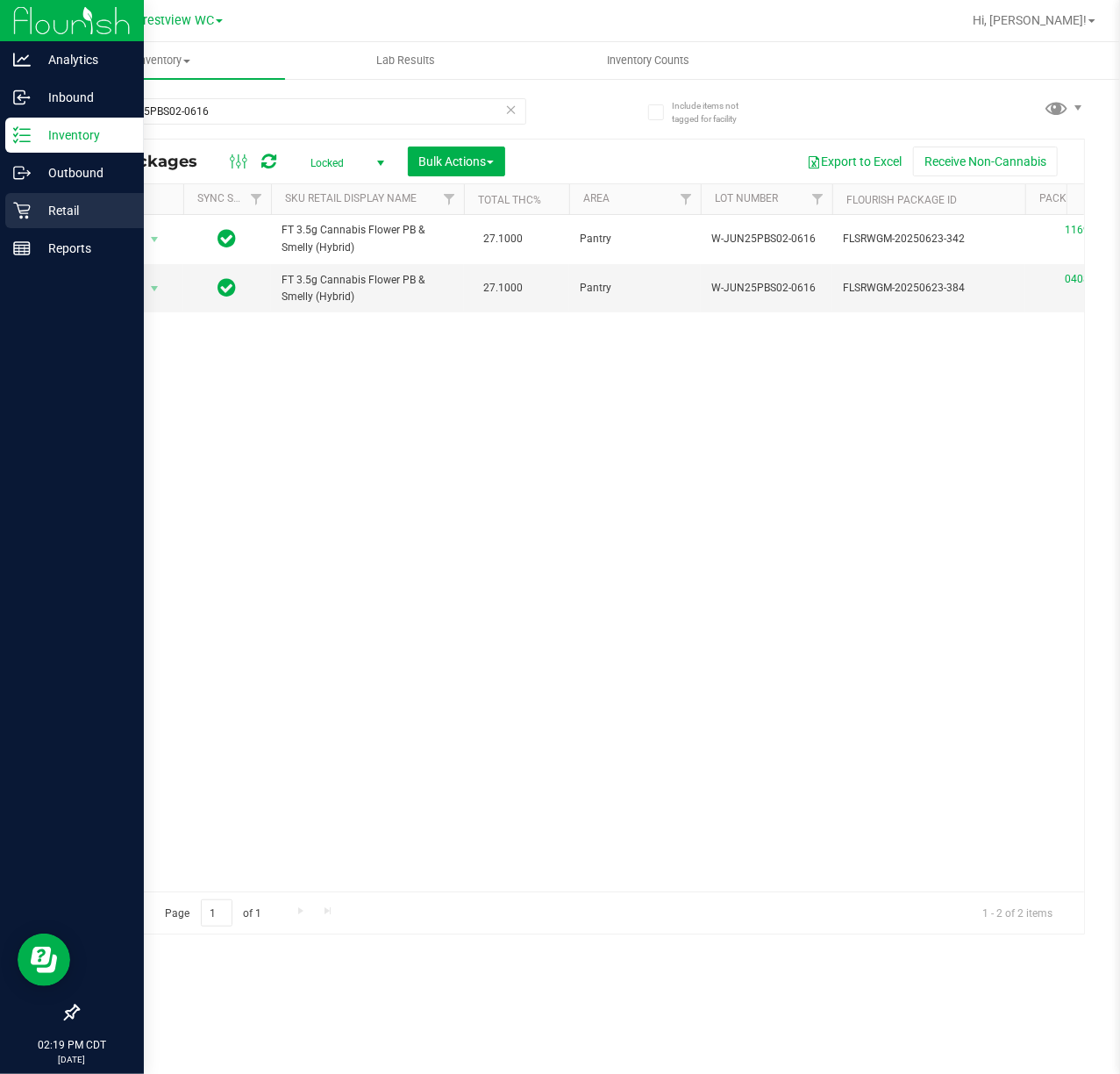
click at [76, 222] on div "Retail" at bounding box center [75, 210] width 139 height 35
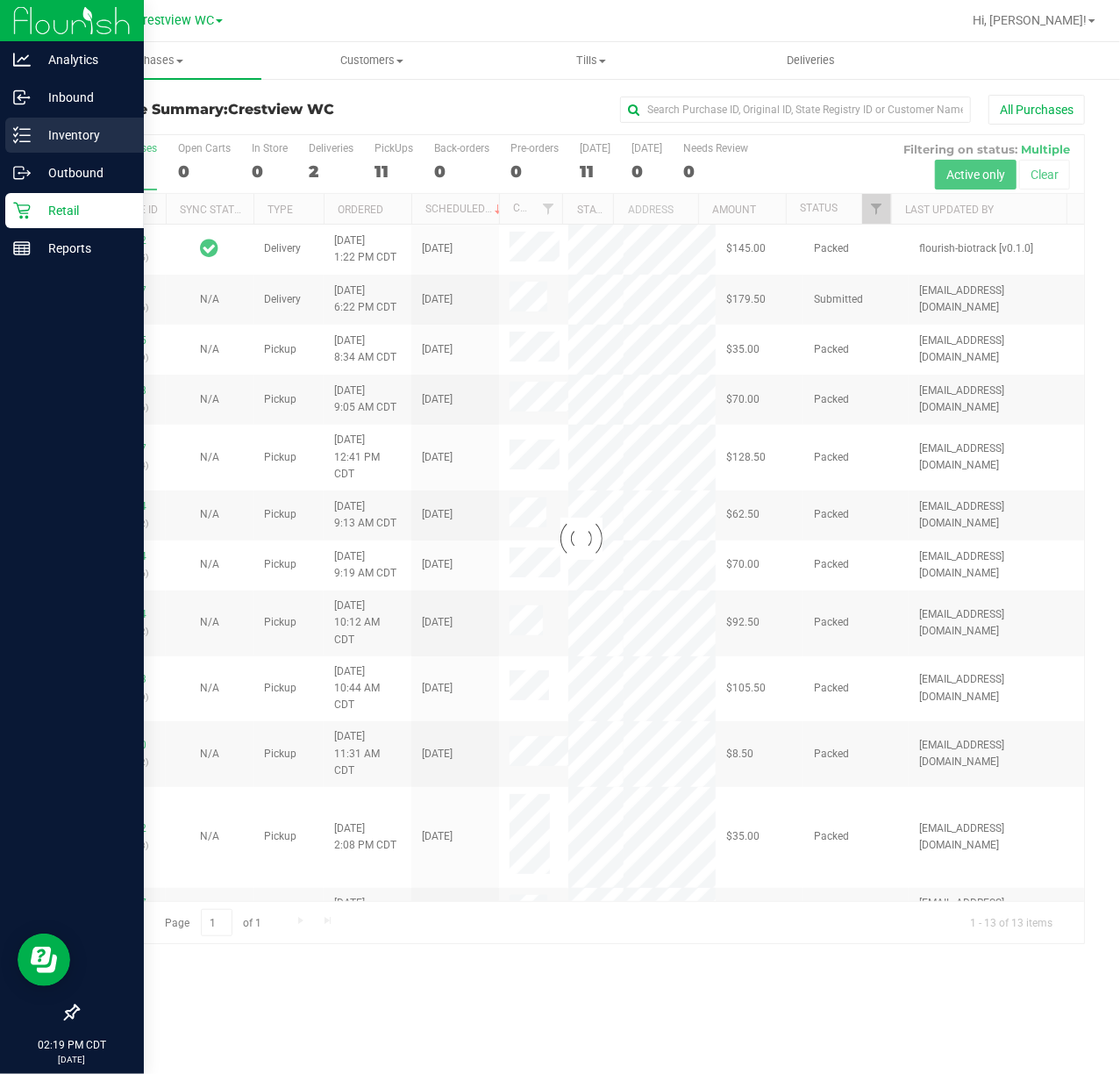
click at [119, 135] on p "Inventory" at bounding box center [83, 135] width 105 height 21
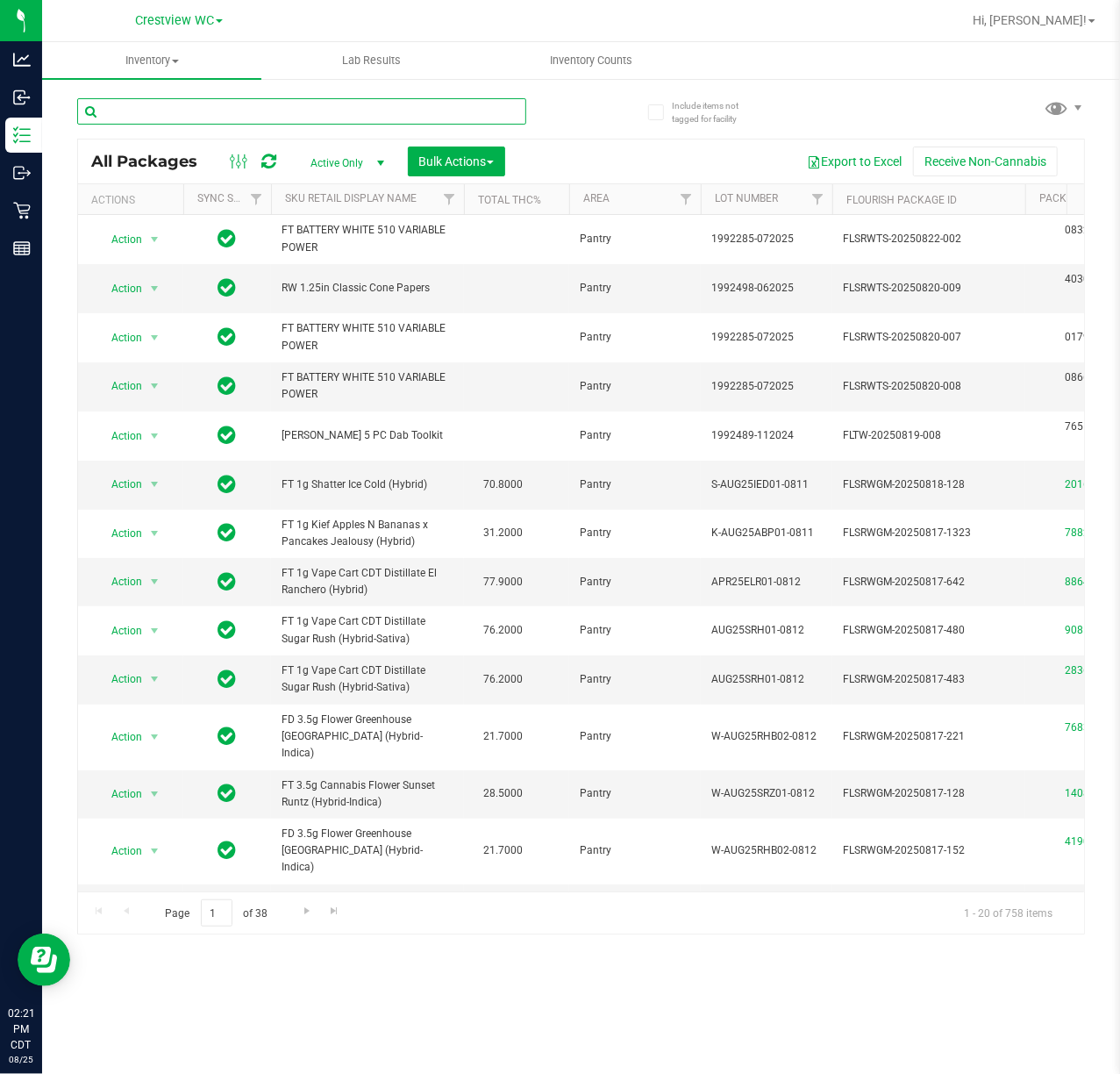
click at [260, 107] on input "text" at bounding box center [302, 111] width 449 height 27
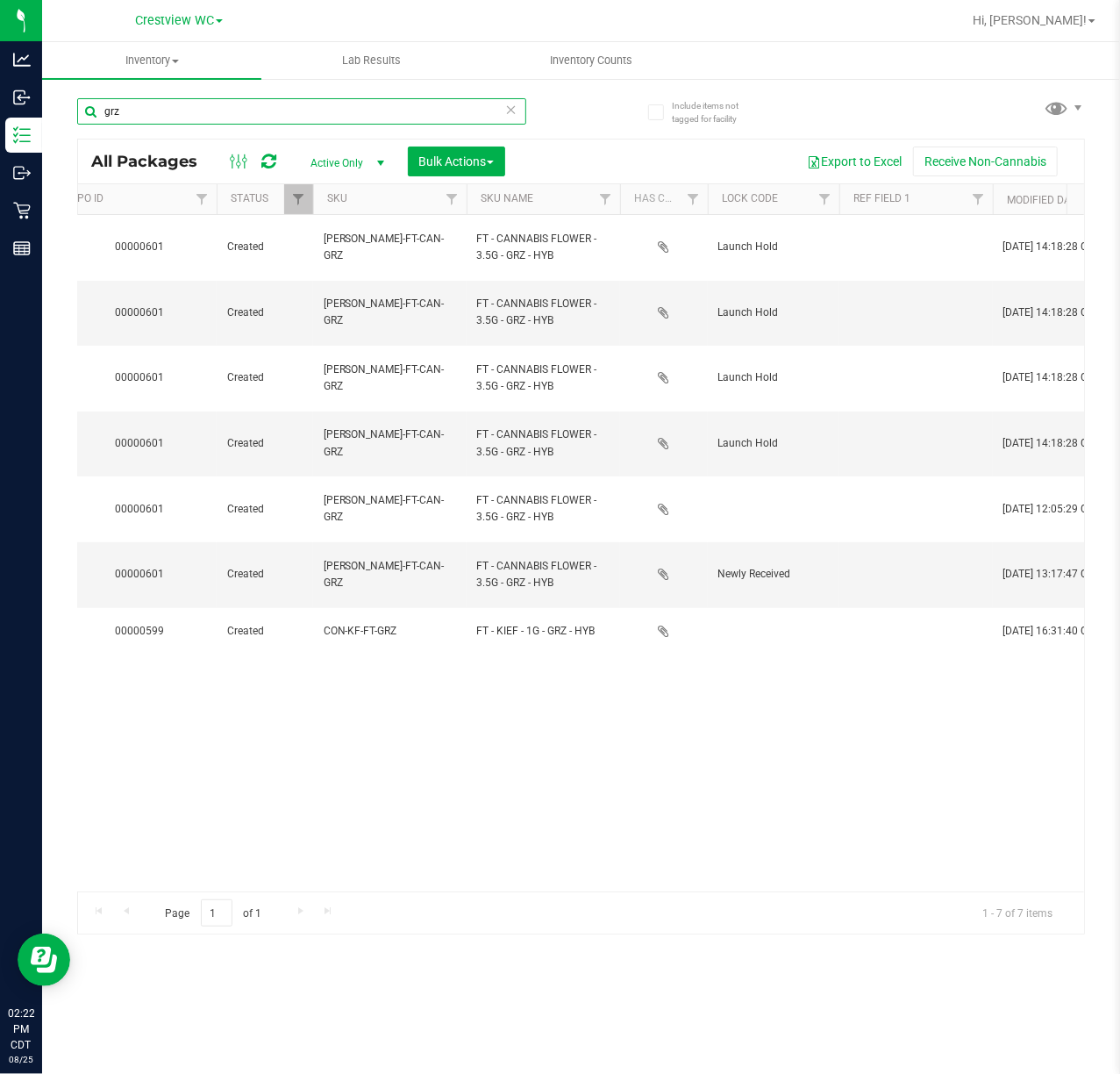
scroll to position [0, 765]
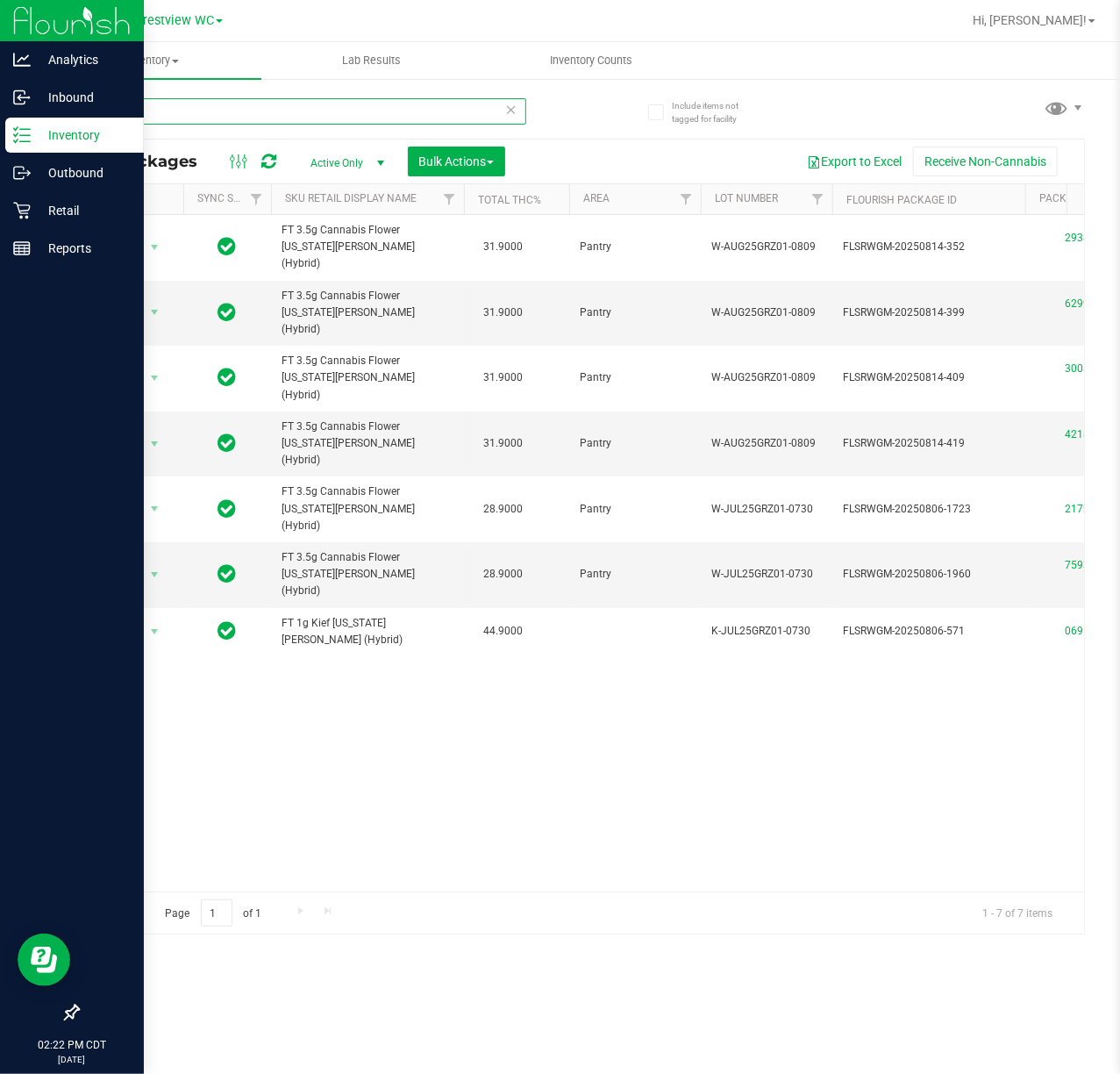
type input "grz"
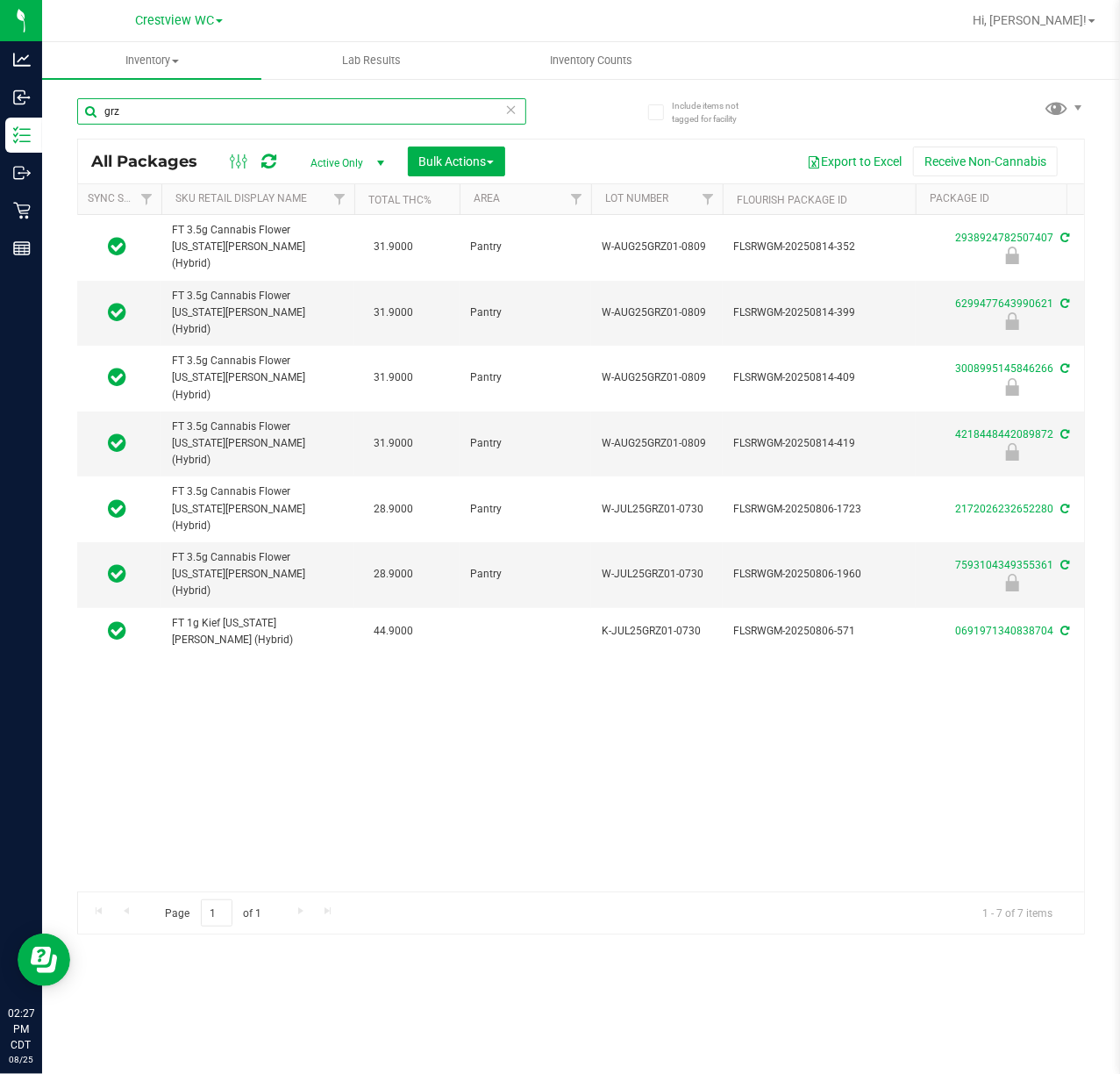
scroll to position [0, 0]
